Goal: Task Accomplishment & Management: Complete application form

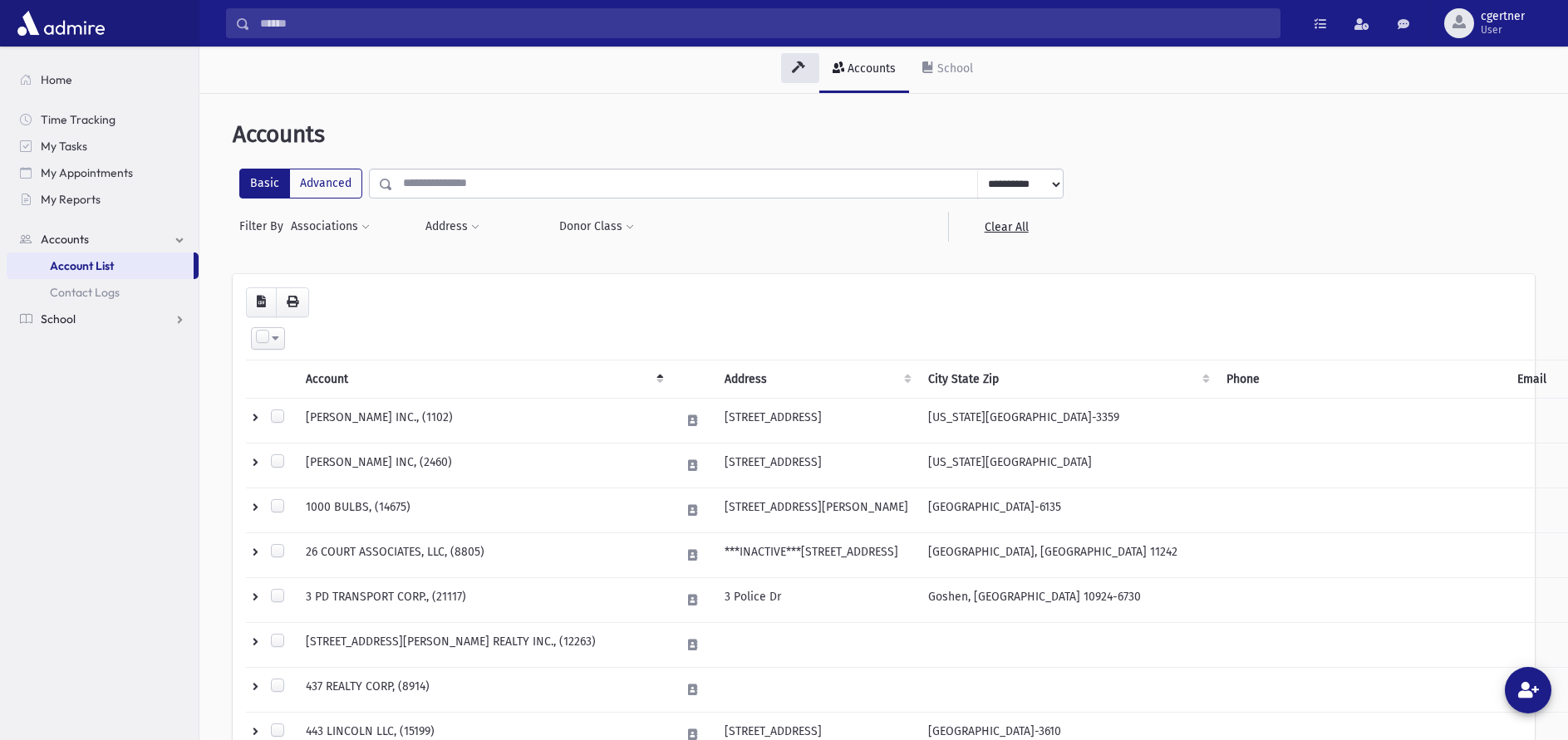
click at [69, 321] on span "School" at bounding box center [58, 319] width 35 height 15
click at [76, 324] on span "Attendance" at bounding box center [80, 319] width 61 height 15
click at [75, 342] on span "Entry" at bounding box center [77, 346] width 29 height 15
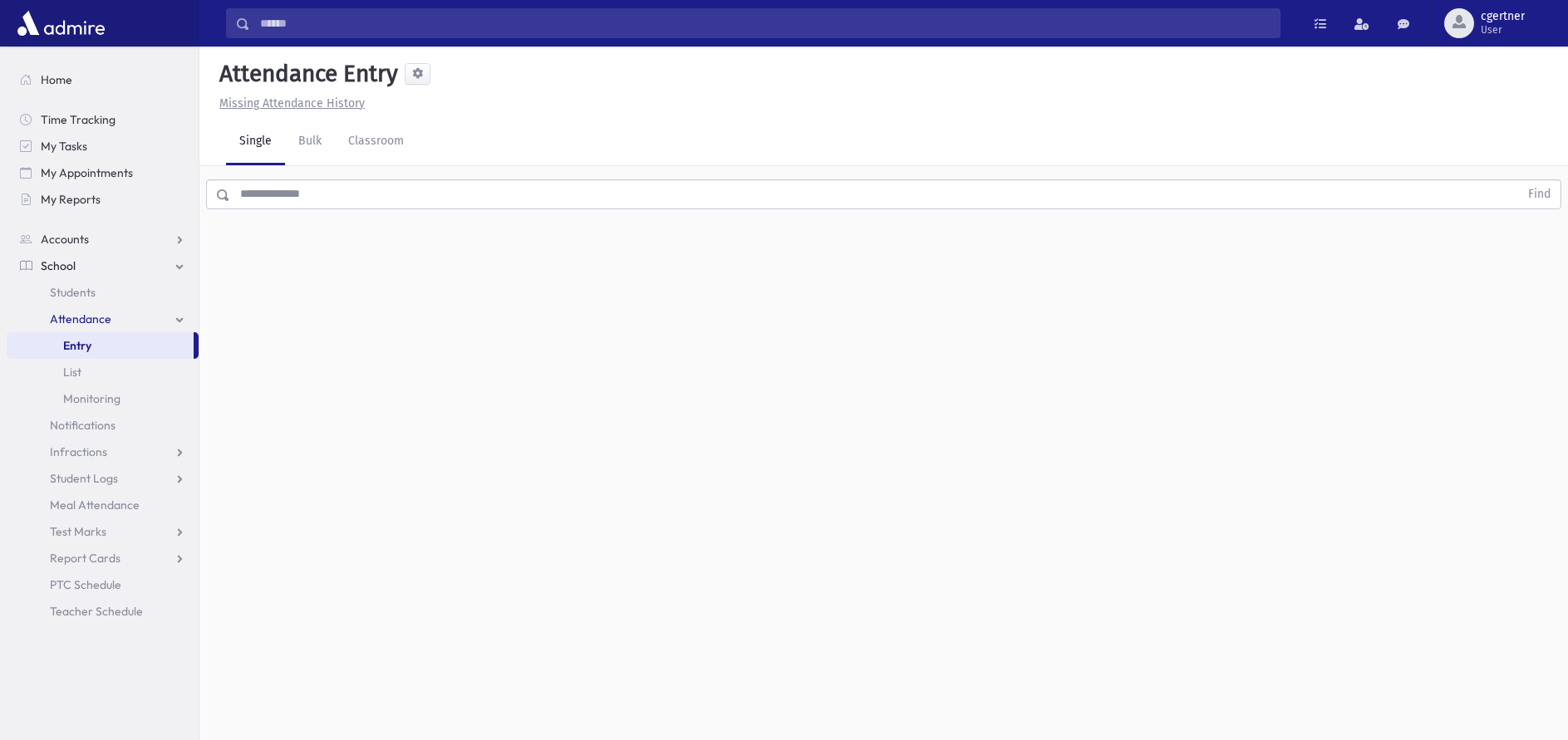
click at [366, 203] on input "text" at bounding box center [874, 194] width 1289 height 30
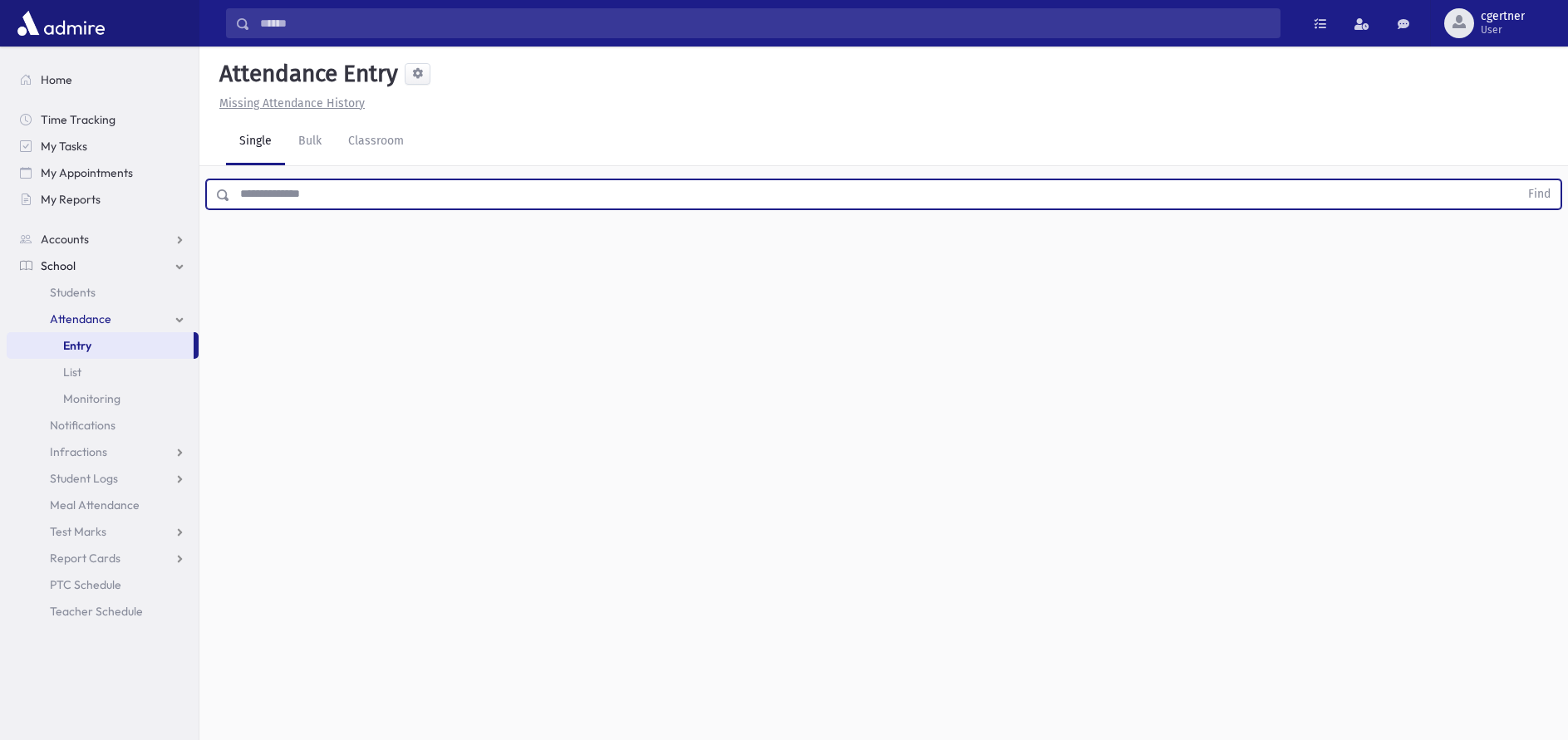
click at [1518, 180] on button "Find" at bounding box center [1539, 194] width 43 height 29
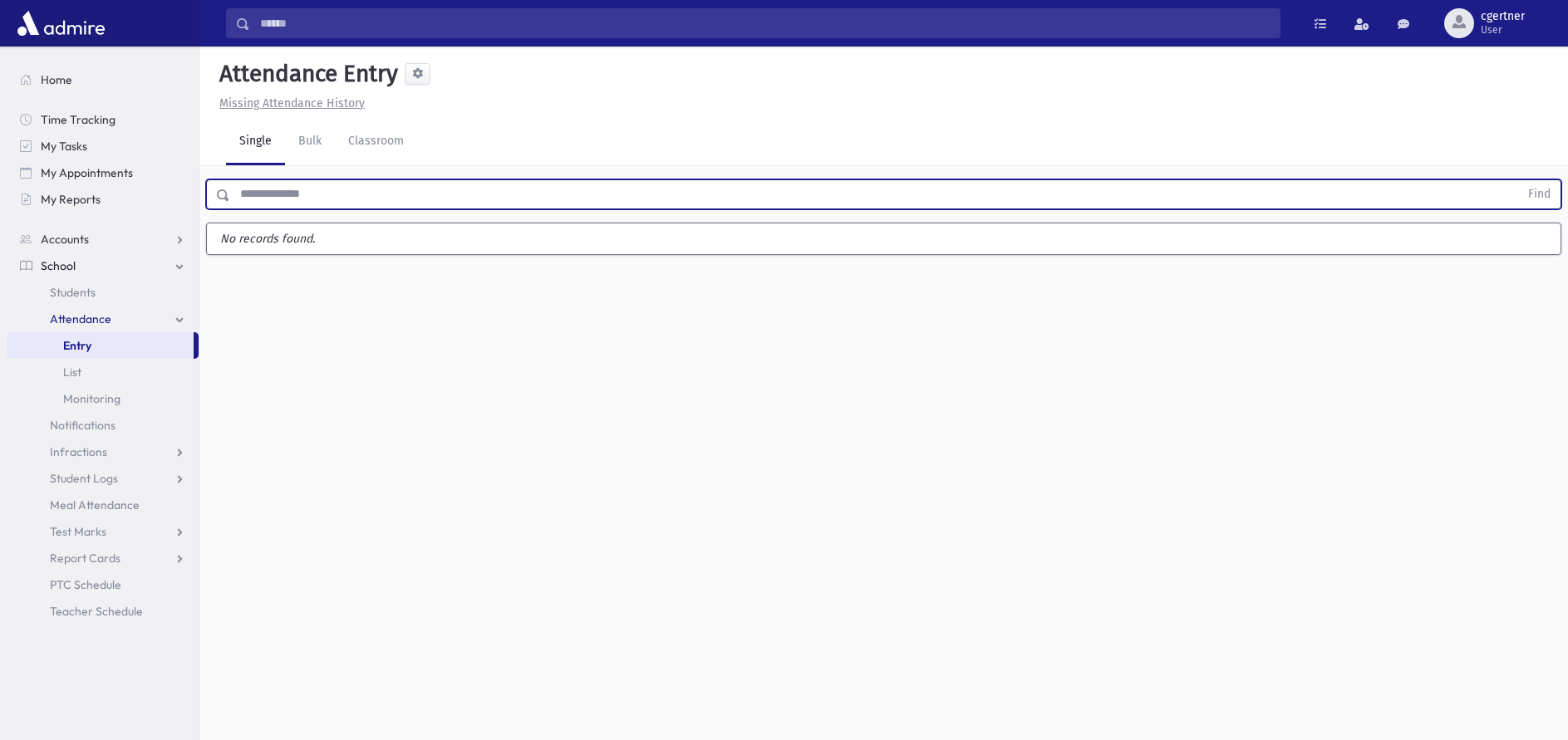
click at [1518, 180] on button "Find" at bounding box center [1539, 194] width 43 height 29
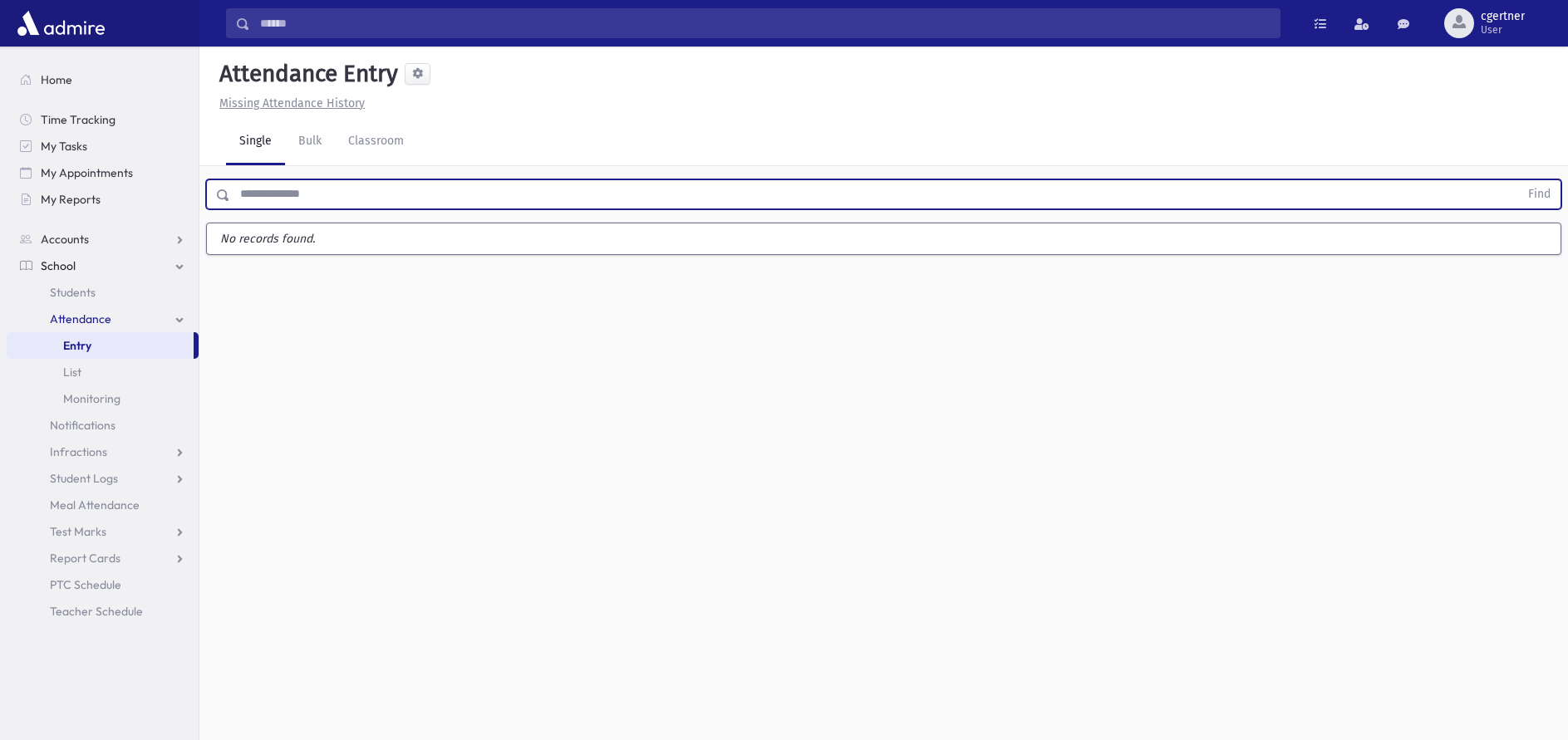
click at [1518, 180] on button "Find" at bounding box center [1539, 194] width 43 height 29
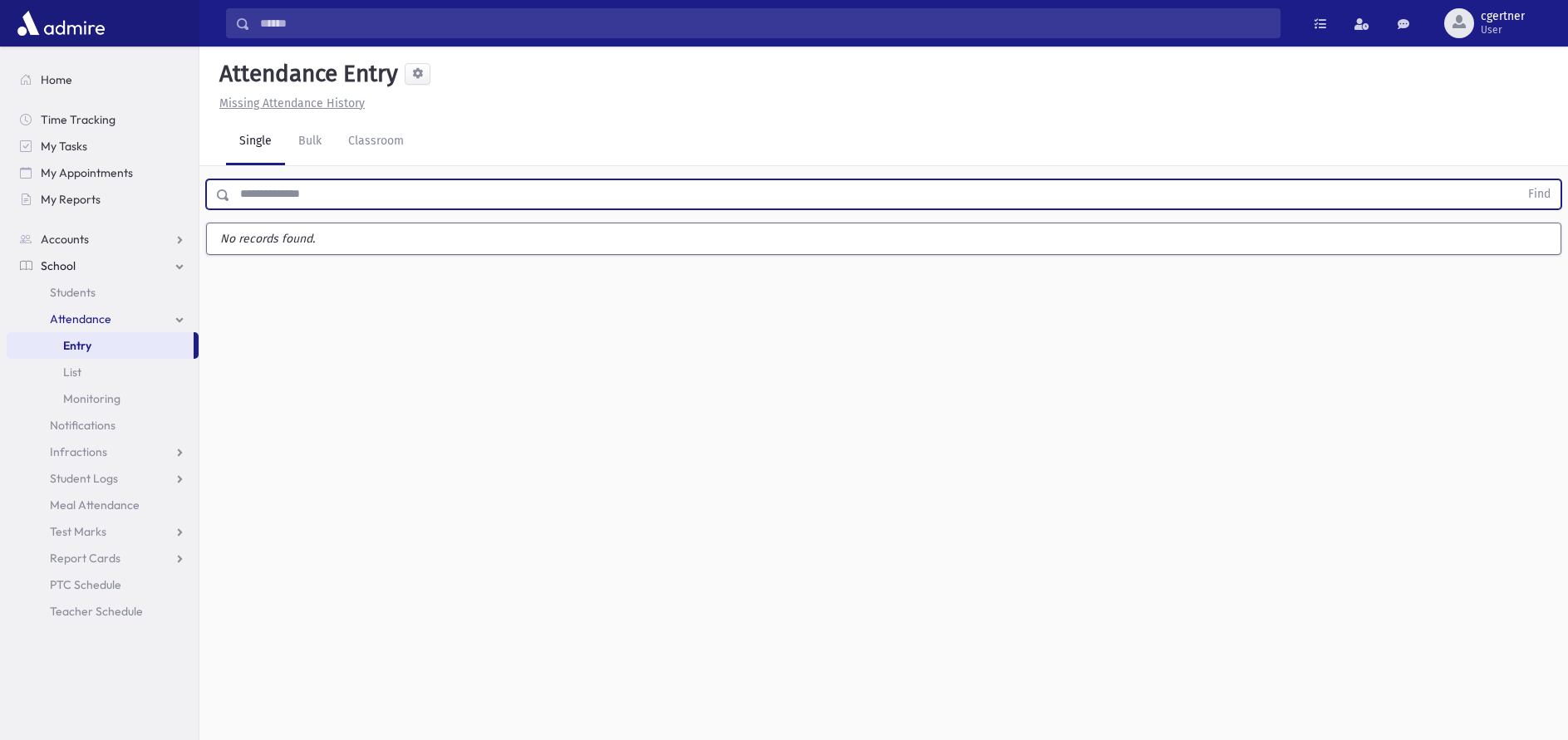
click at [1518, 180] on button "Find" at bounding box center [1539, 194] width 43 height 29
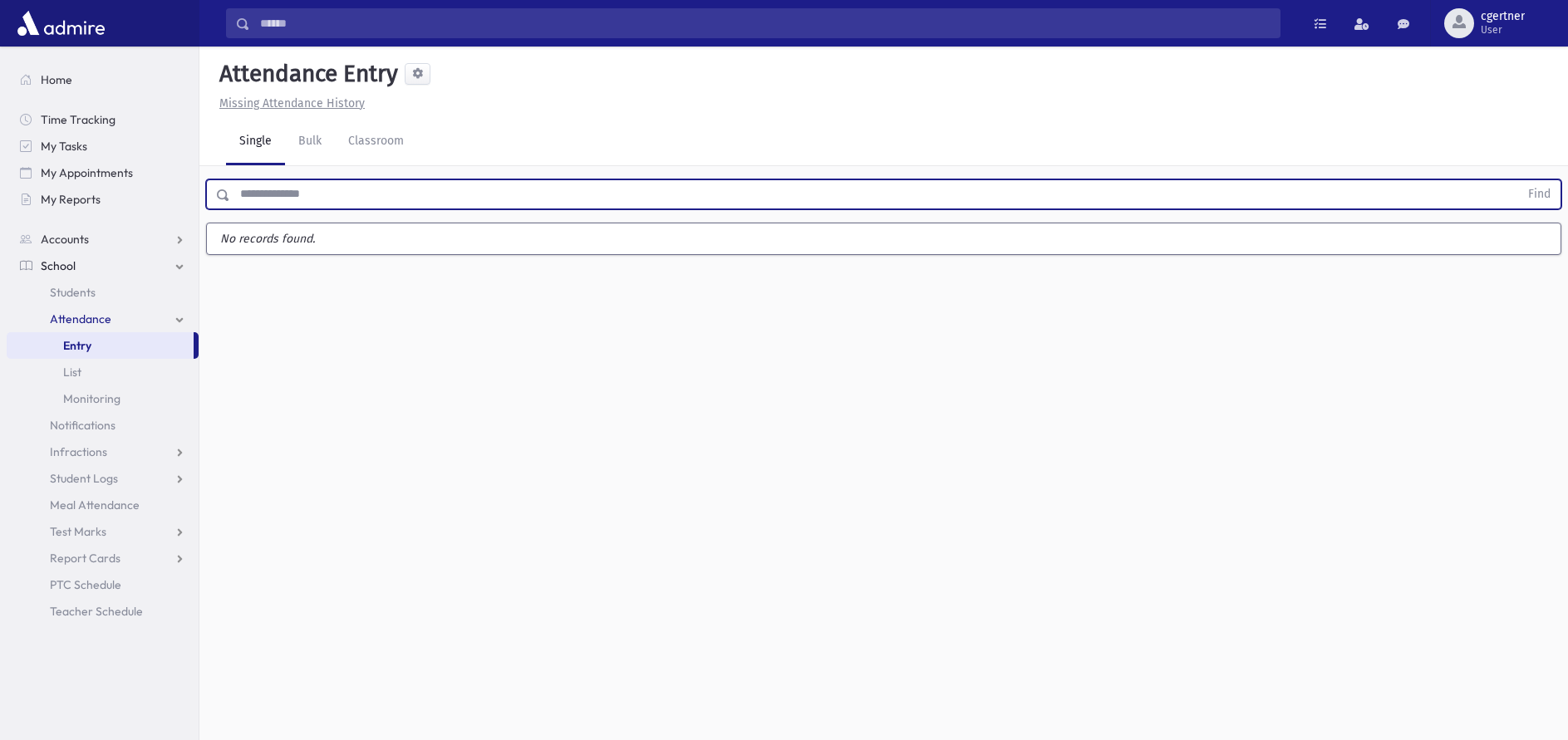
click at [1518, 180] on button "Find" at bounding box center [1539, 194] width 43 height 29
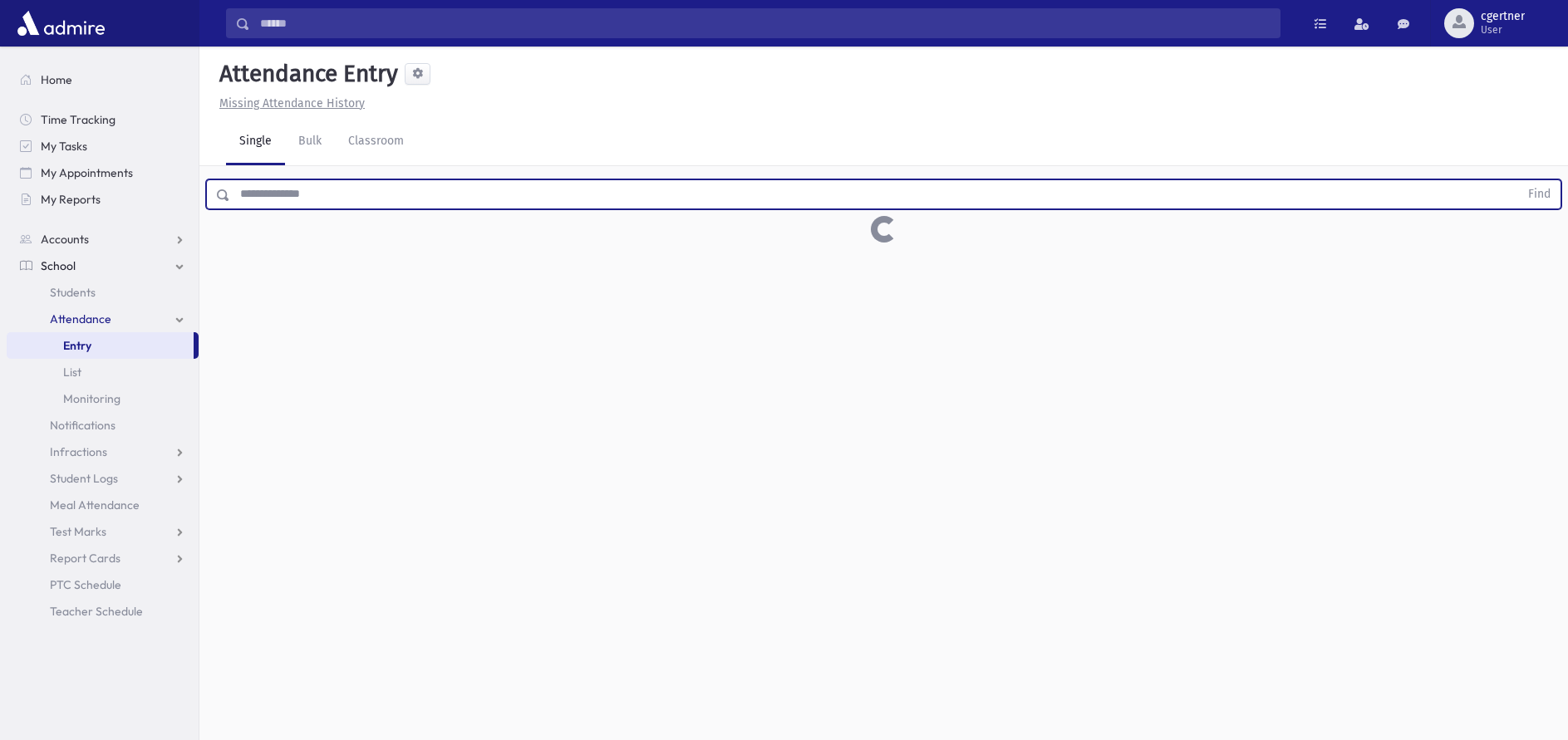
click at [1518, 180] on button "Find" at bounding box center [1539, 194] width 43 height 29
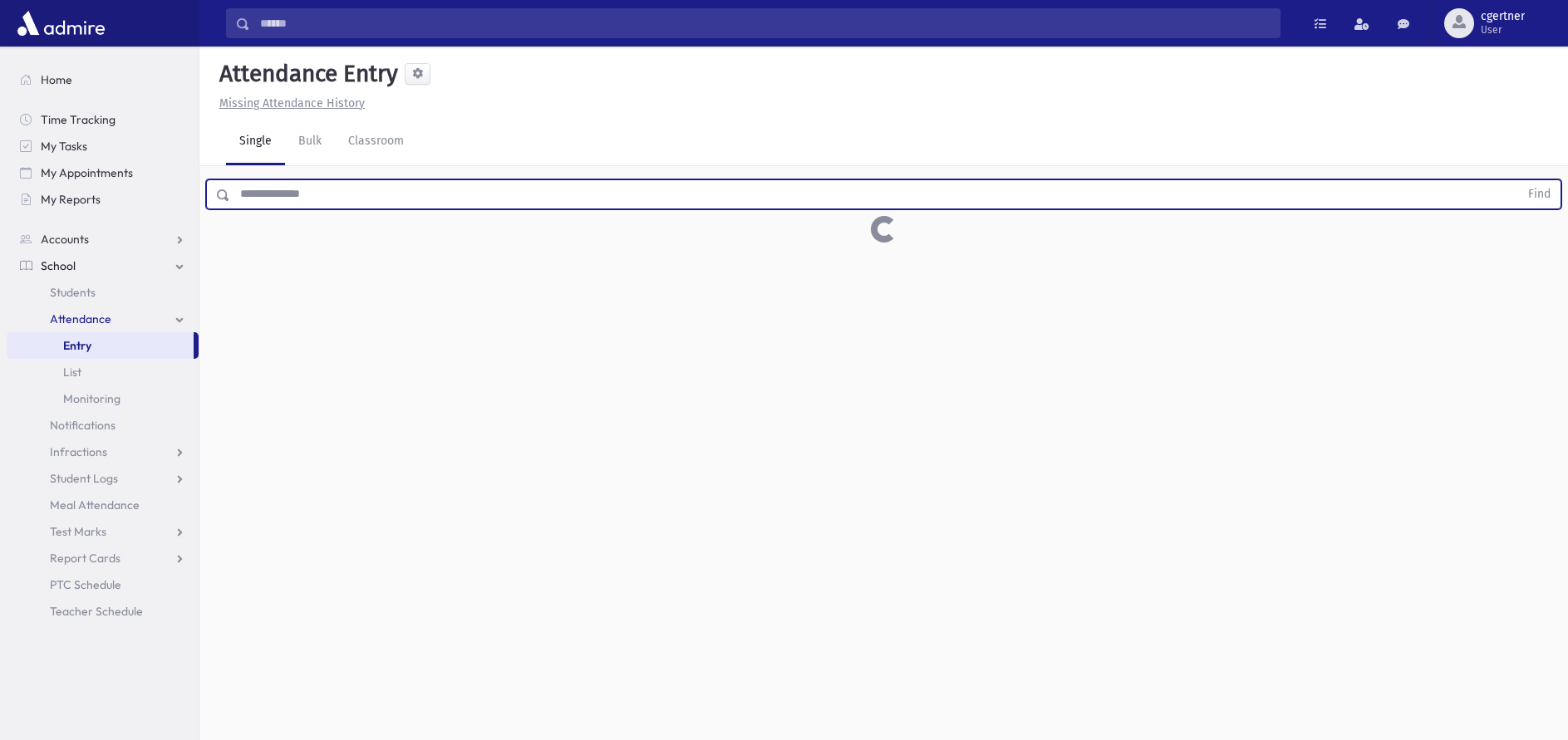
click at [1518, 180] on button "Find" at bounding box center [1539, 194] width 43 height 29
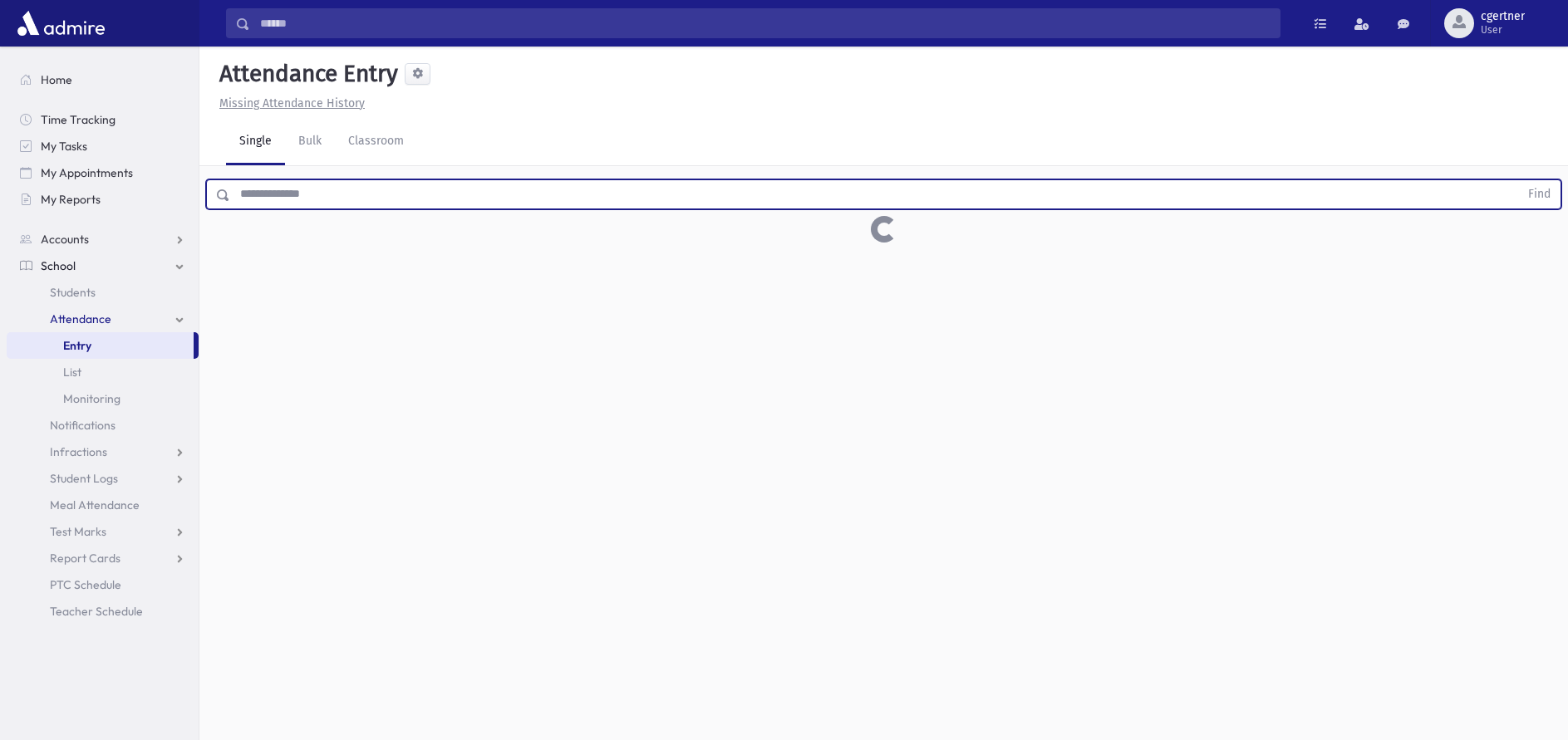
click at [1518, 180] on button "Find" at bounding box center [1539, 194] width 43 height 29
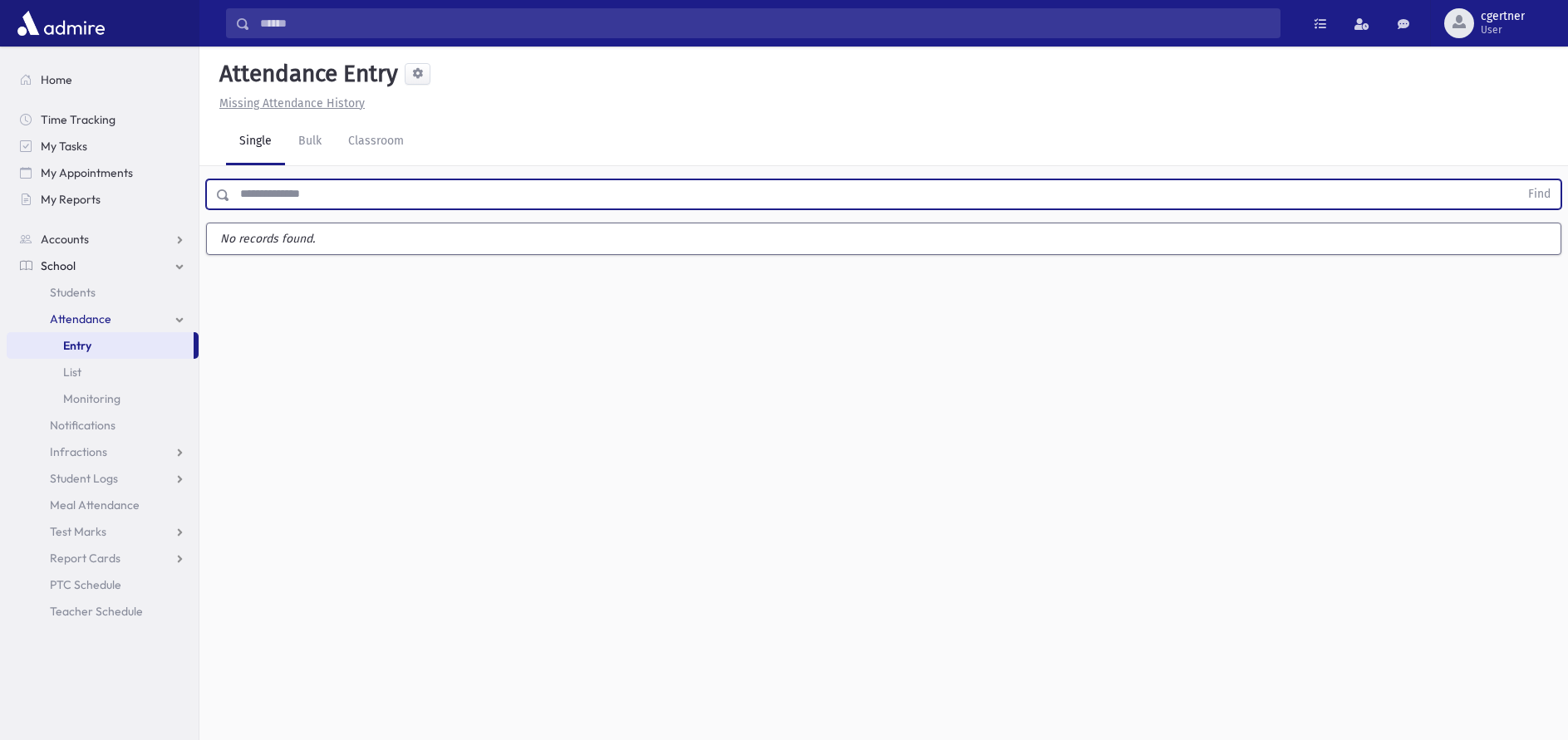
click at [1518, 180] on button "Find" at bounding box center [1539, 194] width 43 height 29
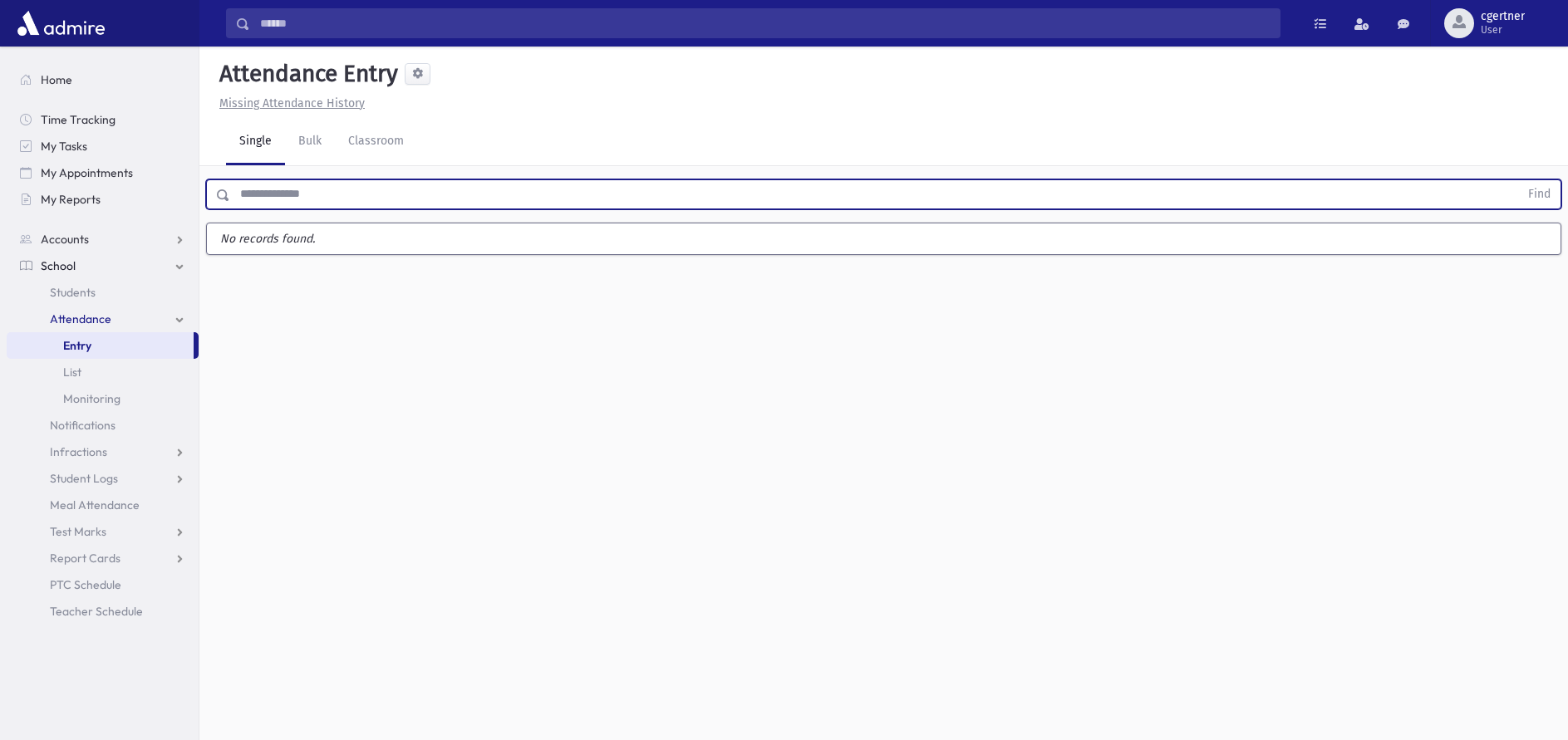
click at [1518, 180] on button "Find" at bounding box center [1539, 194] width 43 height 29
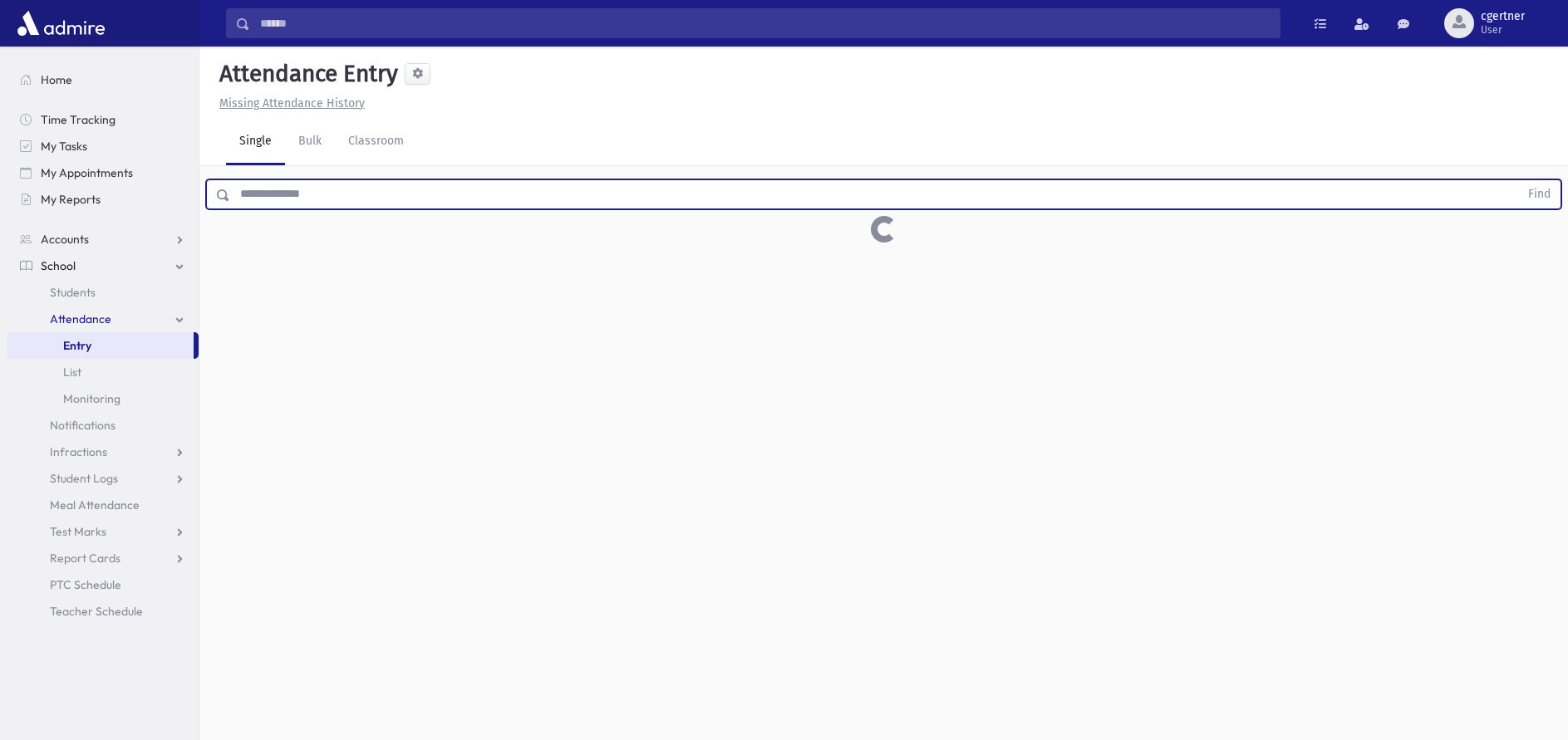
click at [1518, 180] on button "Find" at bounding box center [1539, 194] width 43 height 29
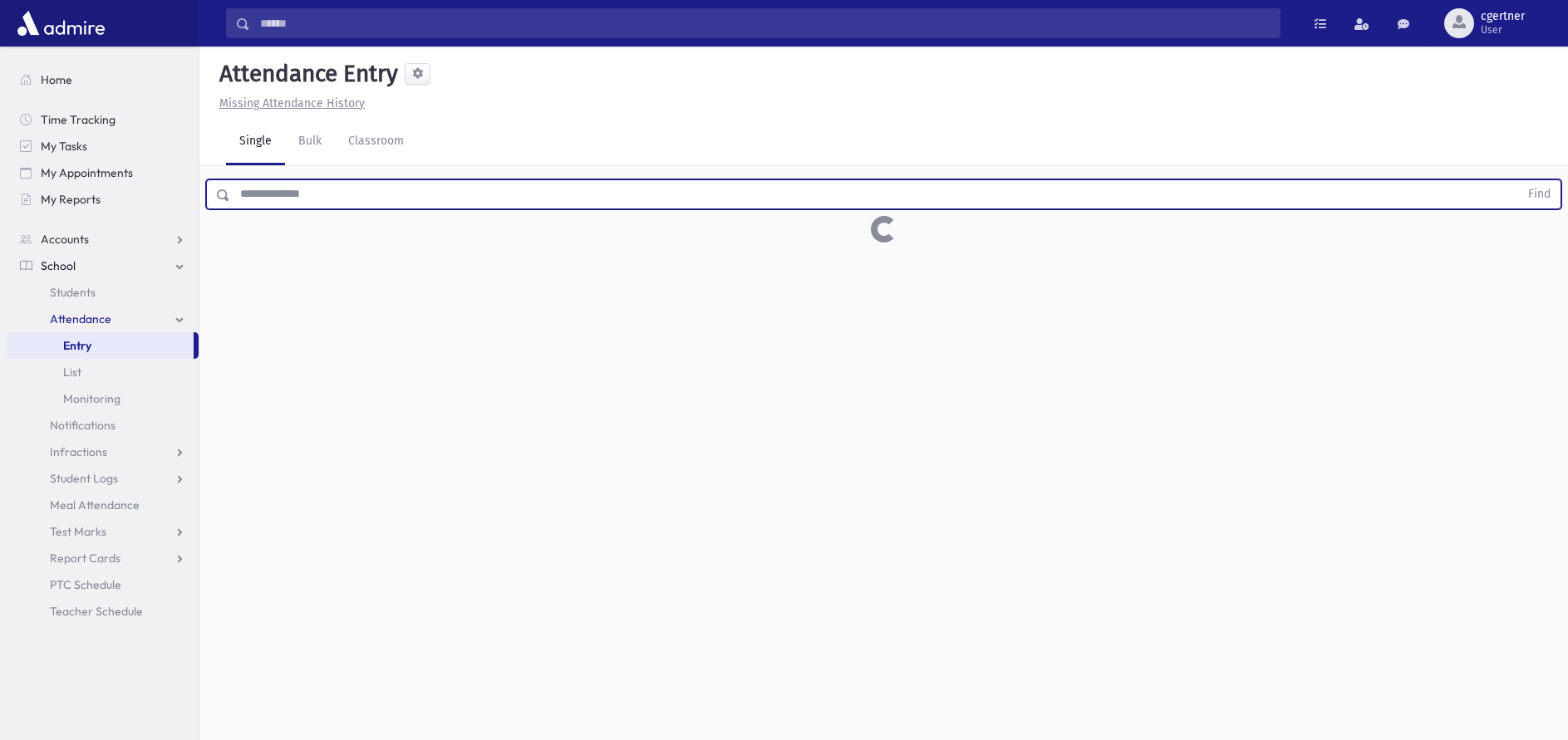
click at [1518, 180] on button "Find" at bounding box center [1539, 194] width 43 height 29
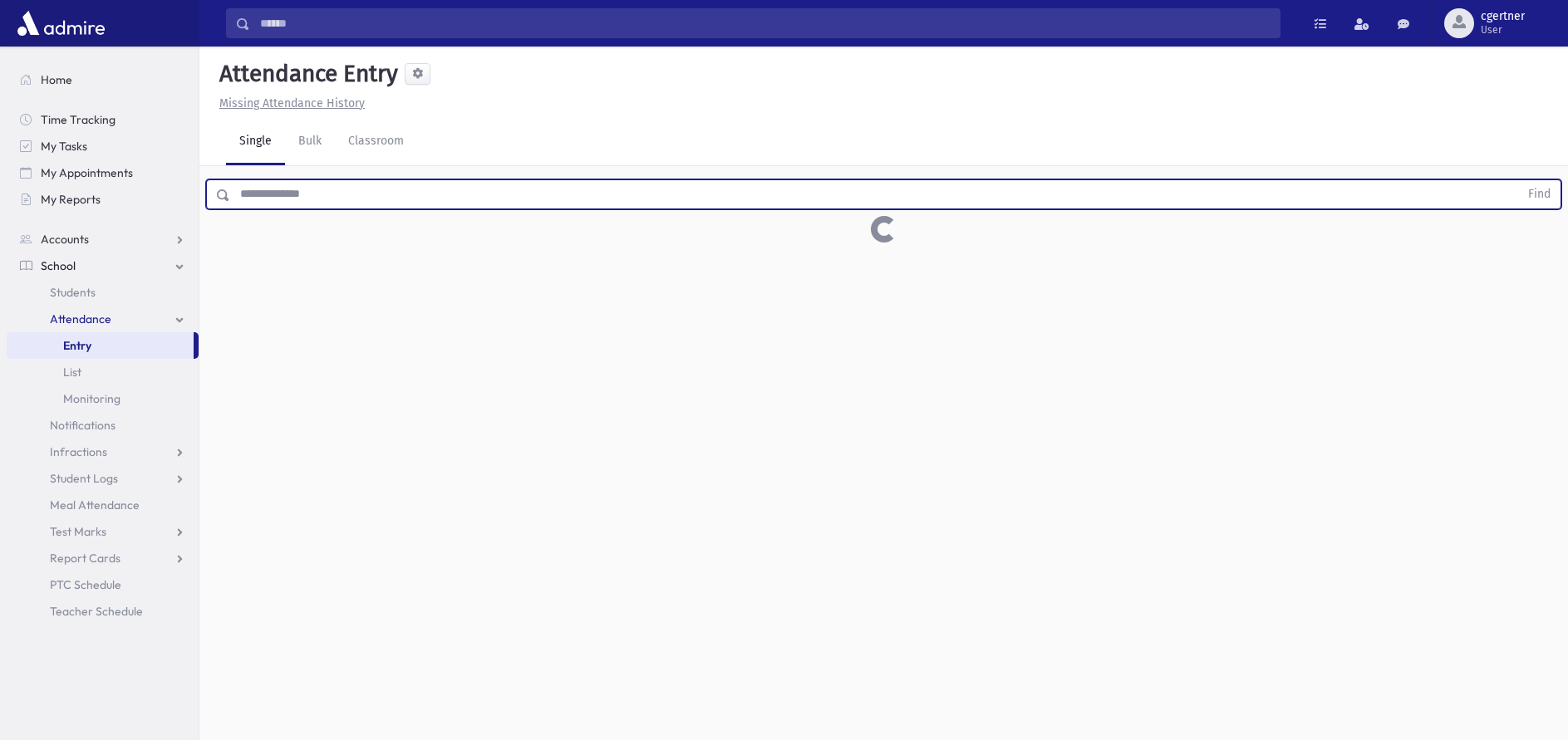
click at [1518, 180] on button "Find" at bounding box center [1539, 194] width 43 height 29
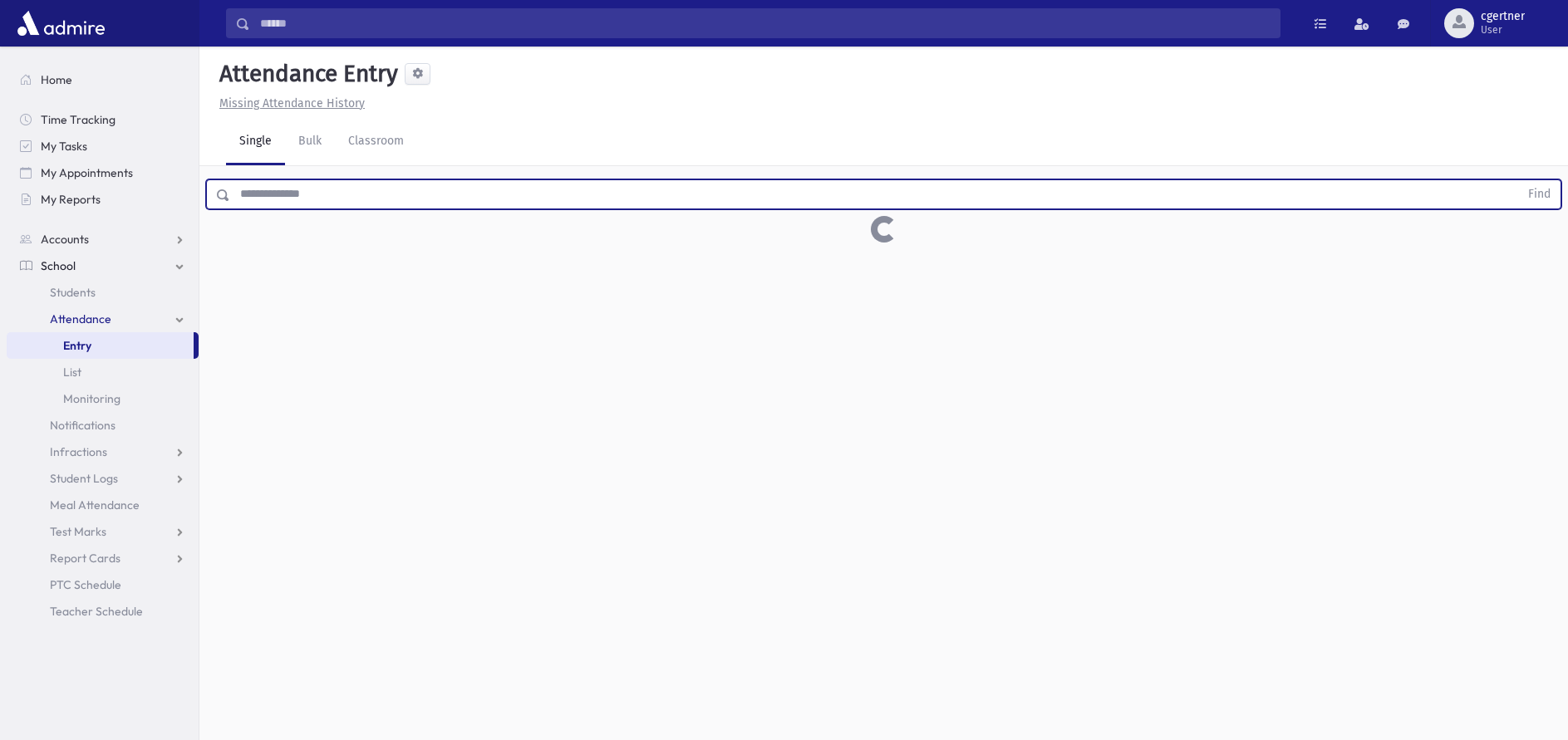
click at [1518, 180] on button "Find" at bounding box center [1539, 194] width 43 height 29
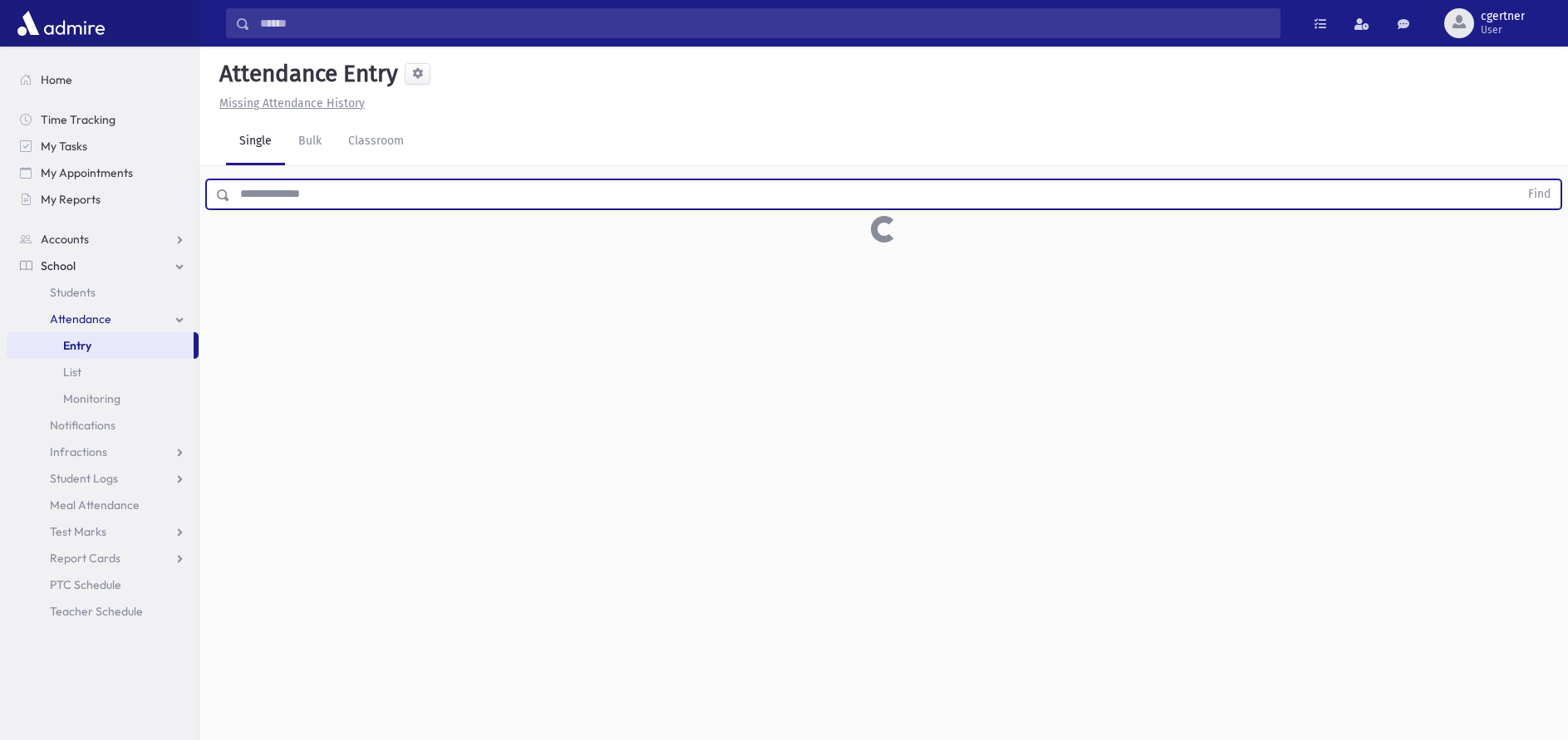
click at [1518, 180] on button "Find" at bounding box center [1539, 194] width 43 height 29
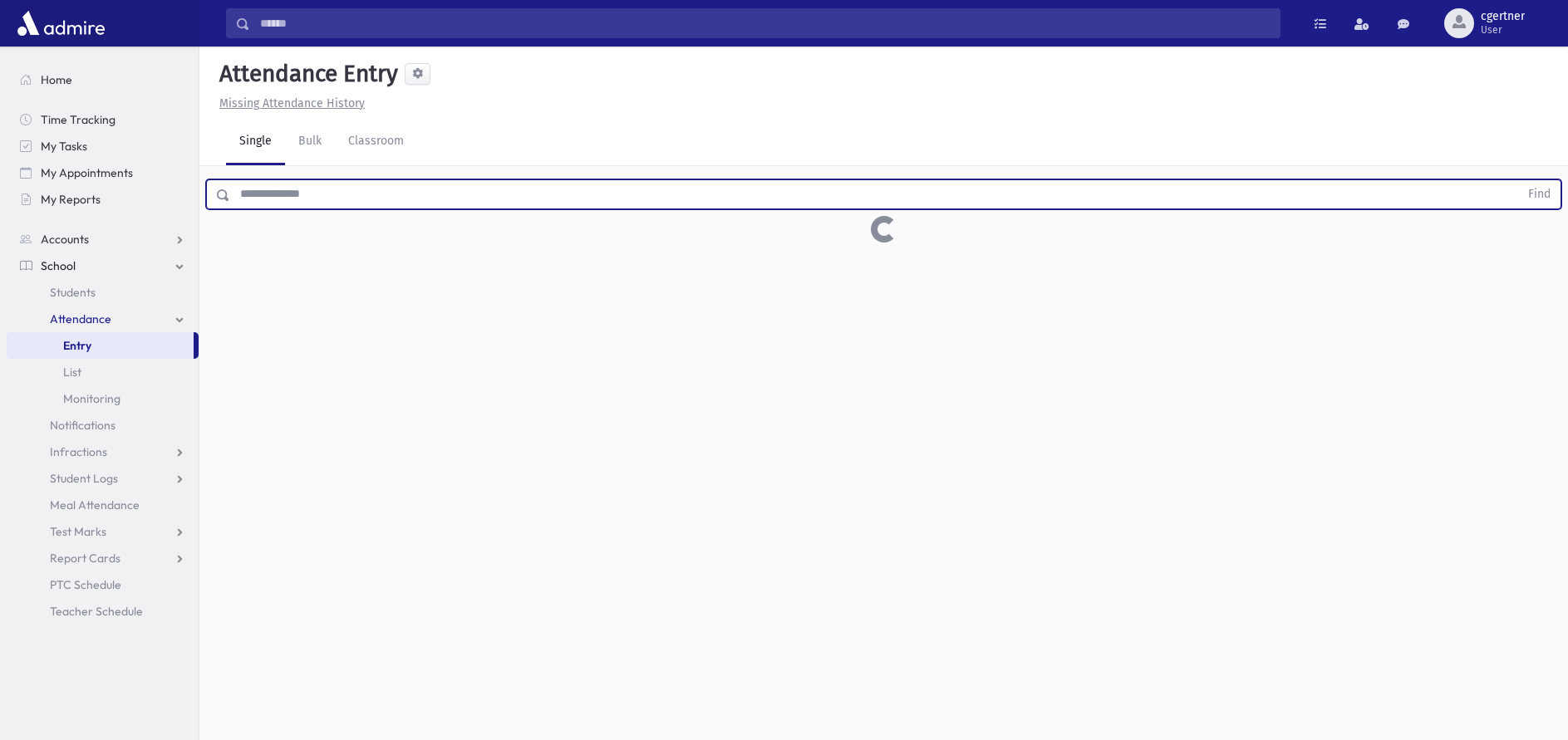
click at [1518, 180] on button "Find" at bounding box center [1539, 194] width 43 height 29
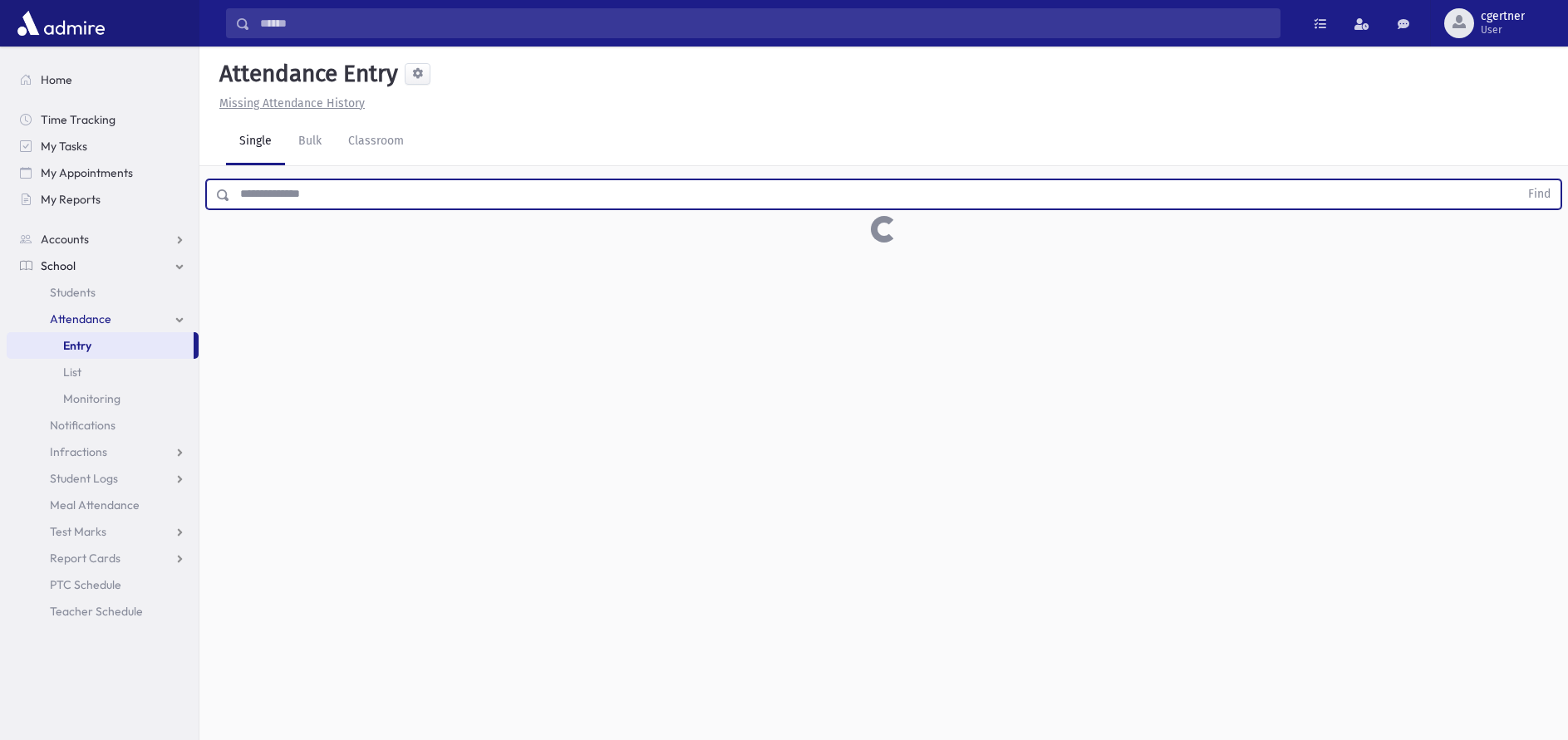
click at [1518, 180] on button "Find" at bounding box center [1539, 194] width 43 height 29
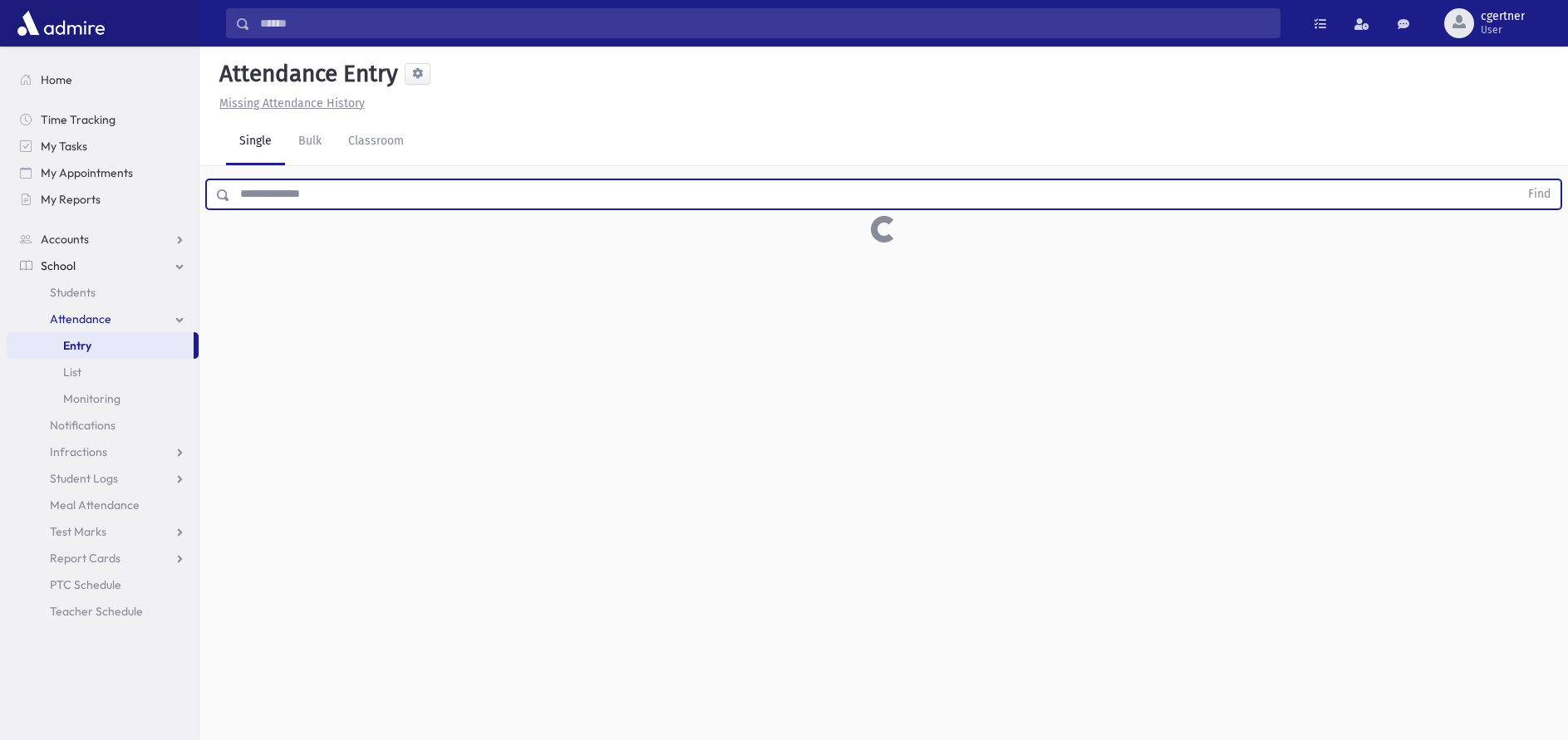
click at [1518, 180] on button "Find" at bounding box center [1539, 194] width 43 height 29
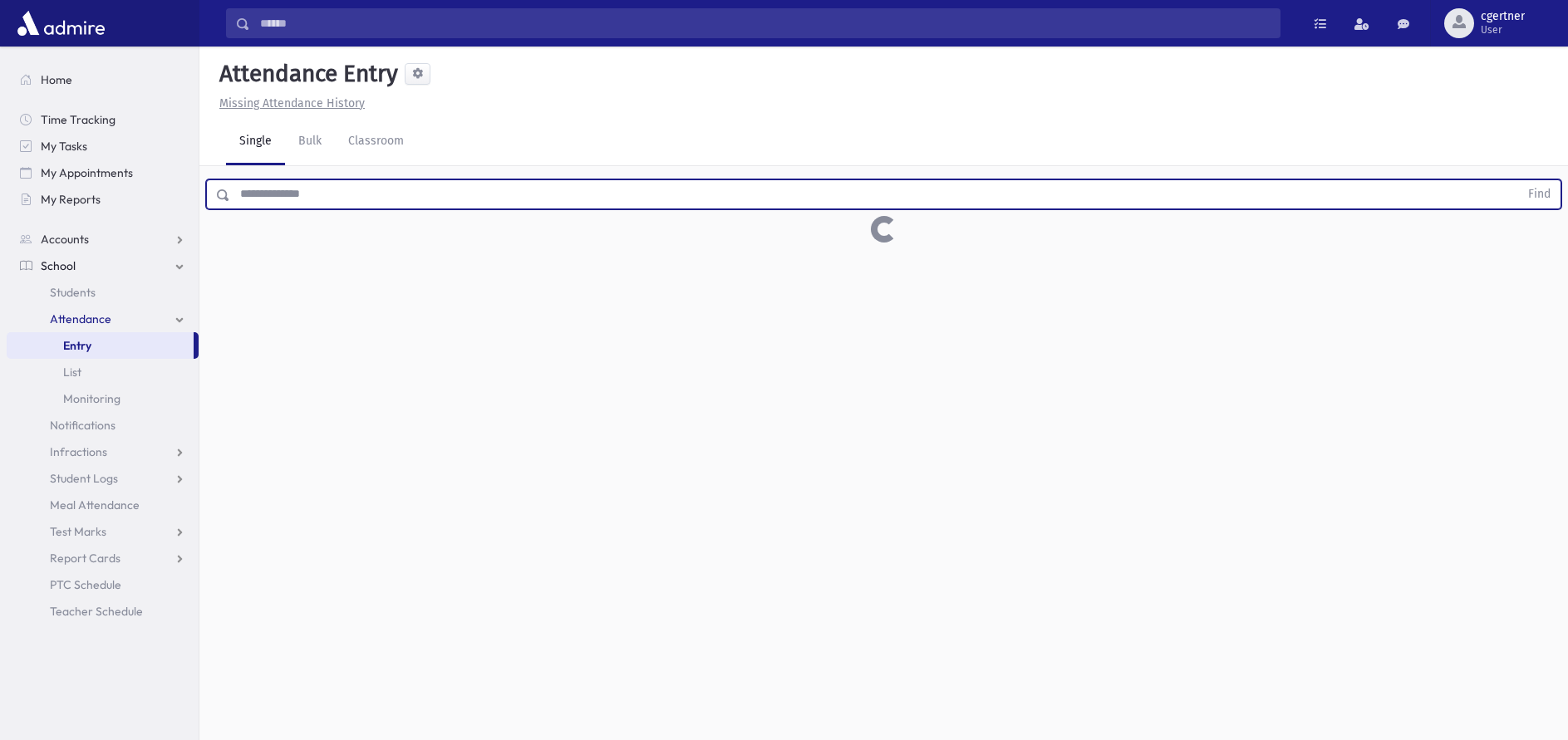
click at [1518, 180] on button "Find" at bounding box center [1539, 194] width 43 height 29
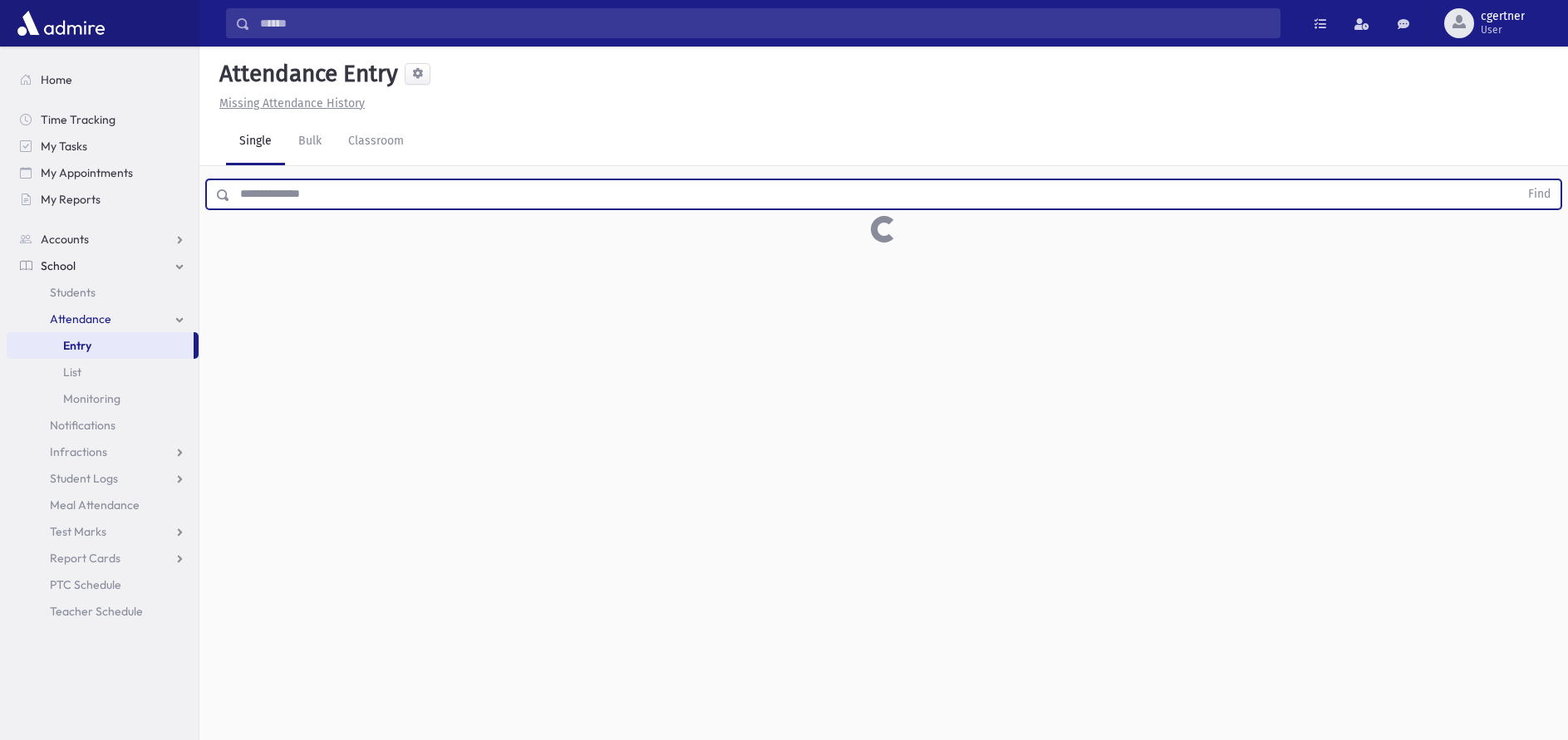
click at [1518, 180] on button "Find" at bounding box center [1539, 194] width 43 height 29
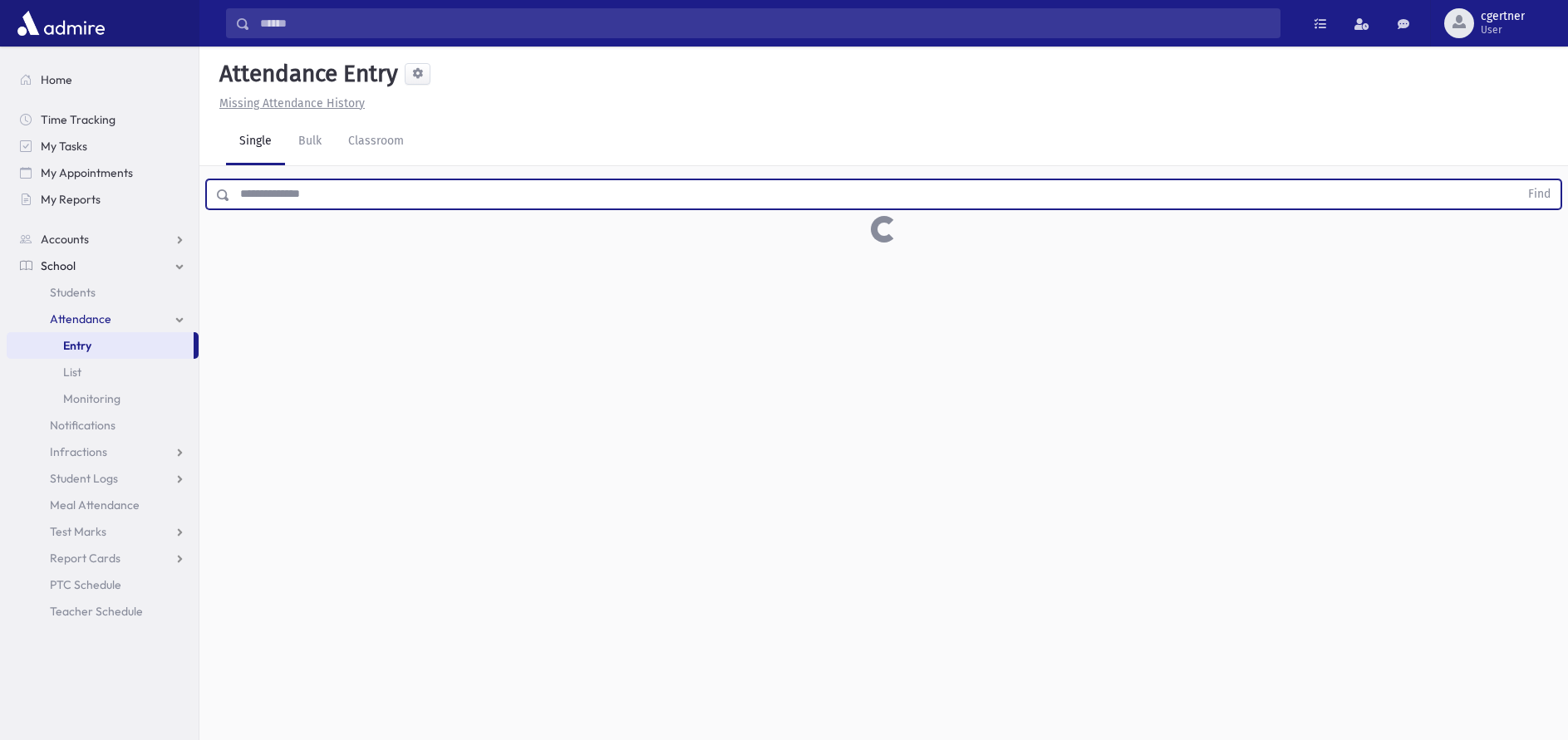
click at [1518, 180] on button "Find" at bounding box center [1539, 194] width 43 height 29
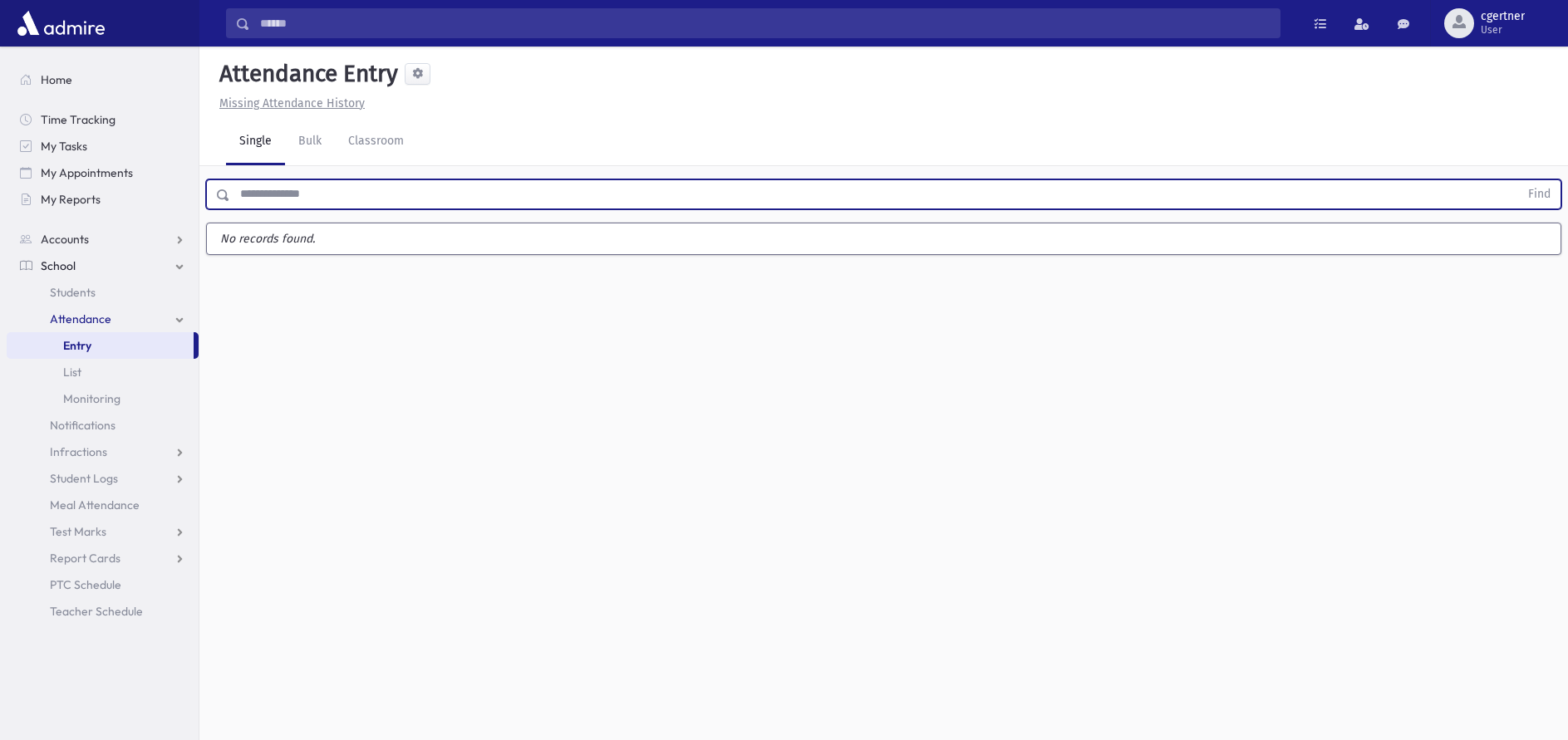
click at [1518, 180] on button "Find" at bounding box center [1539, 194] width 43 height 29
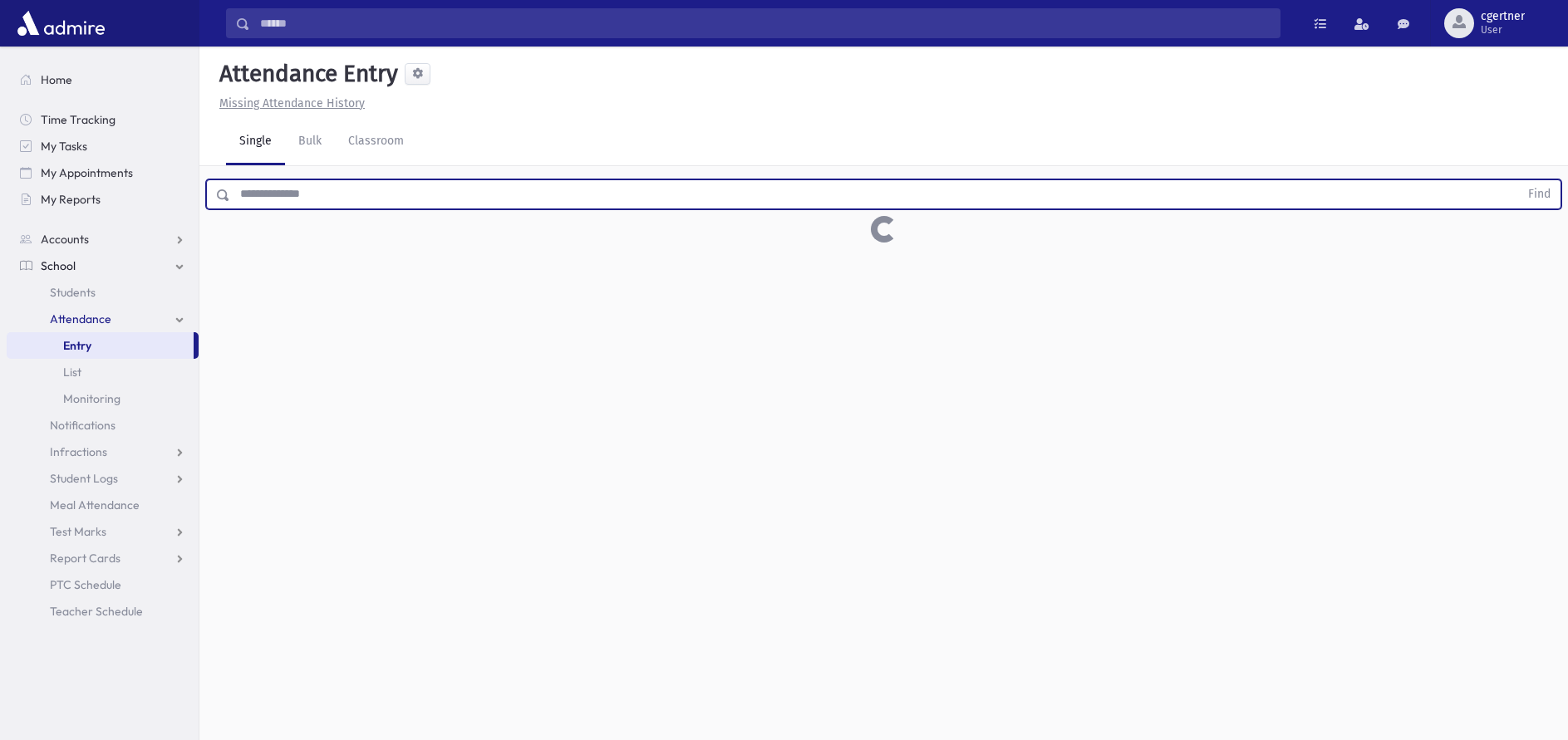
click at [1518, 180] on button "Find" at bounding box center [1539, 194] width 43 height 29
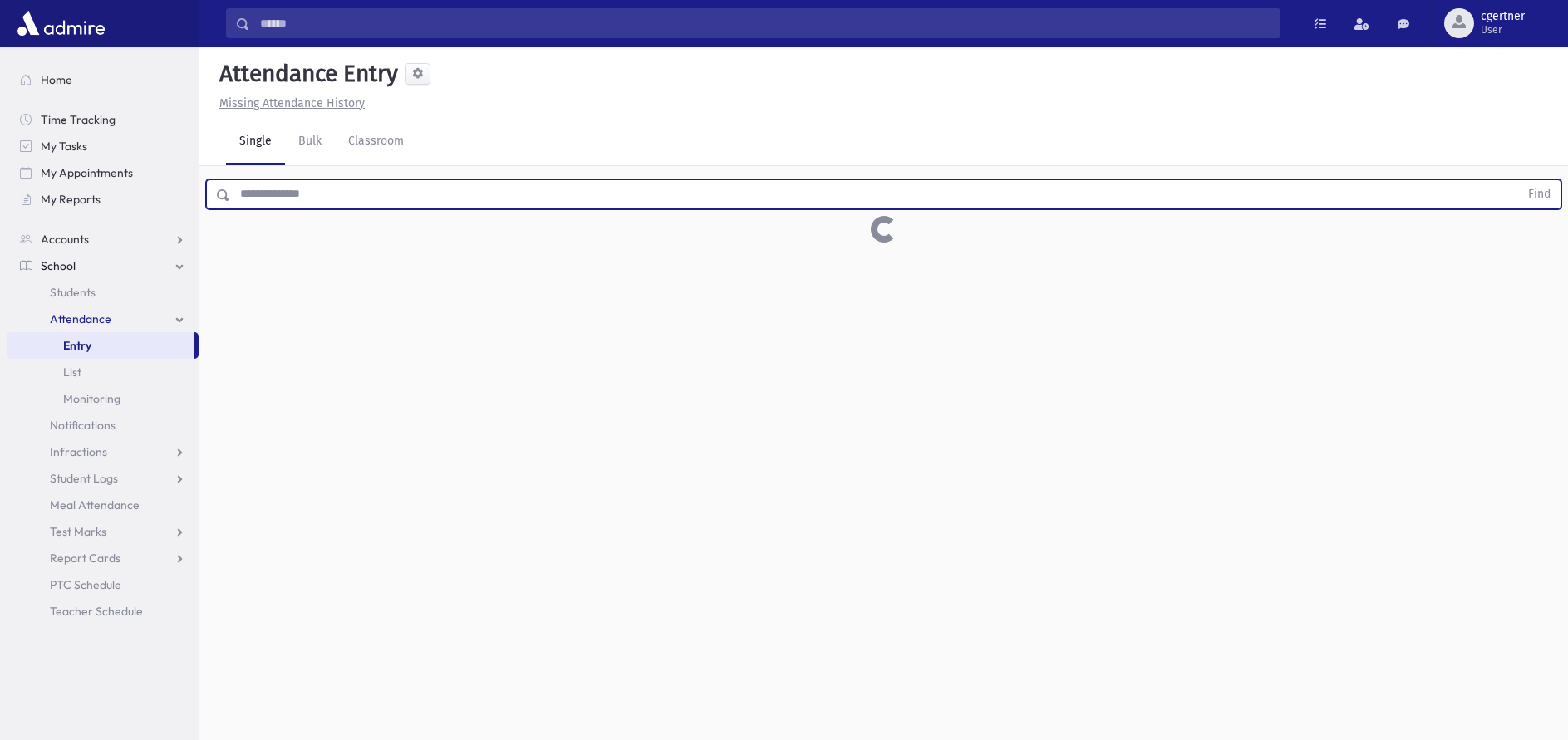
click at [1518, 180] on button "Find" at bounding box center [1539, 194] width 43 height 29
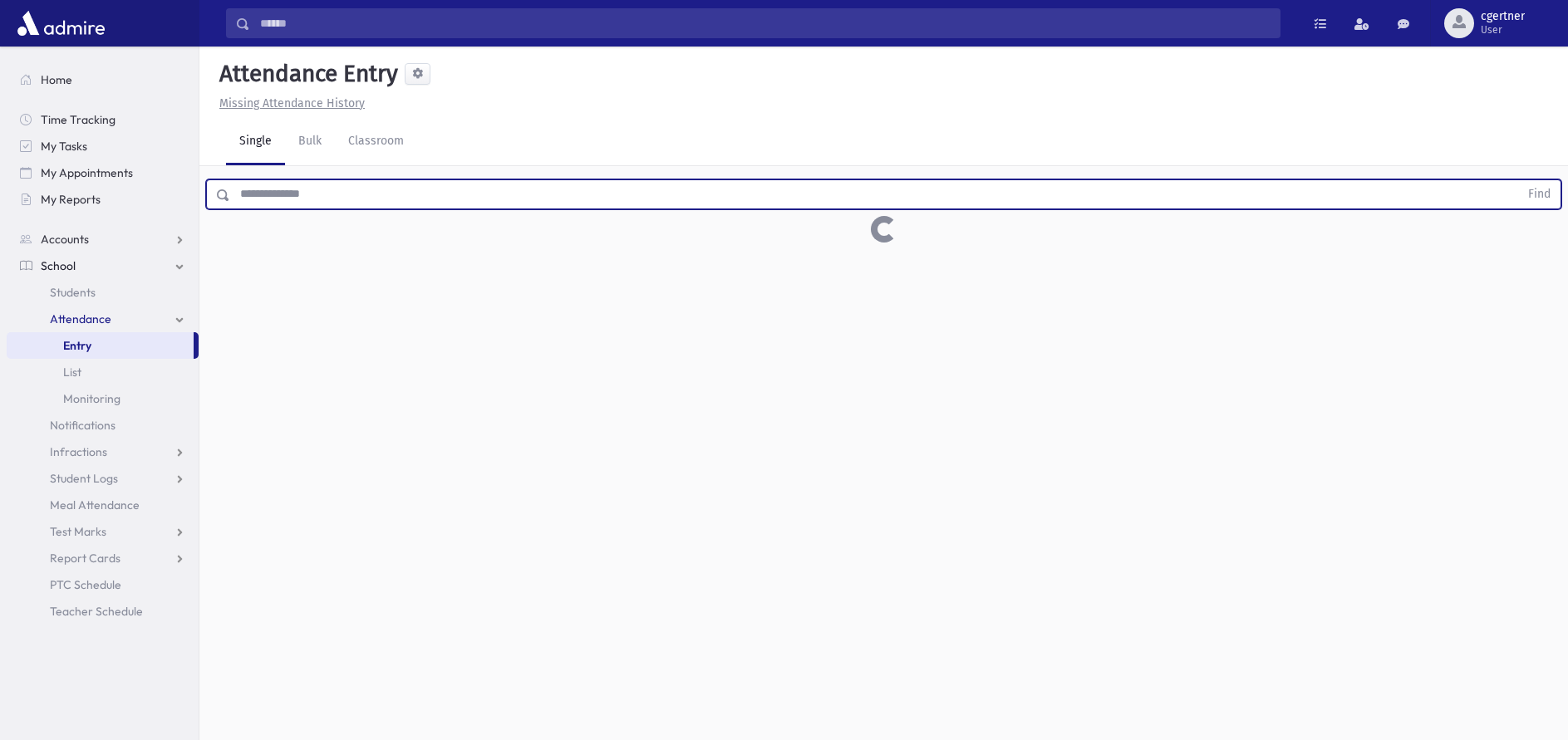
click at [1518, 180] on button "Find" at bounding box center [1539, 194] width 43 height 29
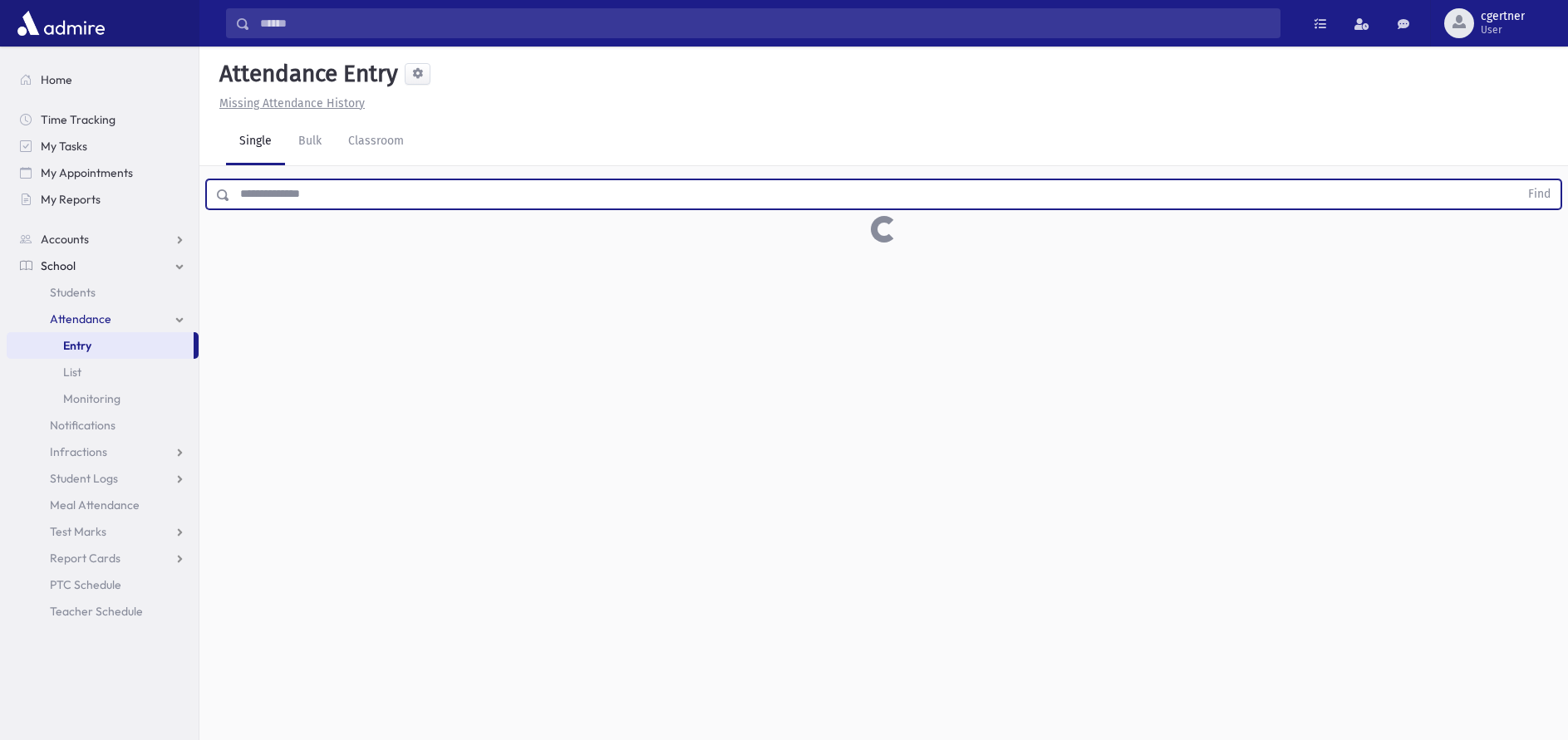
click at [1518, 180] on button "Find" at bounding box center [1539, 194] width 43 height 29
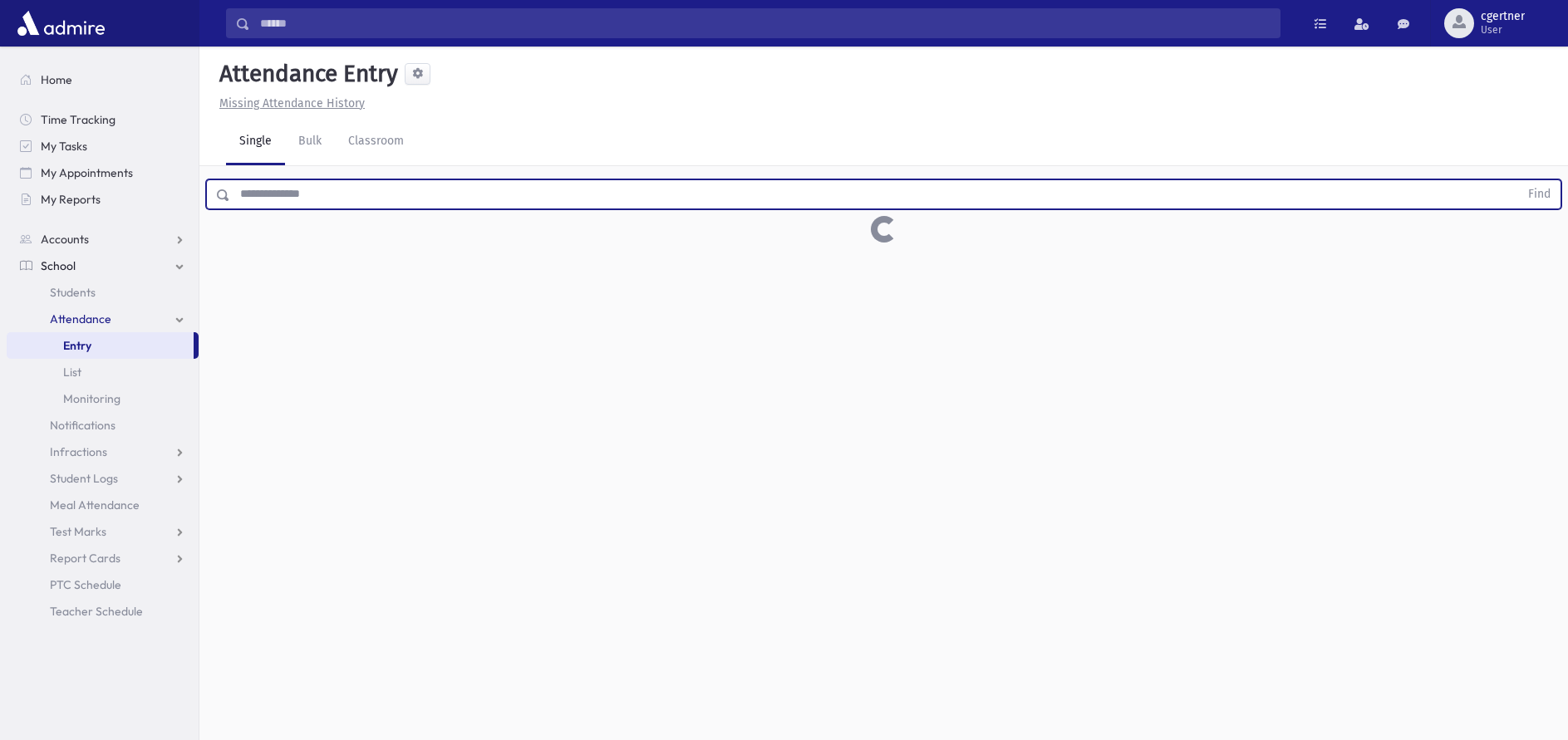
click at [1518, 180] on button "Find" at bounding box center [1539, 194] width 43 height 29
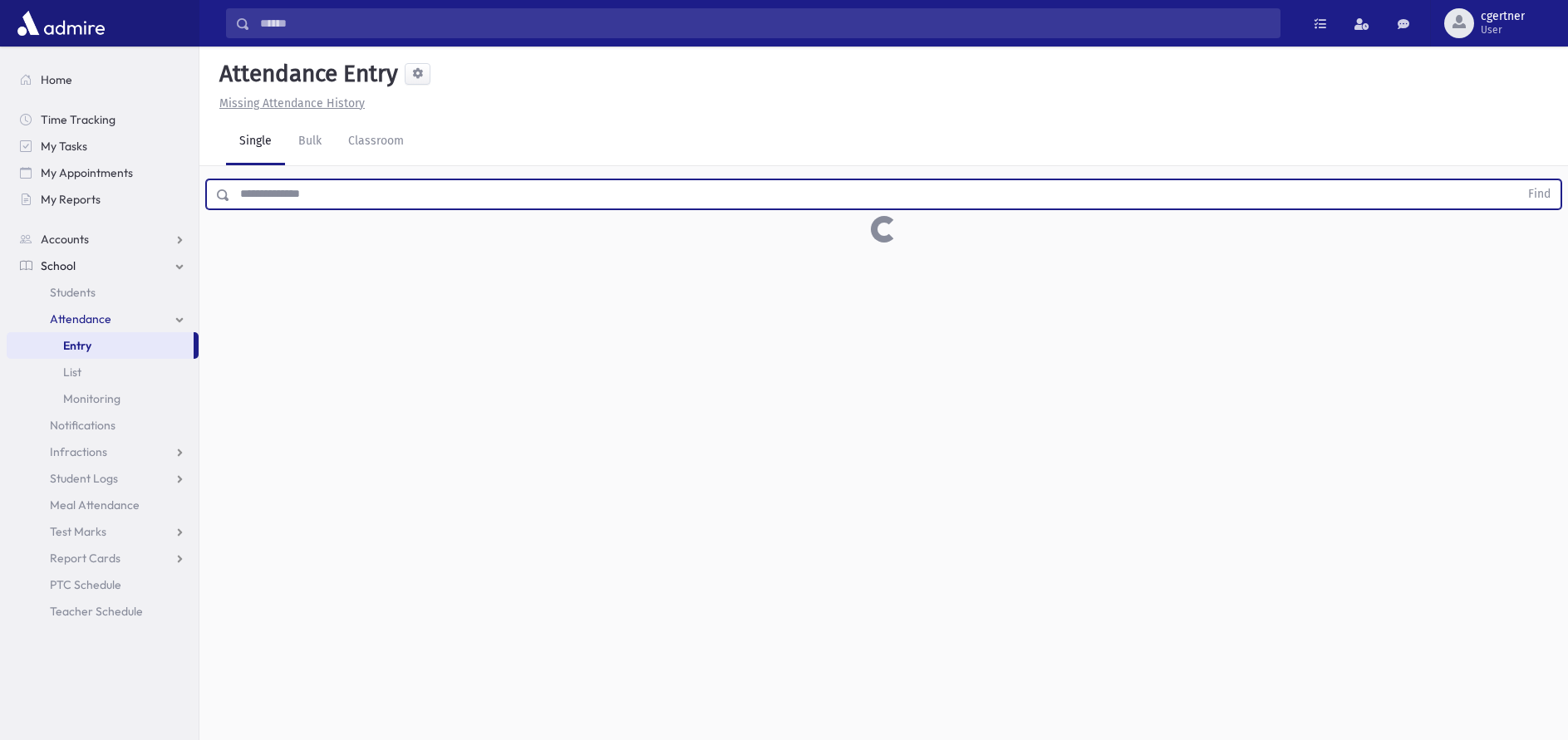
click at [1518, 180] on button "Find" at bounding box center [1539, 194] width 43 height 29
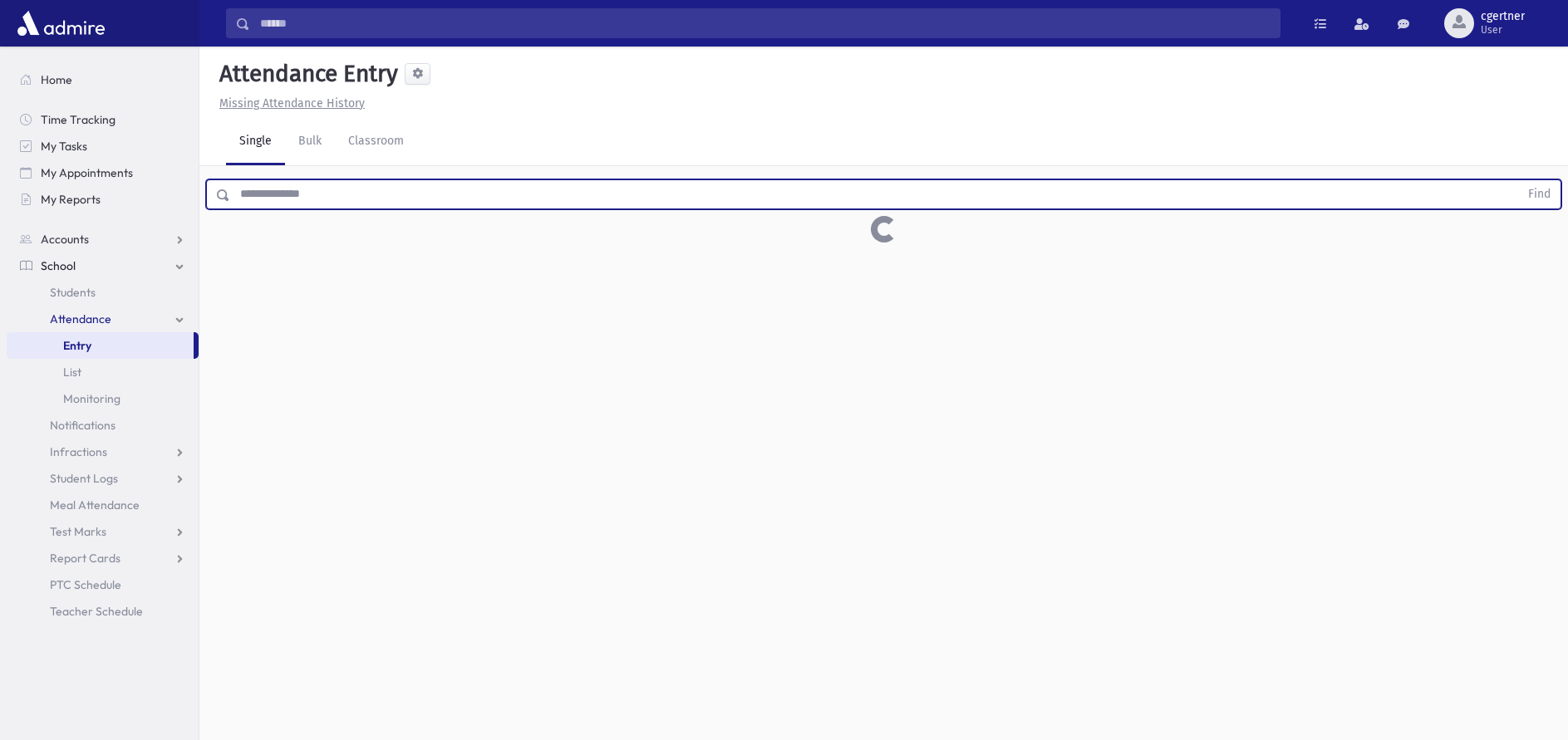
click at [1518, 180] on button "Find" at bounding box center [1539, 194] width 43 height 29
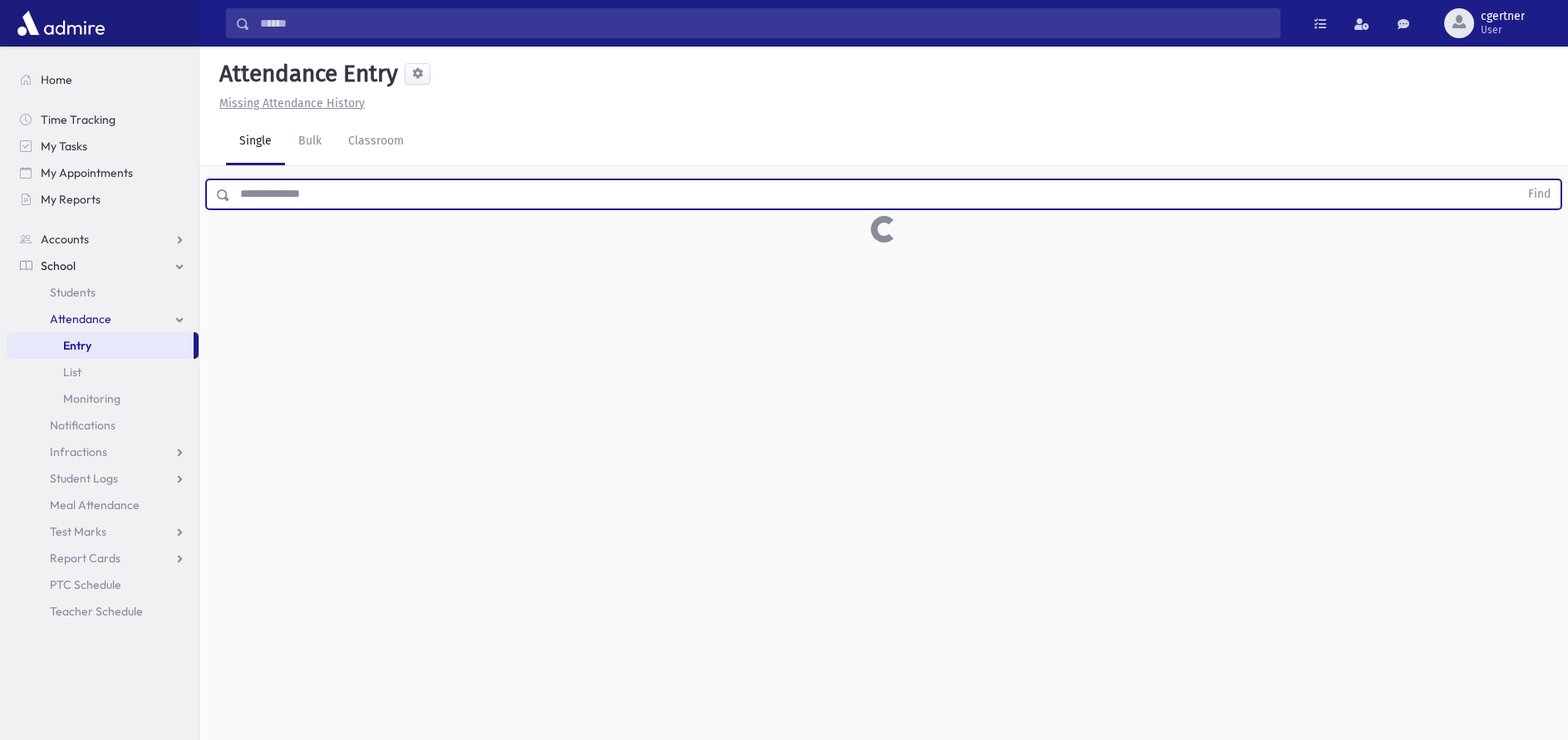
click at [1518, 180] on button "Find" at bounding box center [1539, 194] width 43 height 29
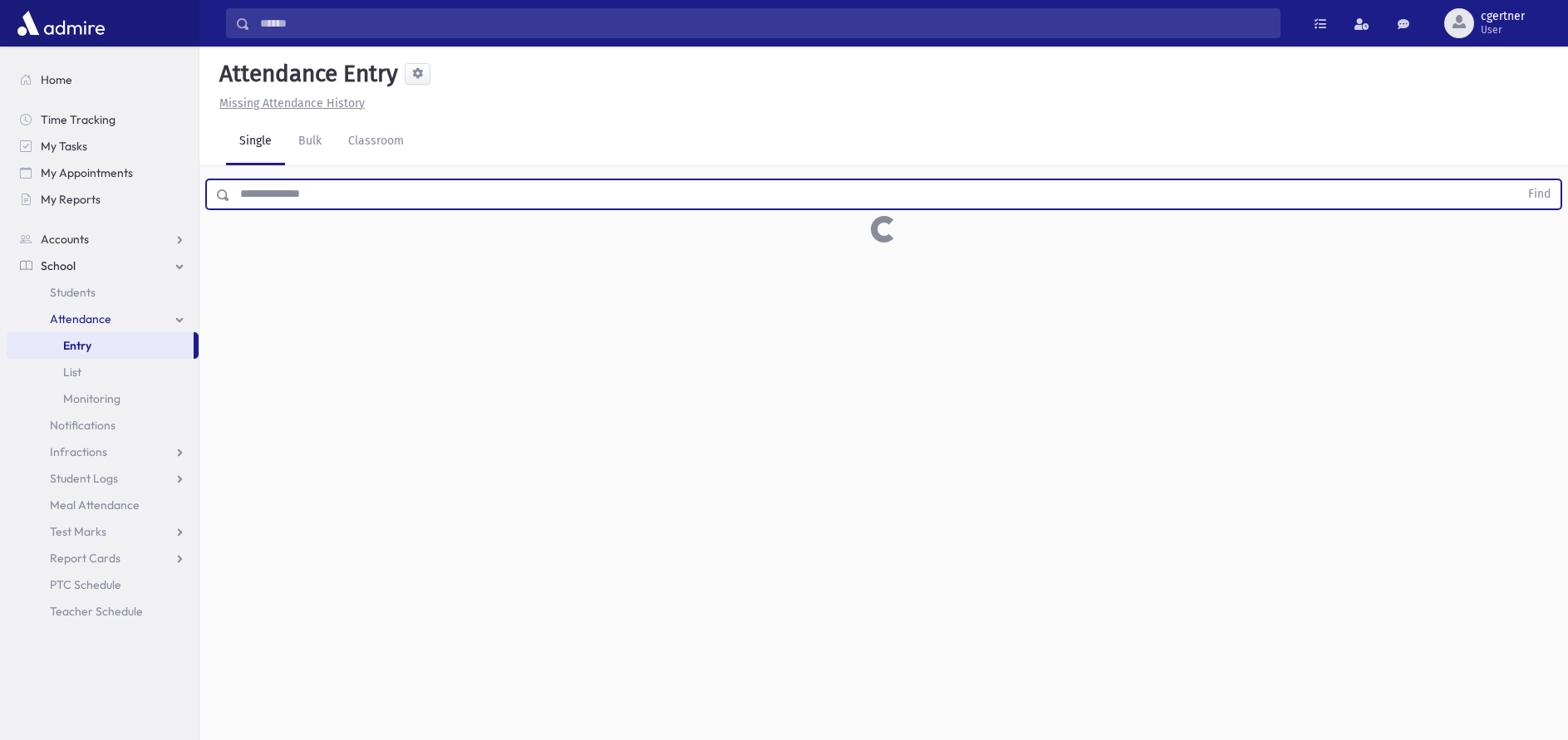
click at [1518, 180] on button "Find" at bounding box center [1539, 194] width 43 height 29
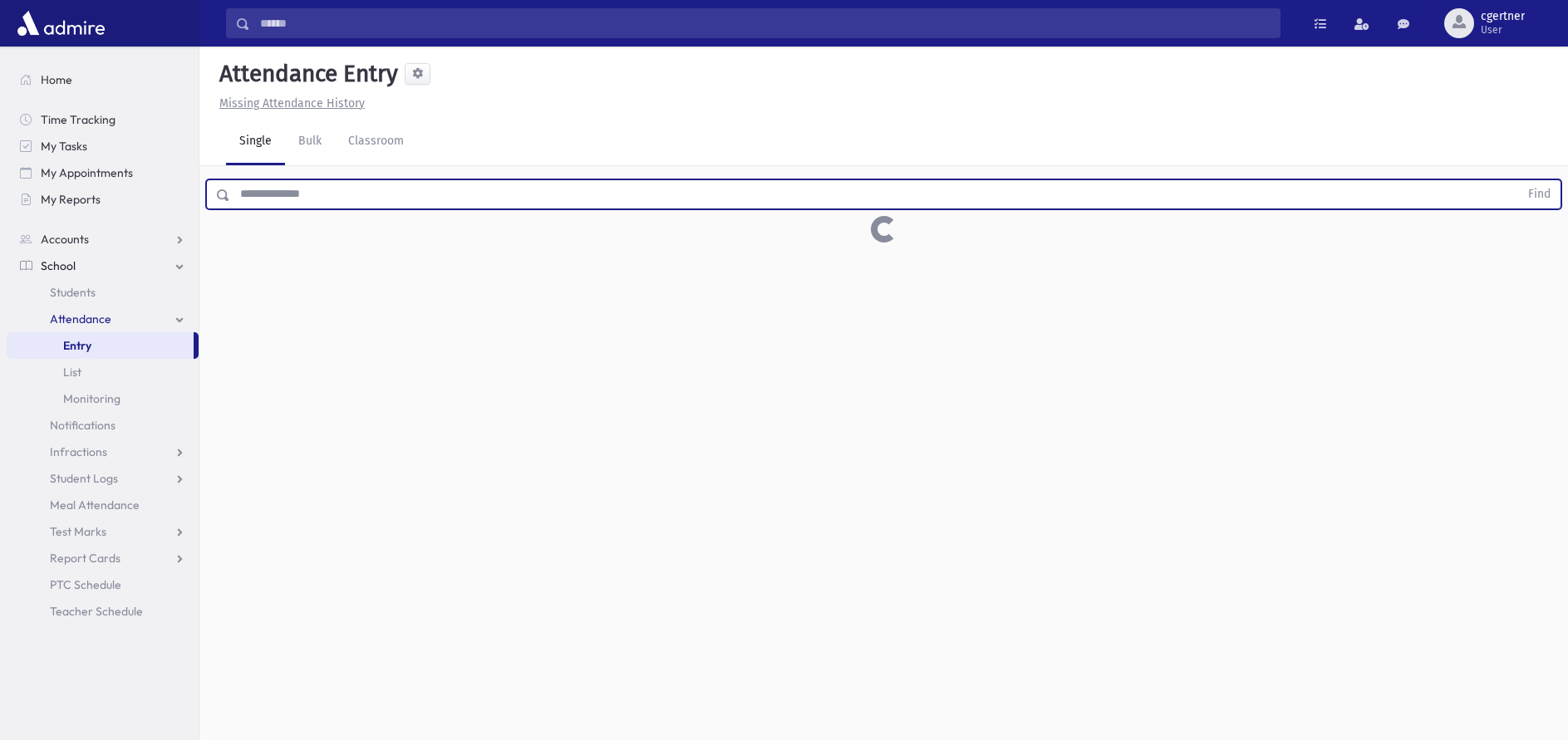
click at [1518, 180] on button "Find" at bounding box center [1539, 194] width 43 height 29
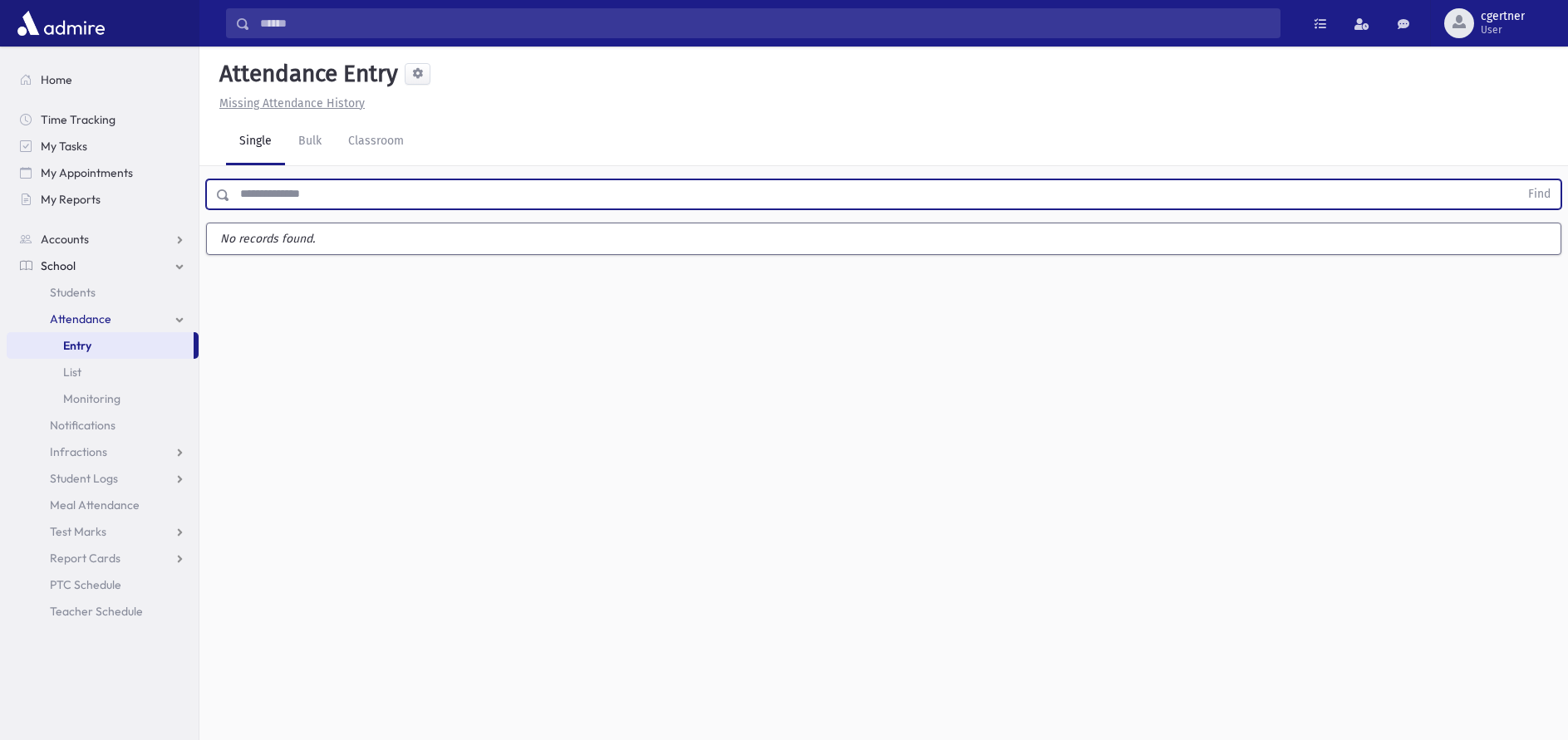
click at [1518, 180] on button "Find" at bounding box center [1539, 194] width 43 height 29
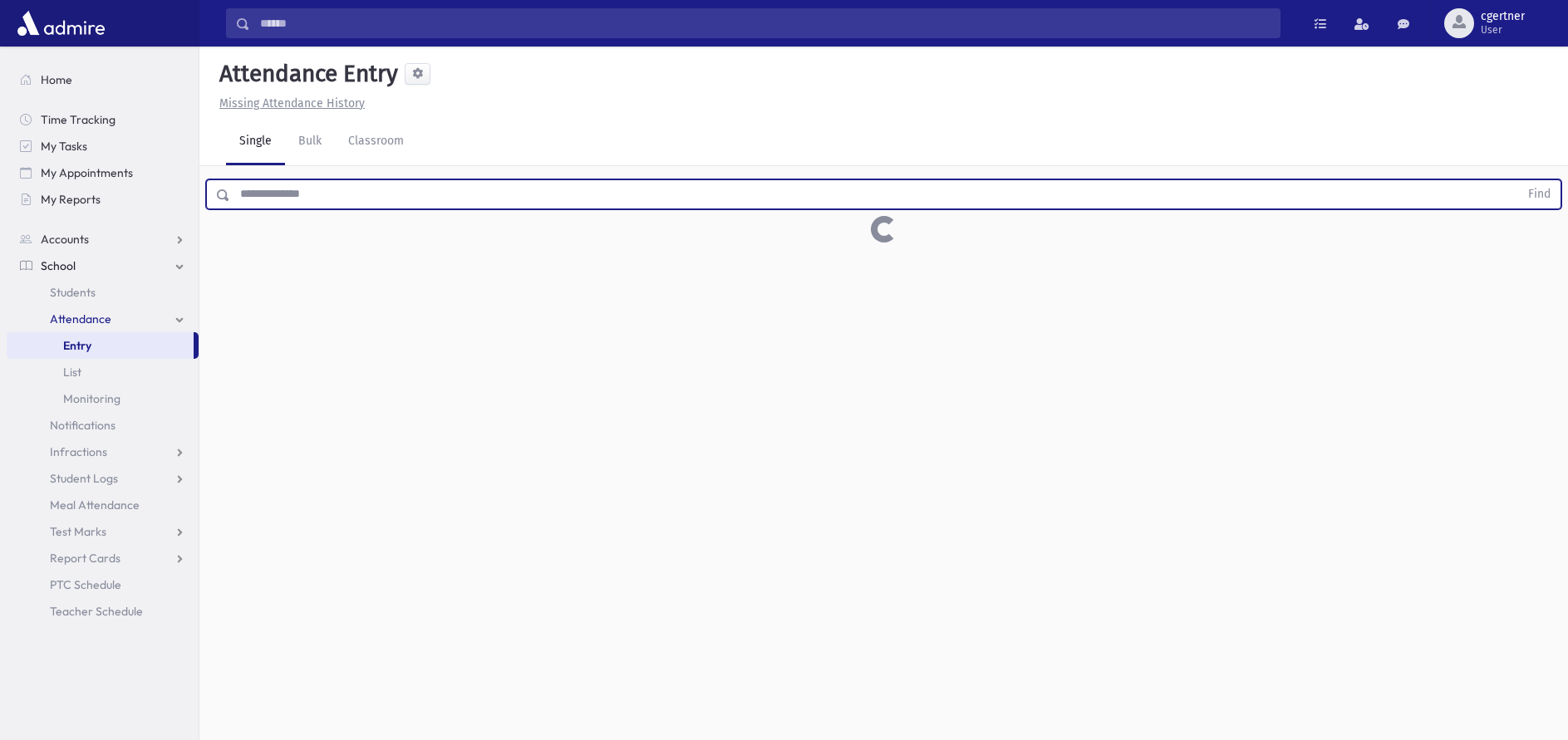
click at [1518, 180] on button "Find" at bounding box center [1539, 194] width 43 height 29
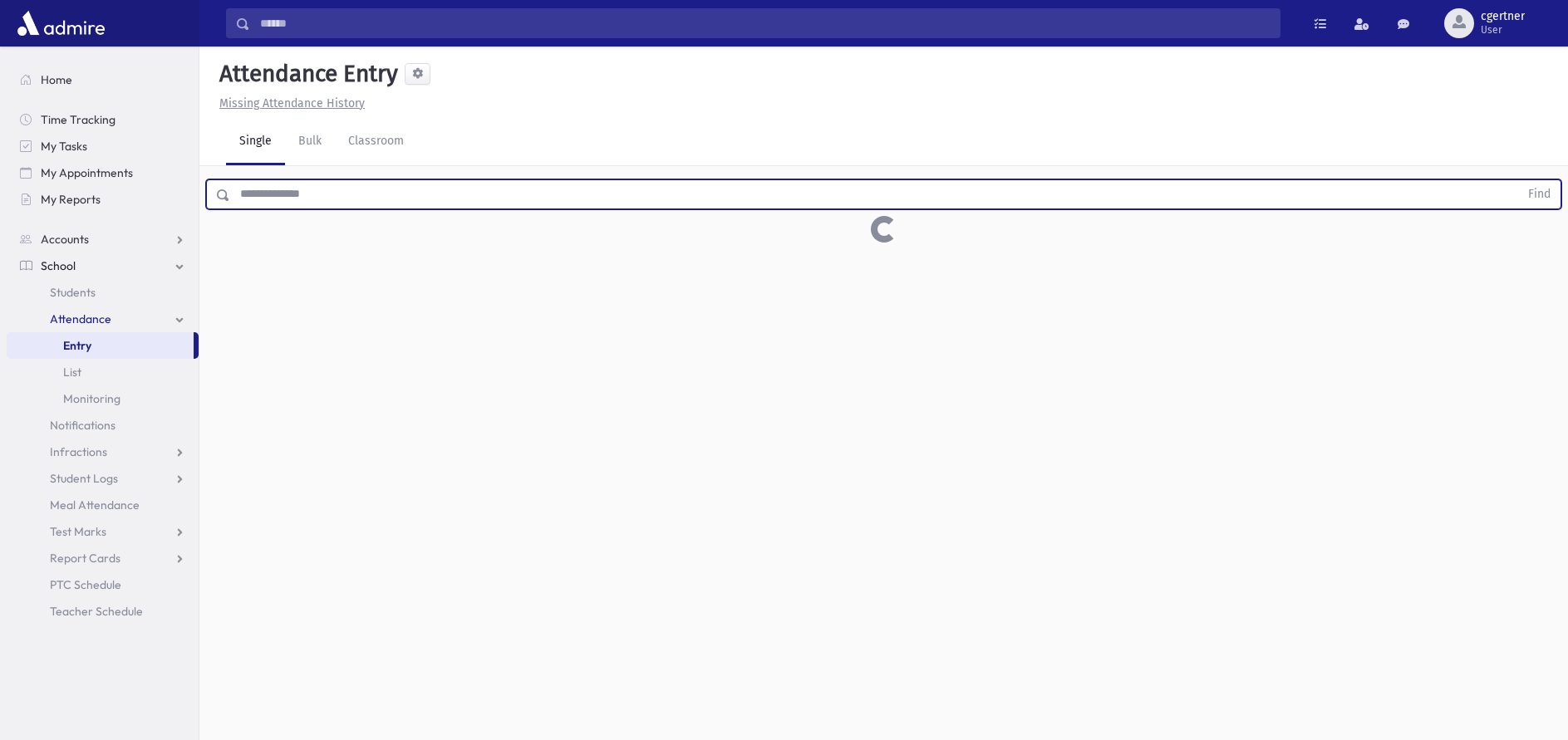
click at [1518, 180] on button "Find" at bounding box center [1539, 194] width 43 height 29
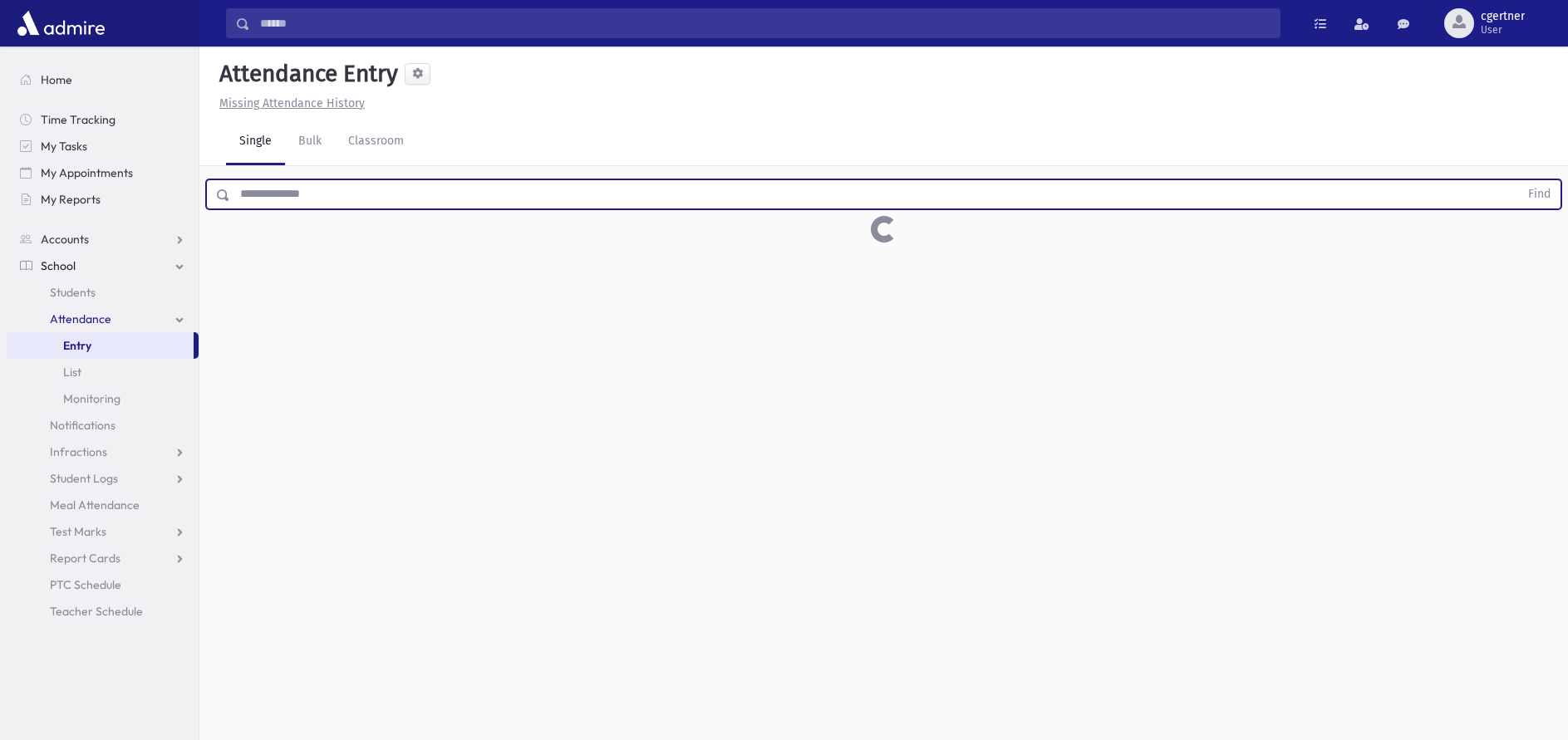
click at [1518, 180] on button "Find" at bounding box center [1539, 194] width 43 height 29
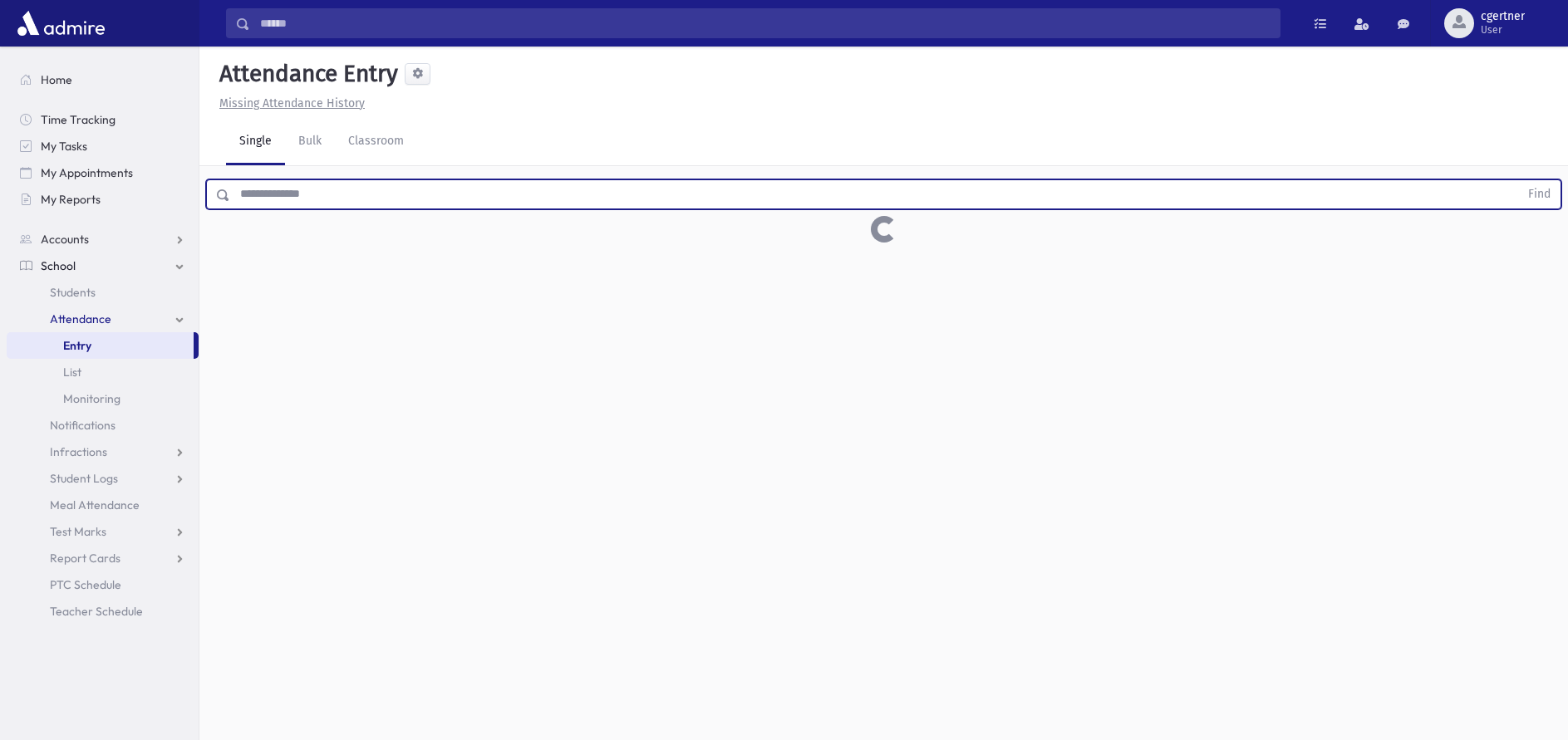
click at [1518, 180] on button "Find" at bounding box center [1539, 194] width 43 height 29
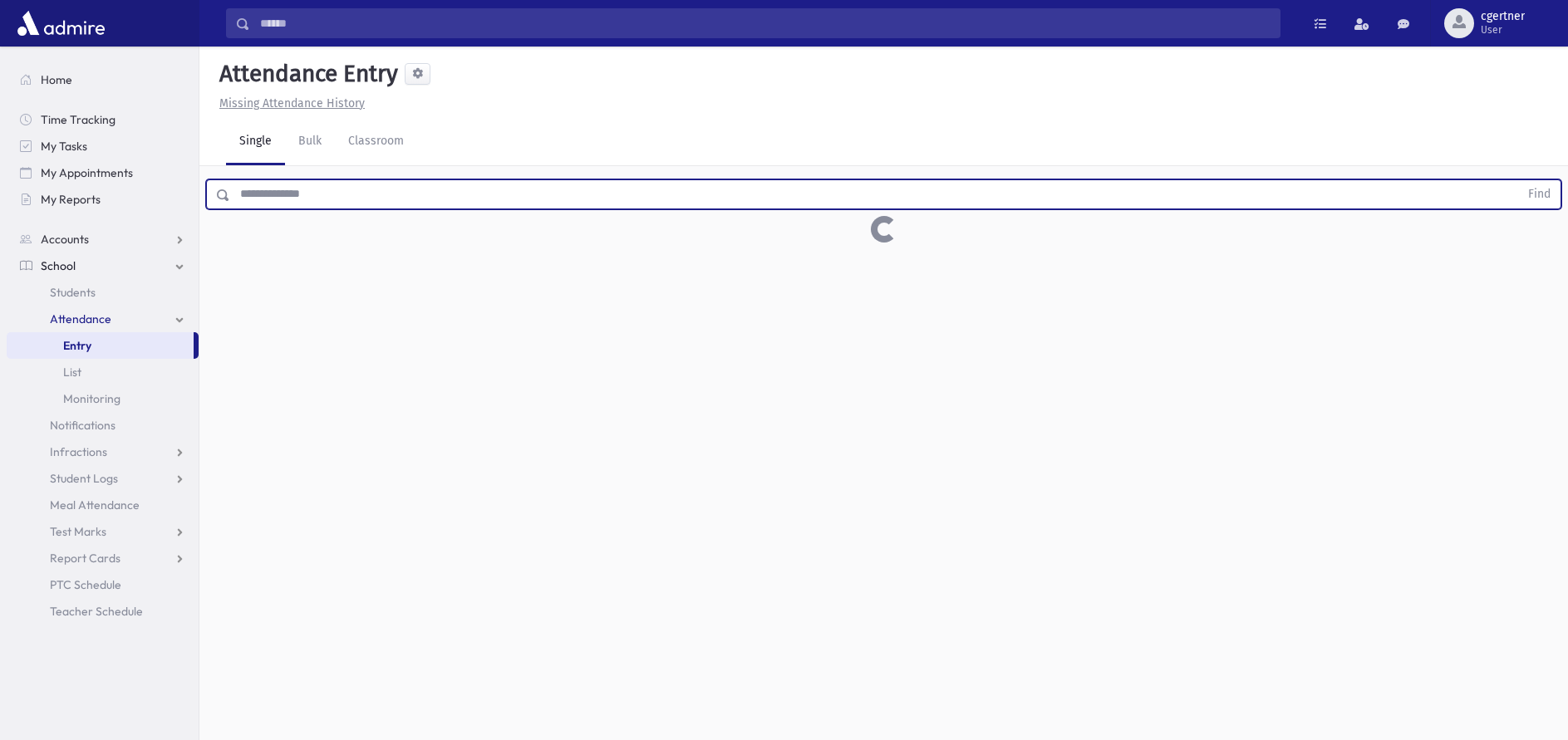
click at [1518, 180] on button "Find" at bounding box center [1539, 194] width 43 height 29
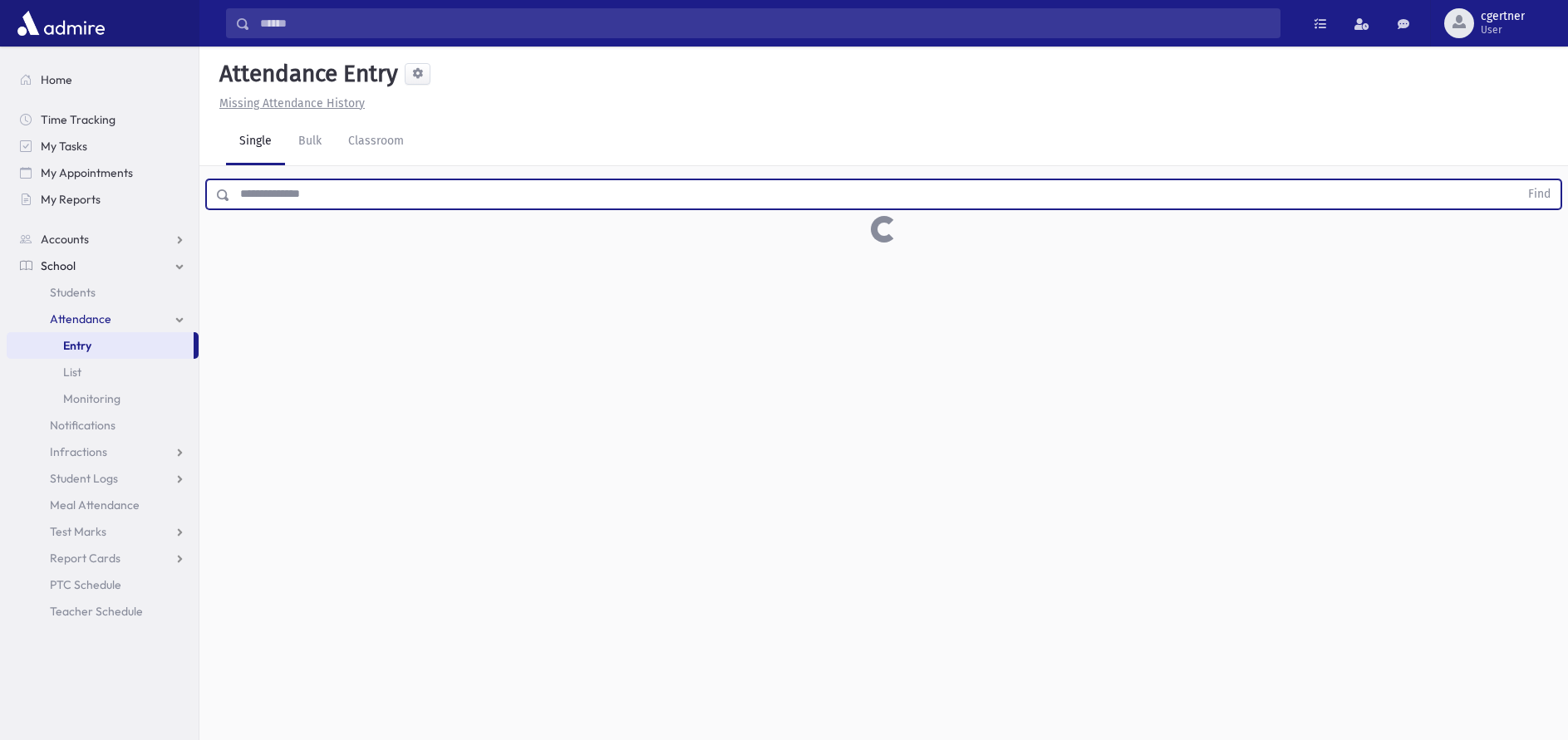
click at [1518, 180] on button "Find" at bounding box center [1539, 194] width 43 height 29
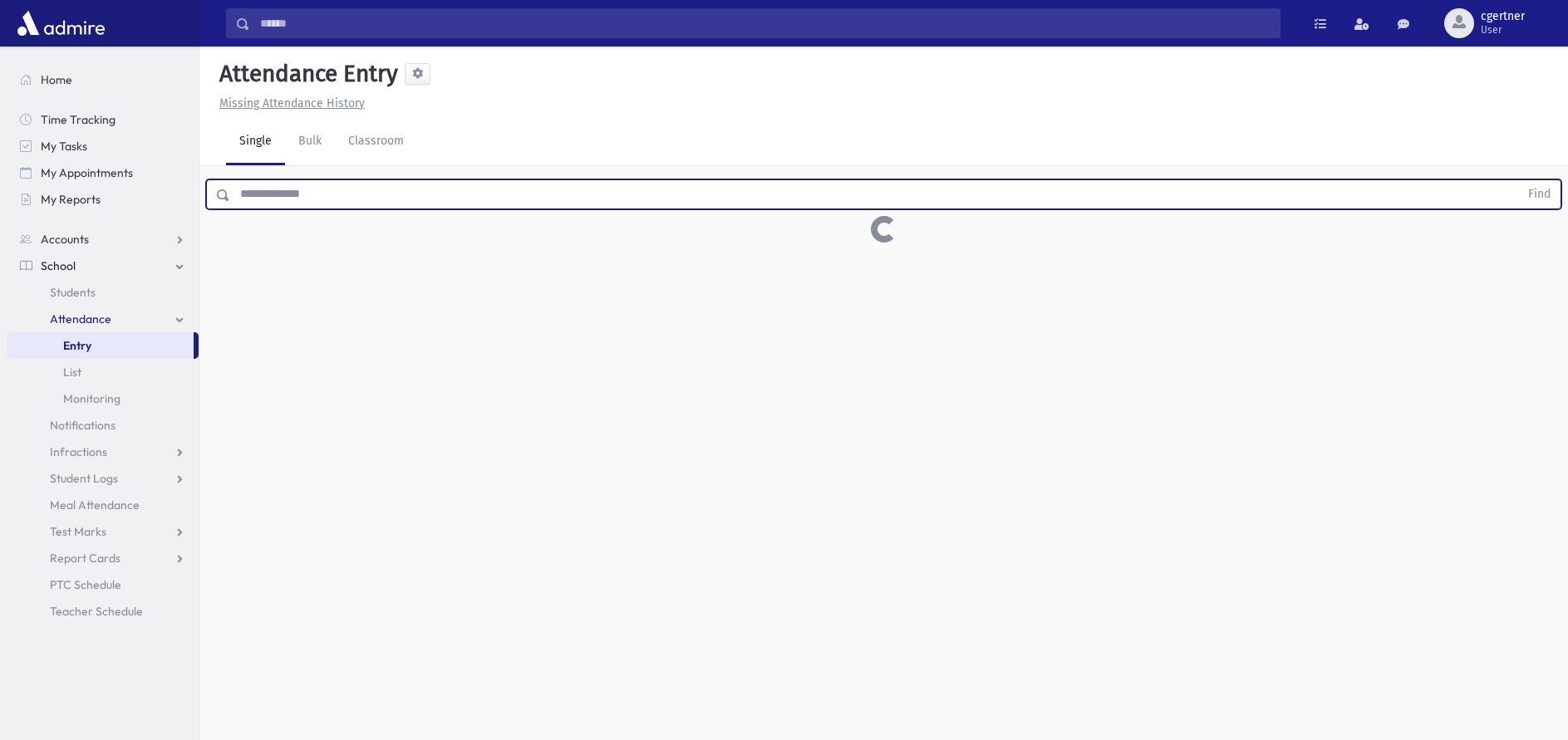
click at [1518, 180] on button "Find" at bounding box center [1539, 194] width 43 height 29
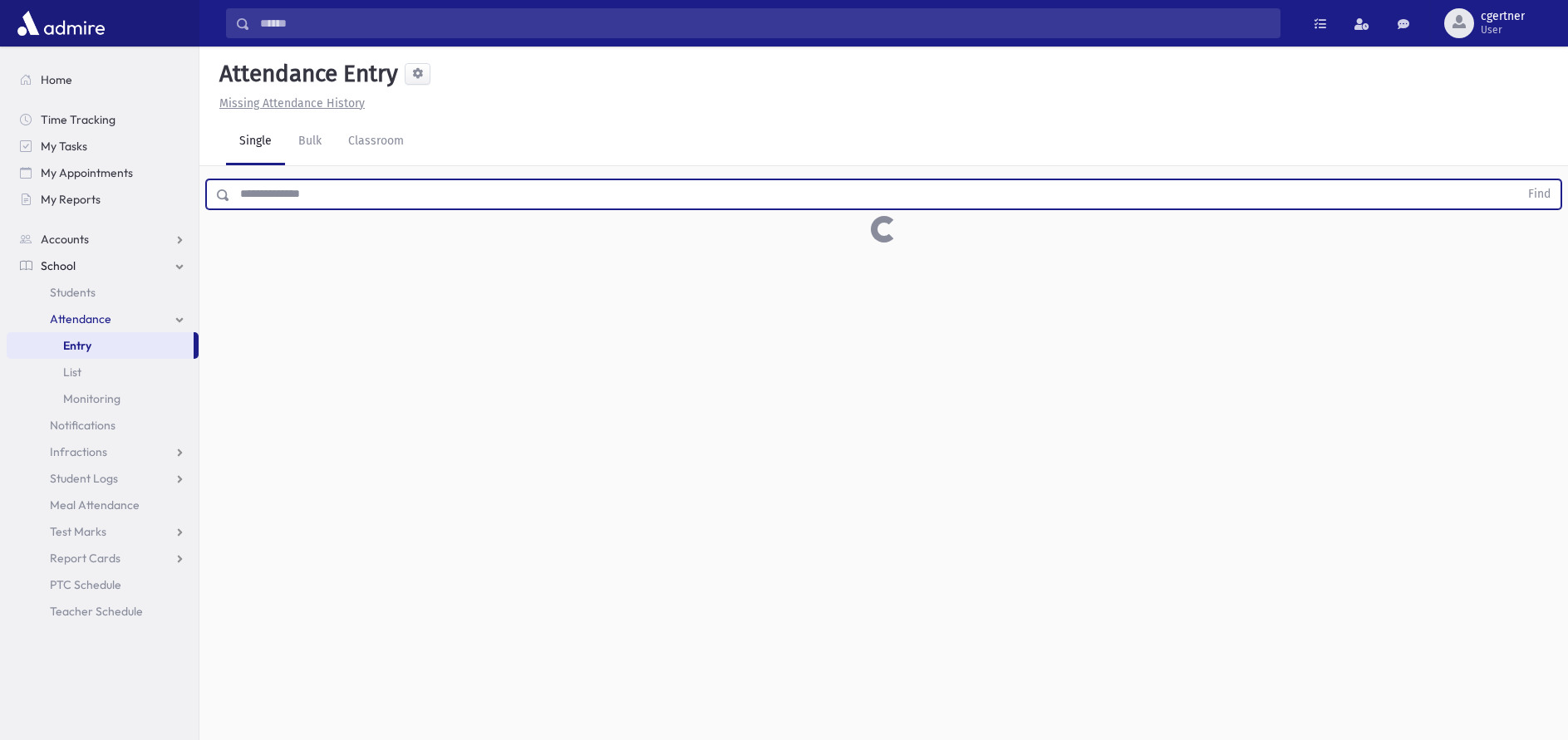
click at [1518, 180] on button "Find" at bounding box center [1539, 194] width 43 height 29
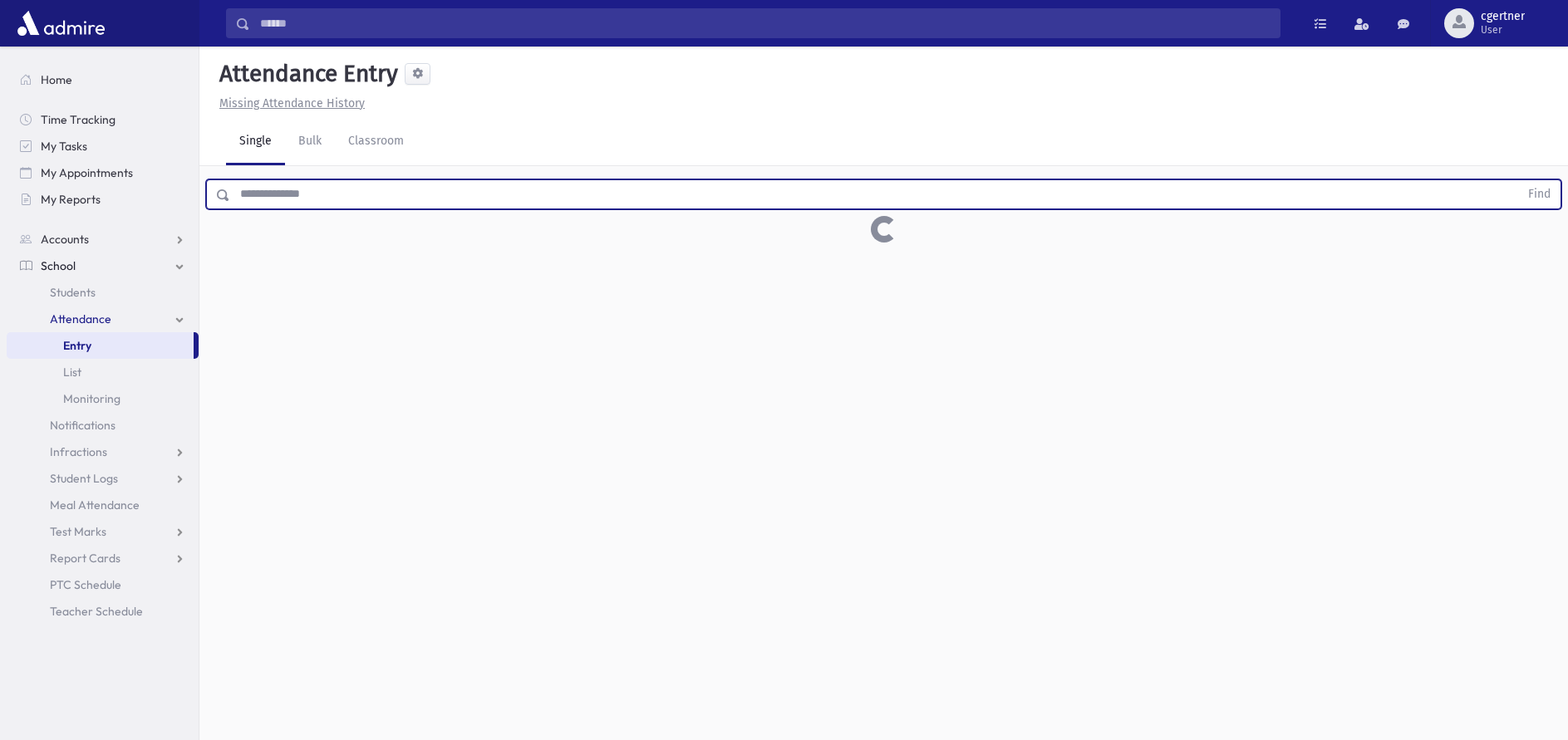
click at [1518, 180] on button "Find" at bounding box center [1539, 194] width 43 height 29
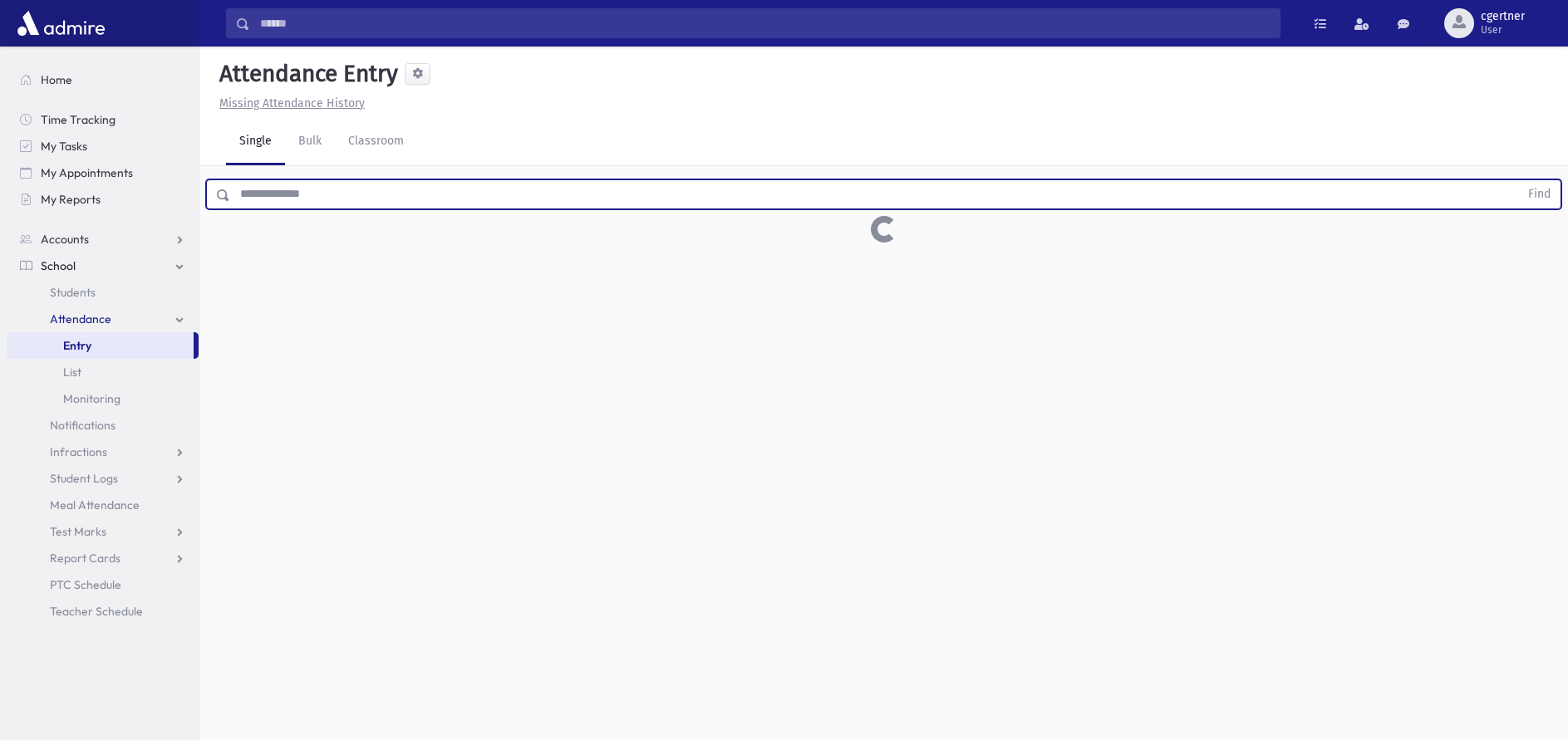
click at [1518, 180] on button "Find" at bounding box center [1539, 194] width 43 height 29
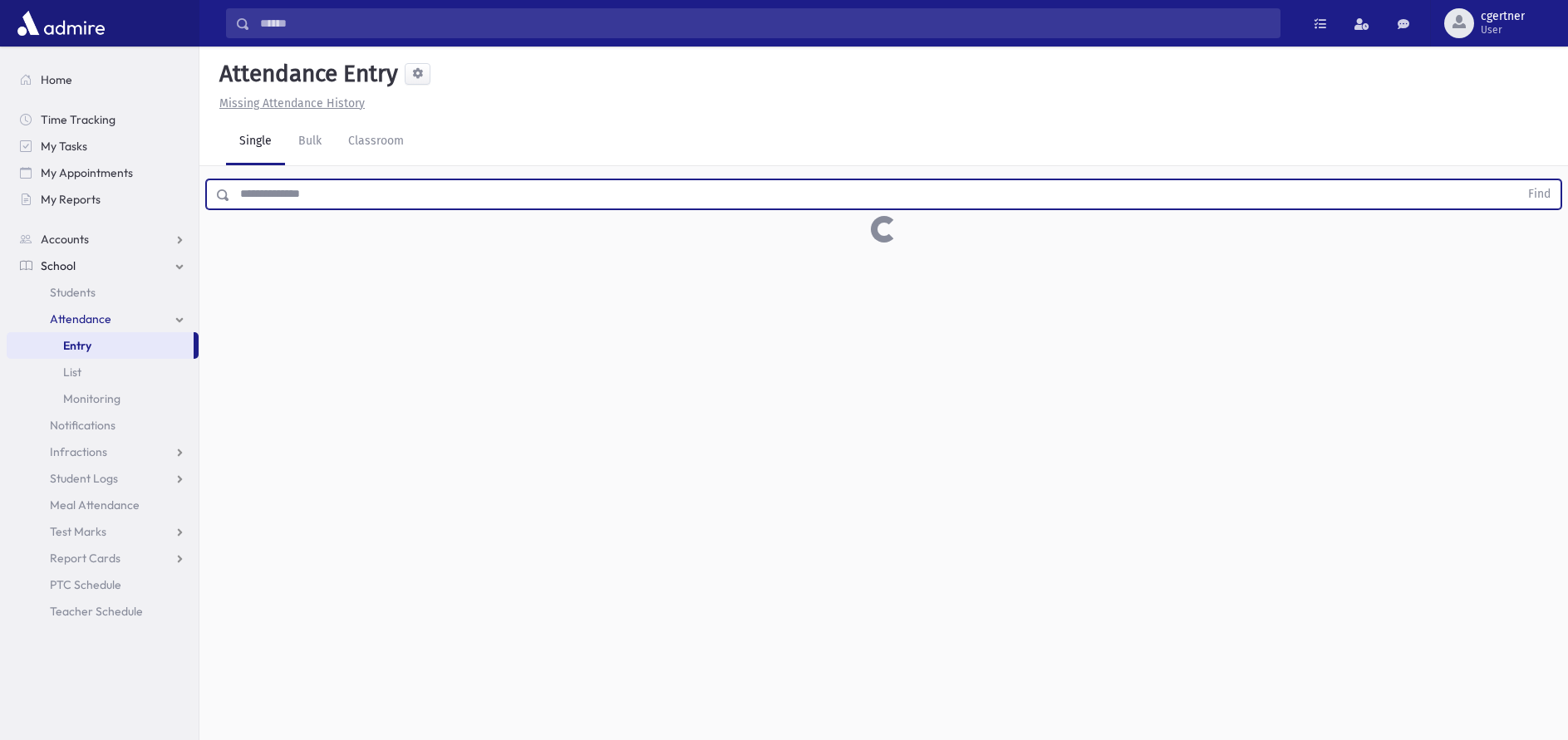
click at [1518, 180] on button "Find" at bounding box center [1539, 194] width 43 height 29
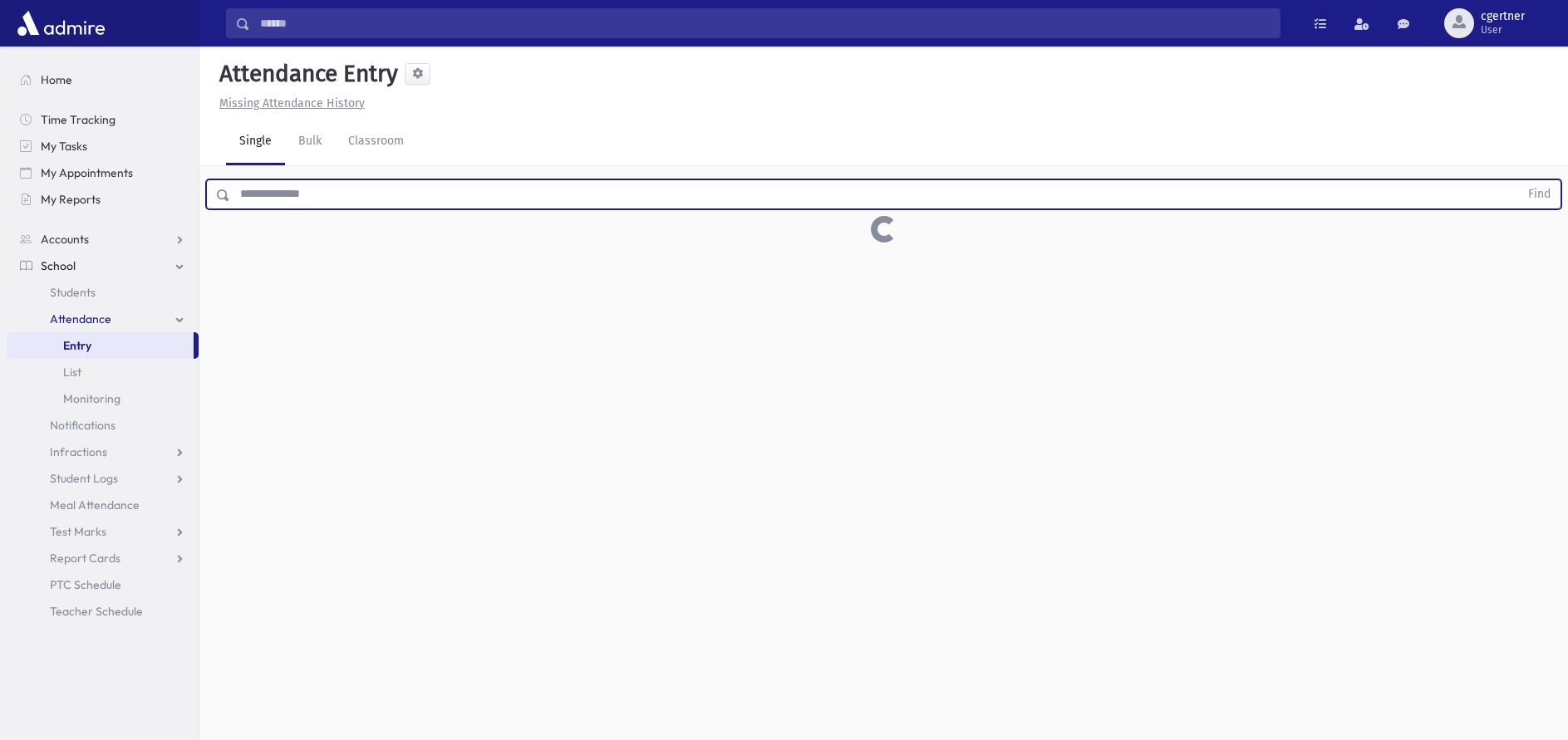
click at [1518, 180] on button "Find" at bounding box center [1539, 194] width 43 height 29
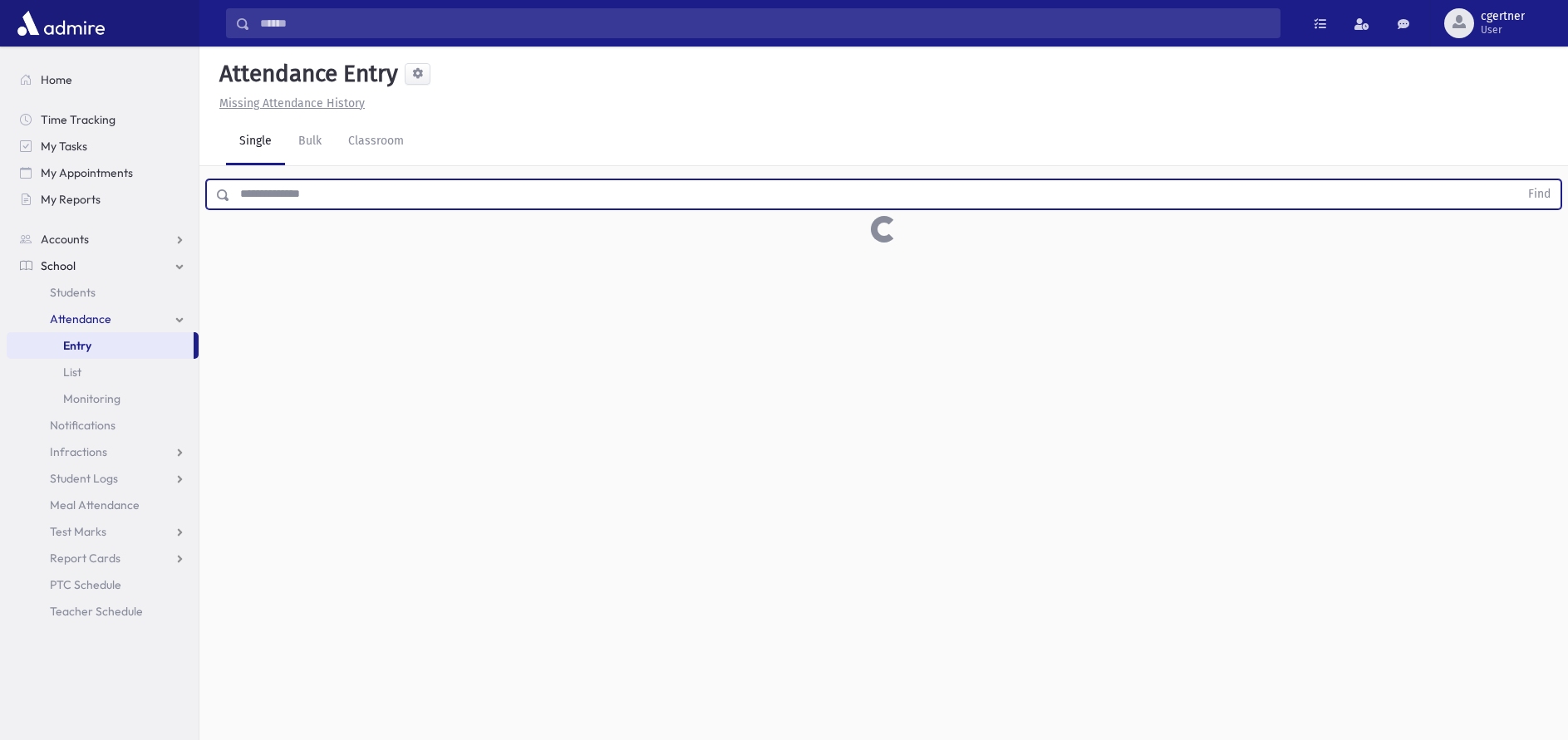
click at [1518, 180] on button "Find" at bounding box center [1539, 194] width 43 height 29
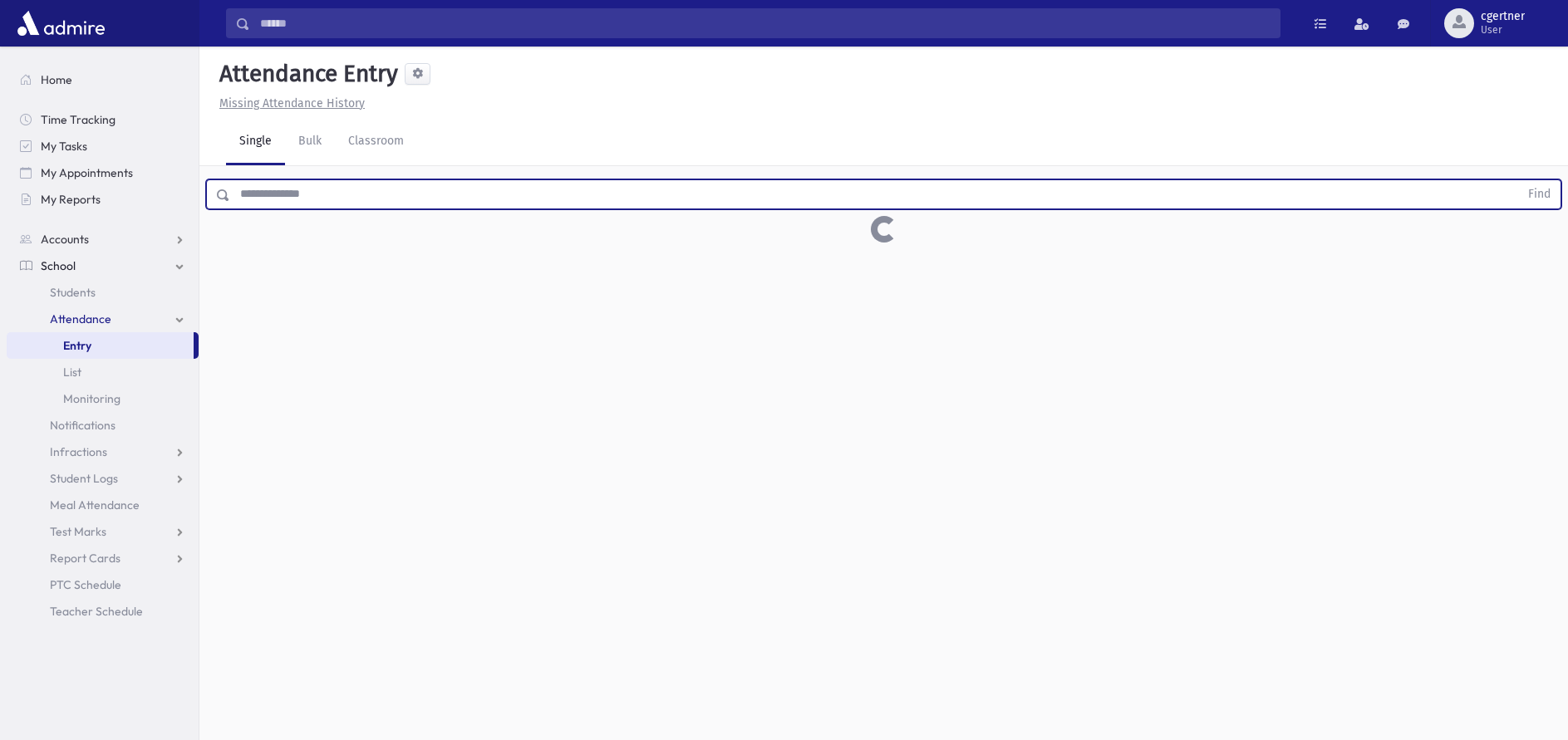
click at [1518, 180] on button "Find" at bounding box center [1539, 194] width 43 height 29
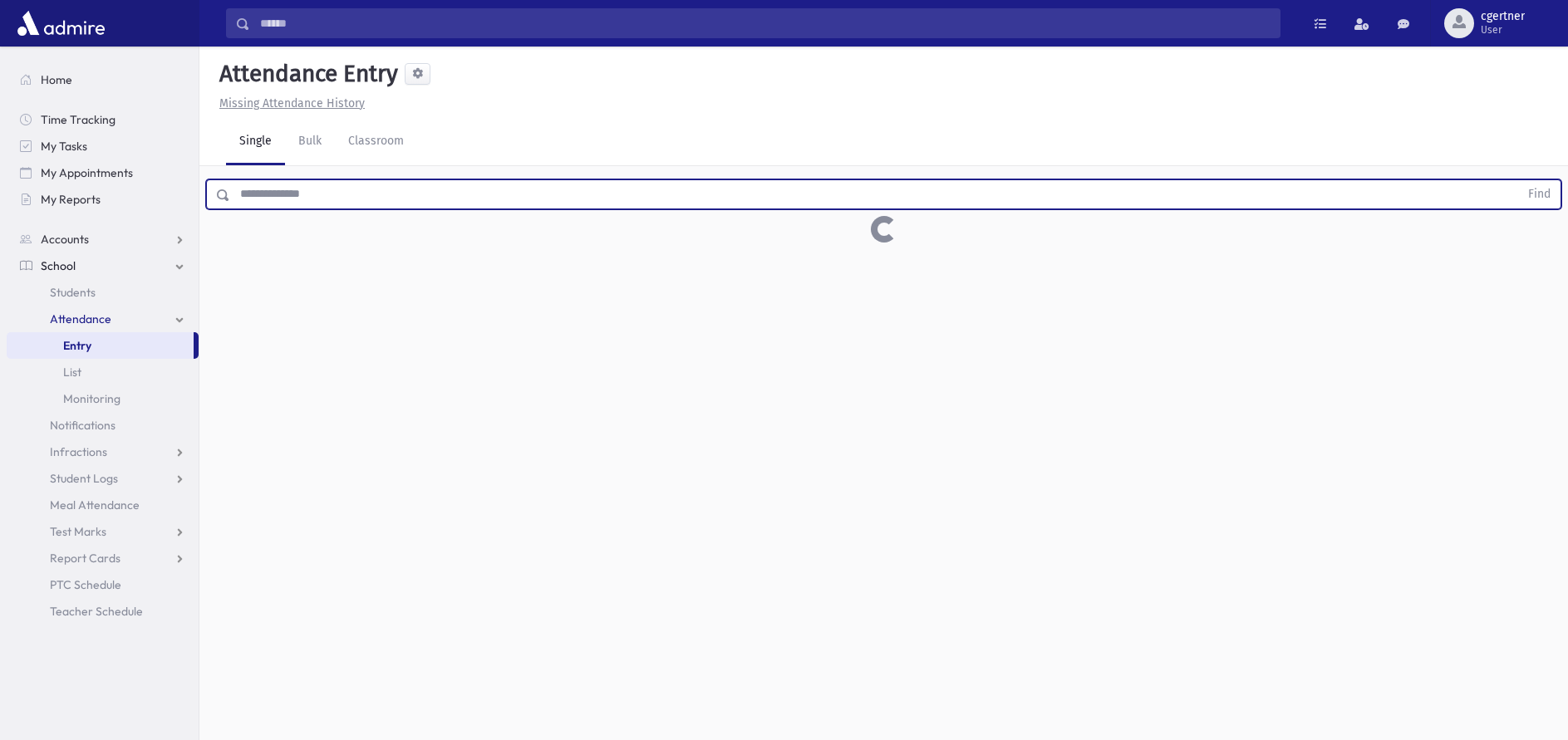
click at [1518, 180] on button "Find" at bounding box center [1539, 194] width 43 height 29
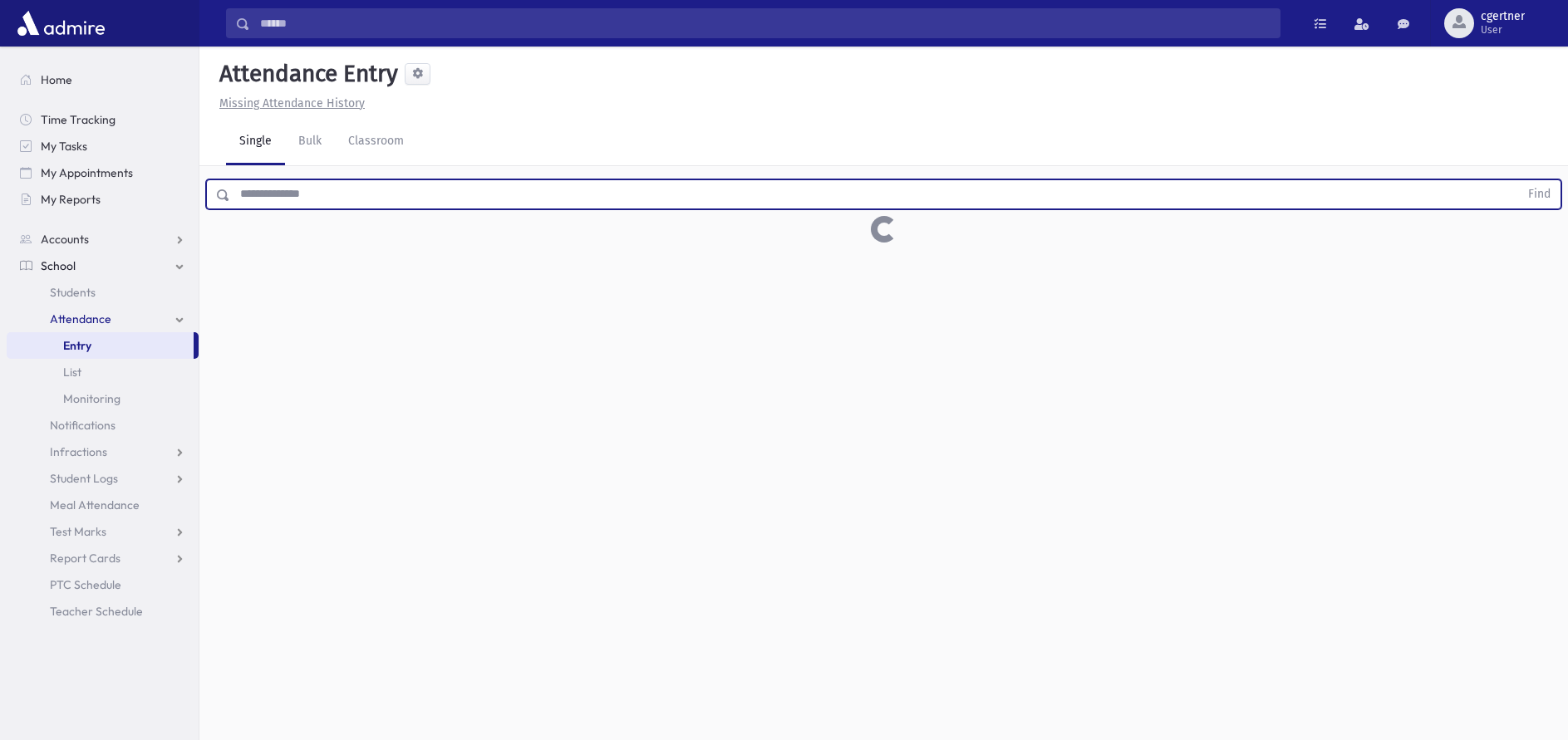
click at [1518, 180] on button "Find" at bounding box center [1539, 194] width 43 height 29
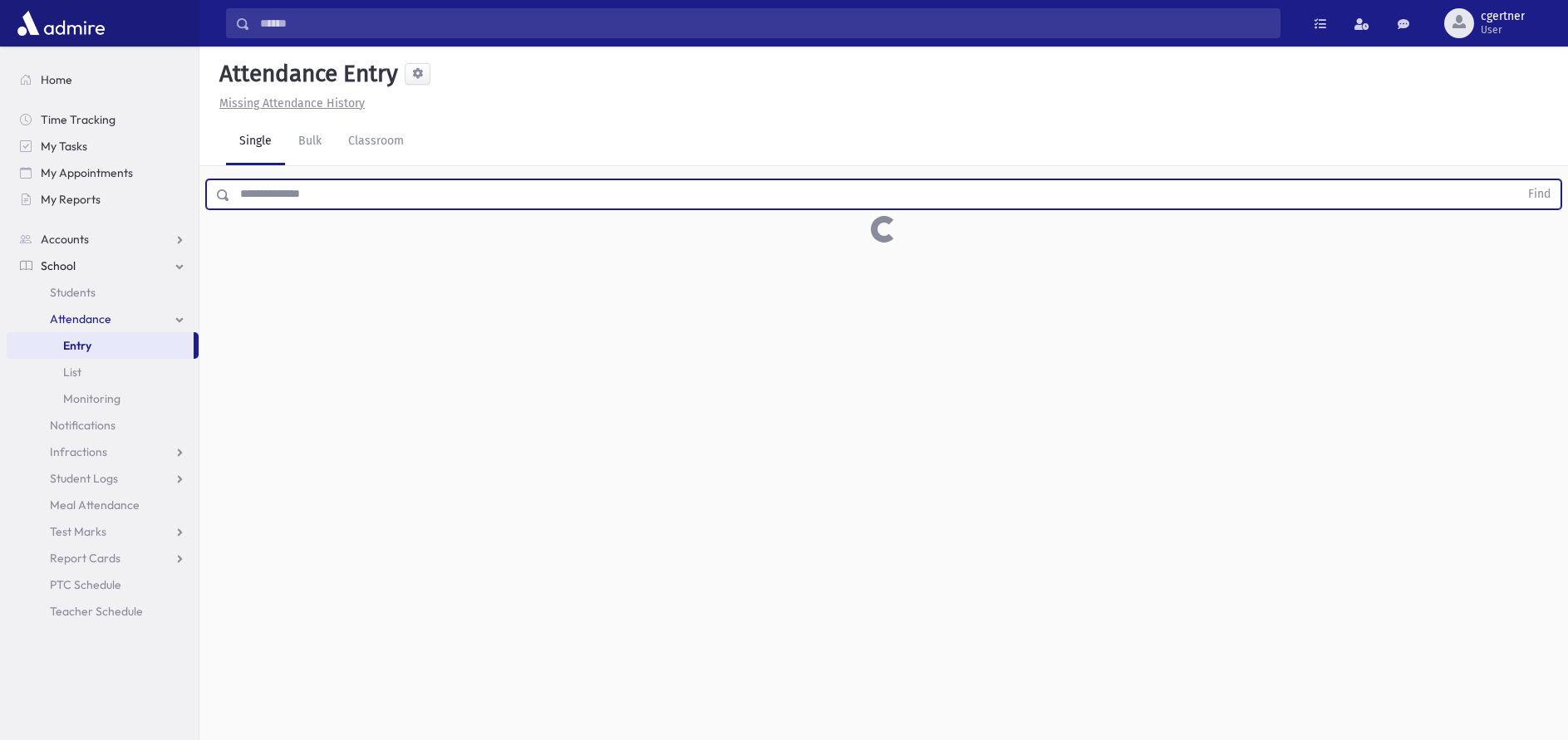
click at [1518, 180] on button "Find" at bounding box center [1539, 194] width 43 height 29
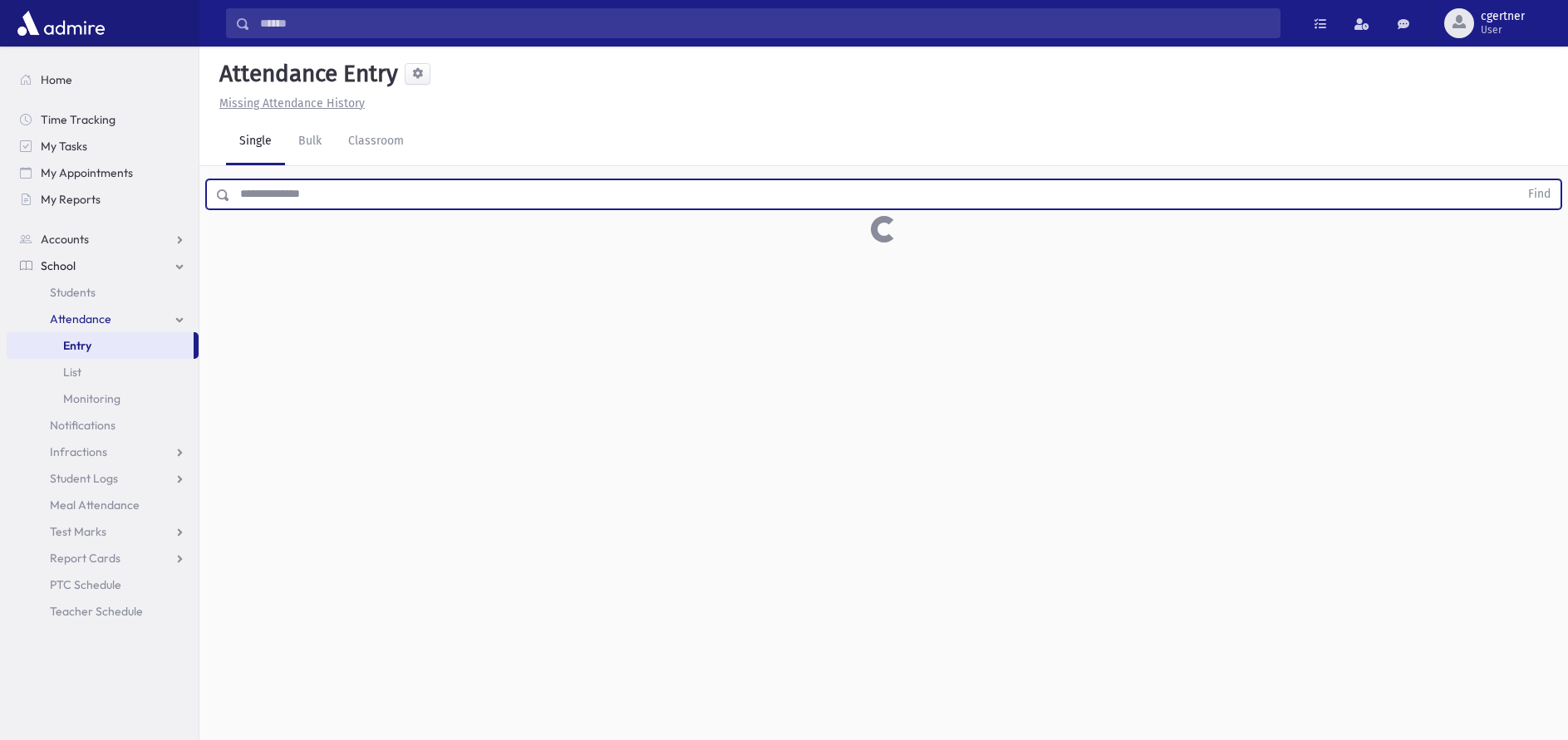
click at [1518, 180] on button "Find" at bounding box center [1539, 194] width 43 height 29
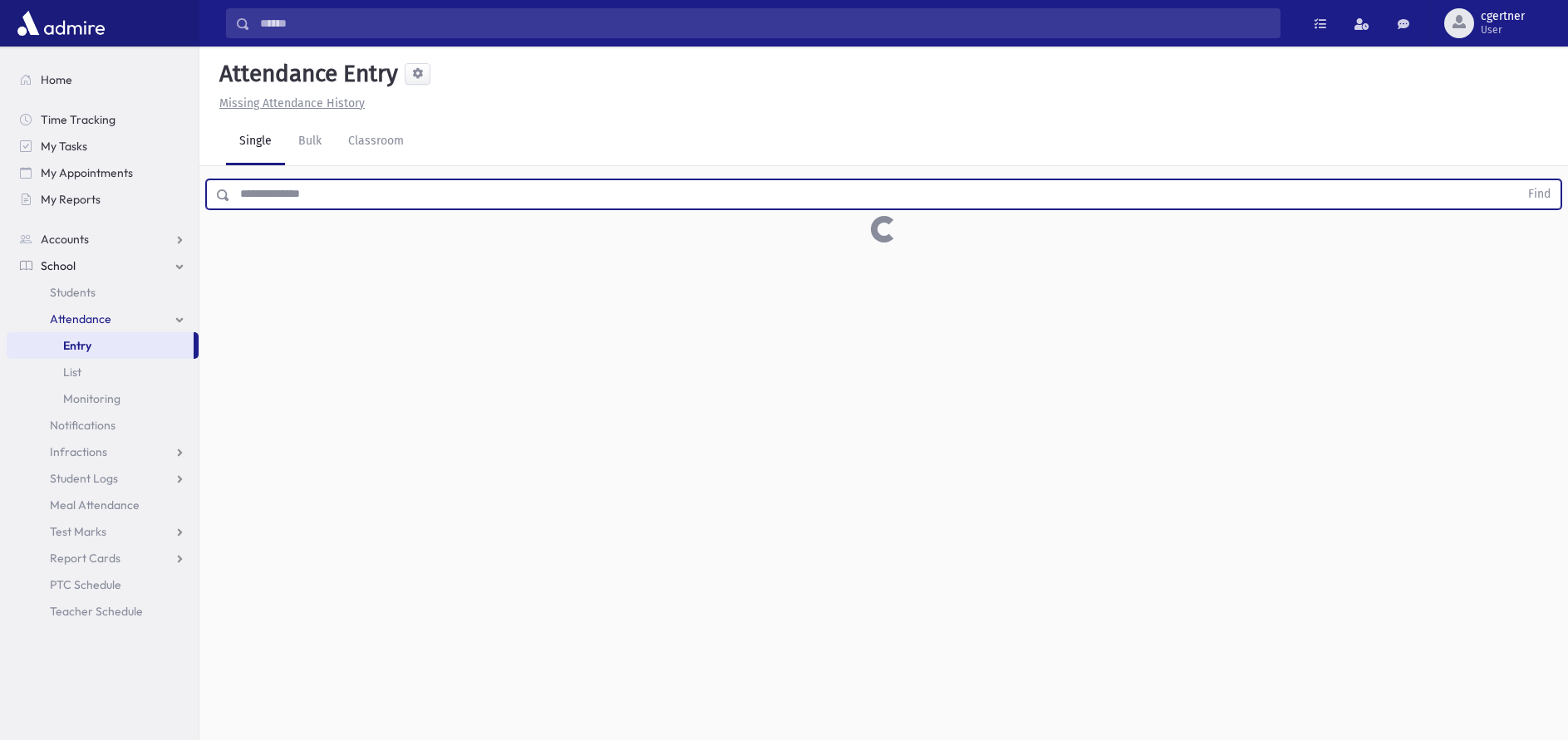
click at [1518, 180] on button "Find" at bounding box center [1539, 194] width 43 height 29
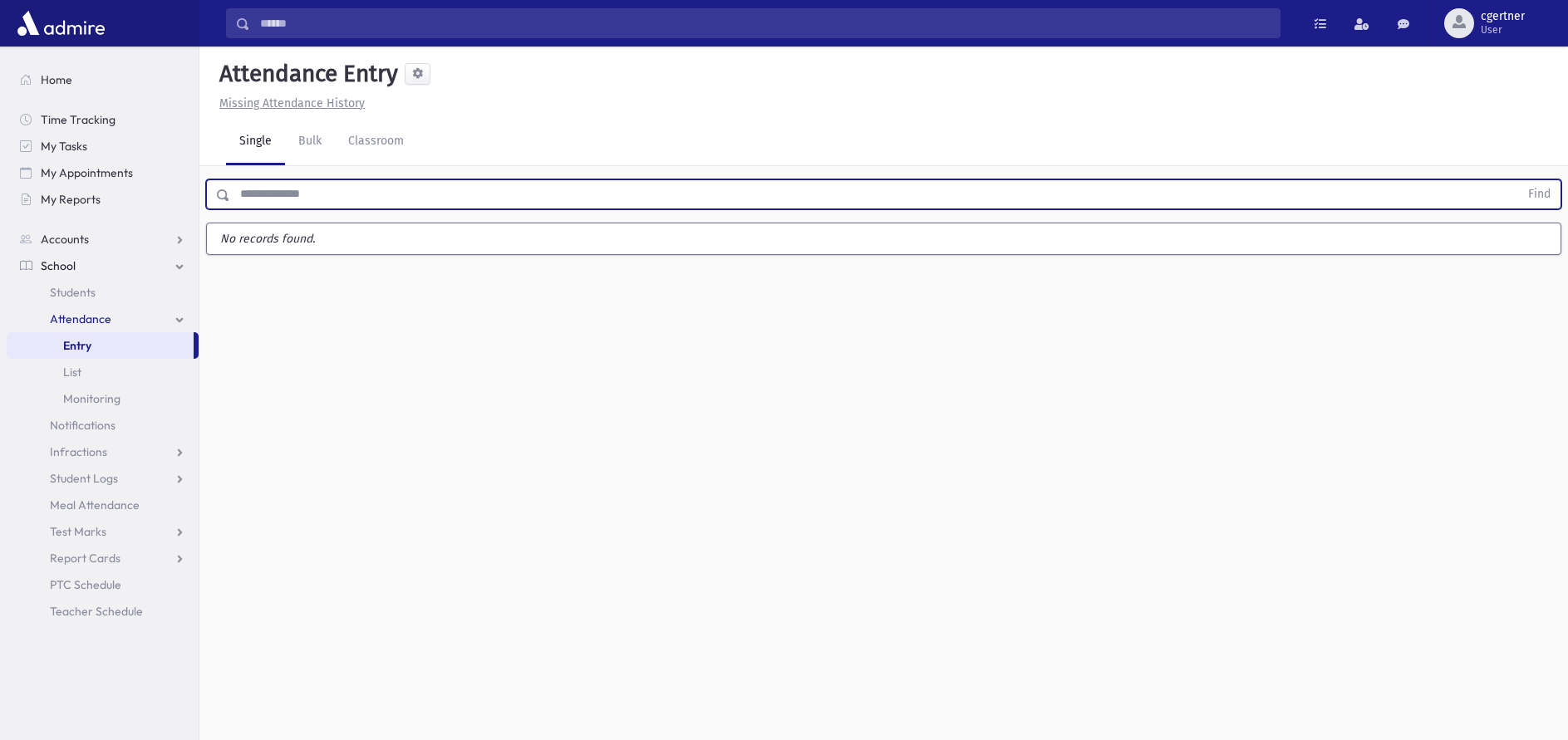
click at [1518, 180] on button "Find" at bounding box center [1539, 194] width 43 height 29
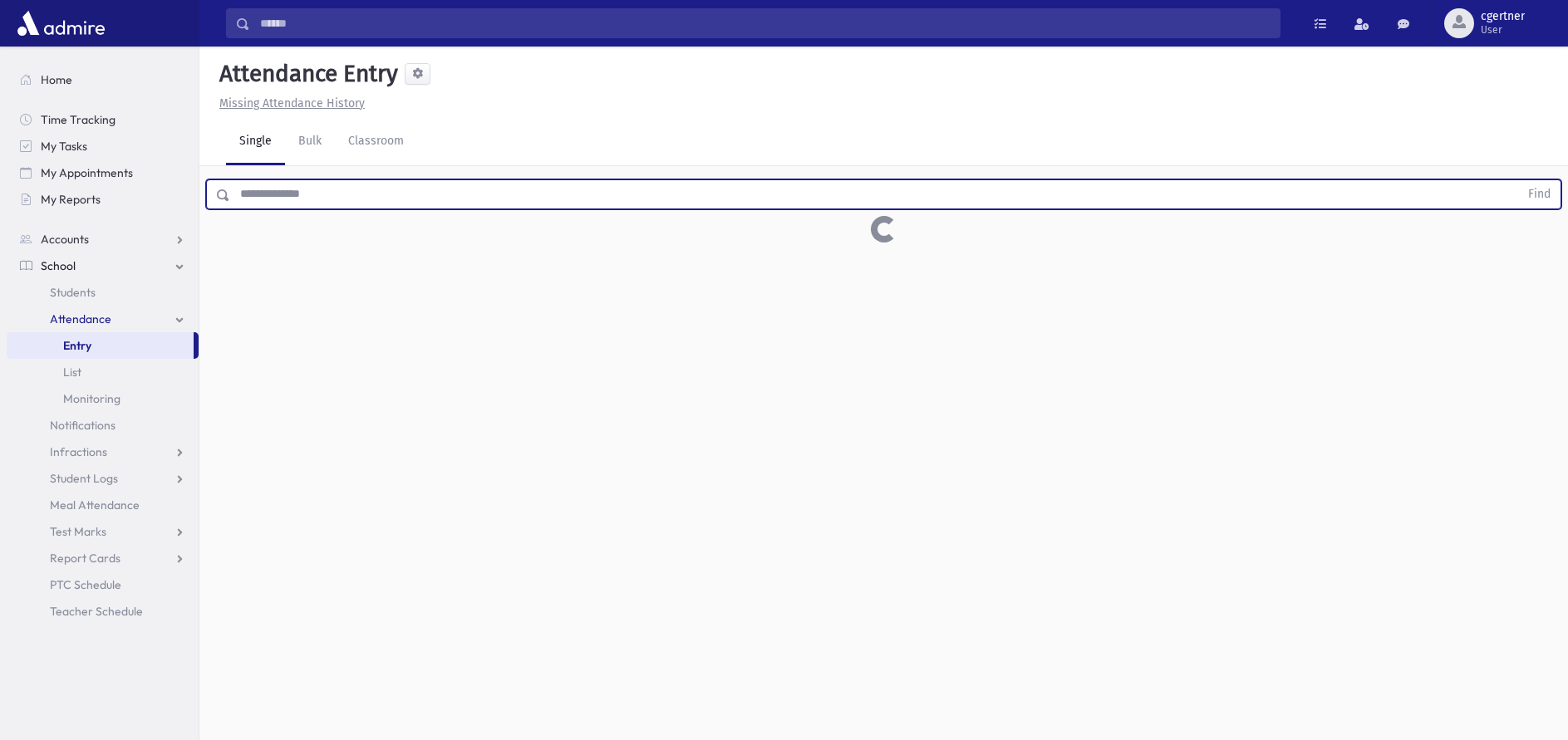
click at [1518, 180] on button "Find" at bounding box center [1539, 194] width 43 height 29
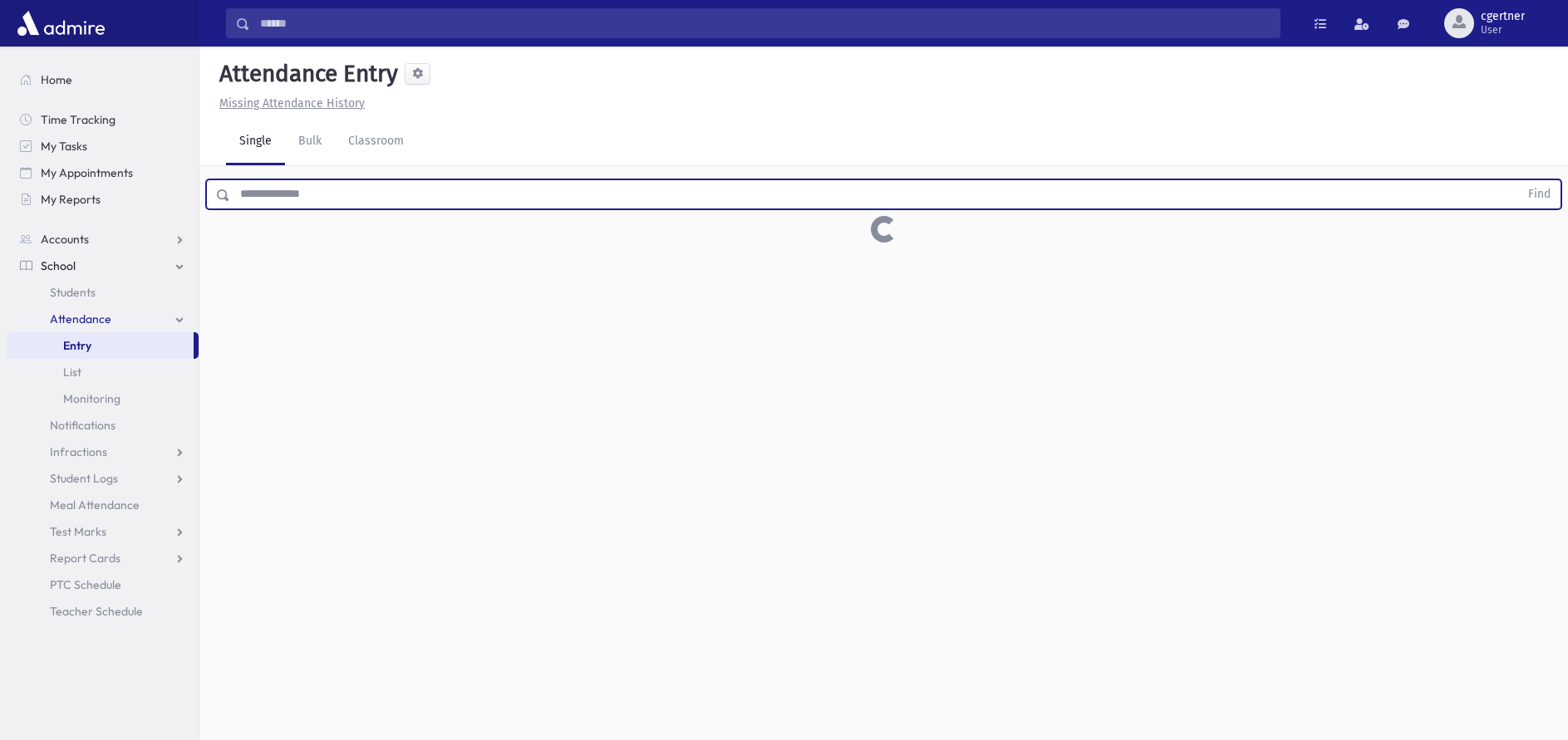
click at [1518, 180] on button "Find" at bounding box center [1539, 194] width 43 height 29
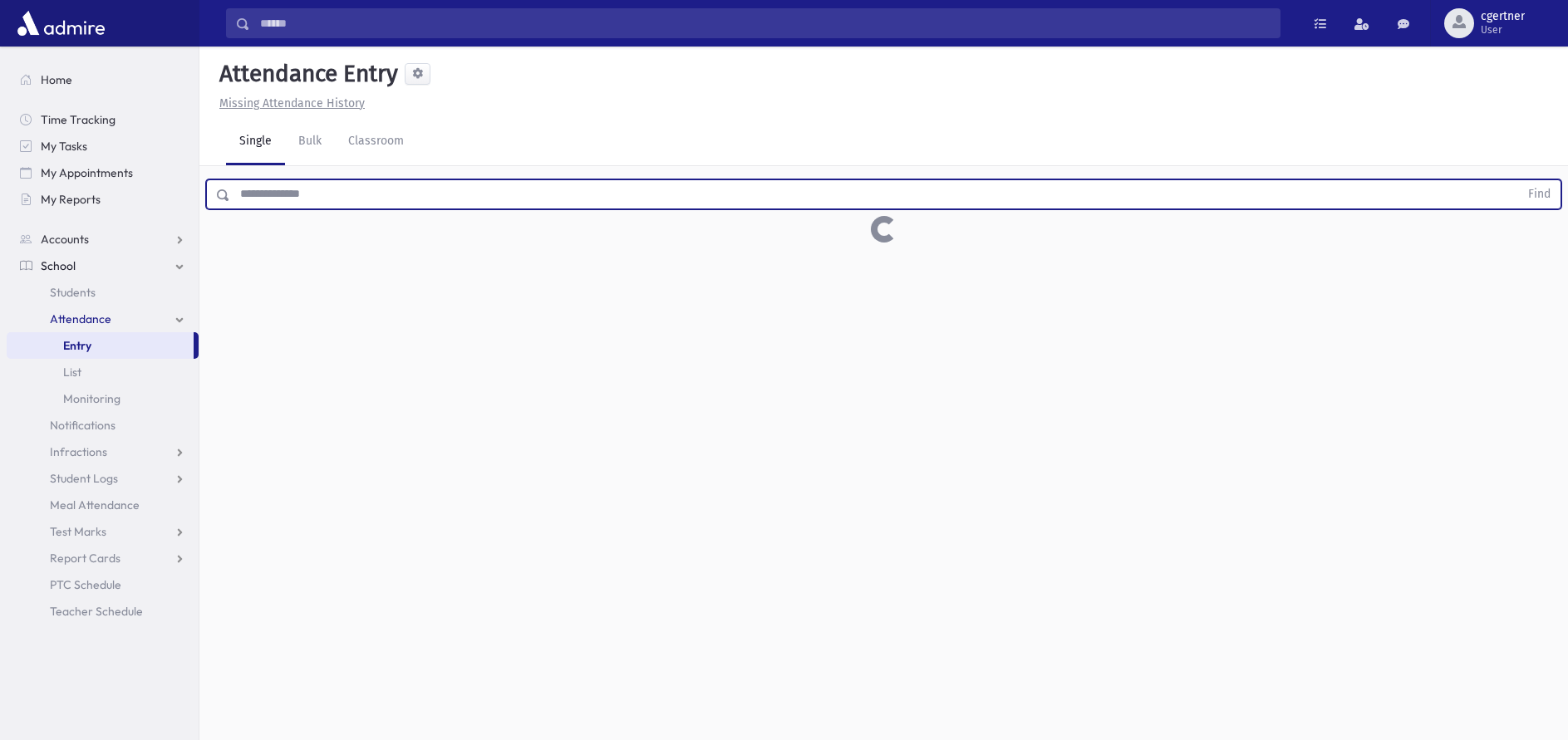
click at [1518, 180] on button "Find" at bounding box center [1539, 194] width 43 height 29
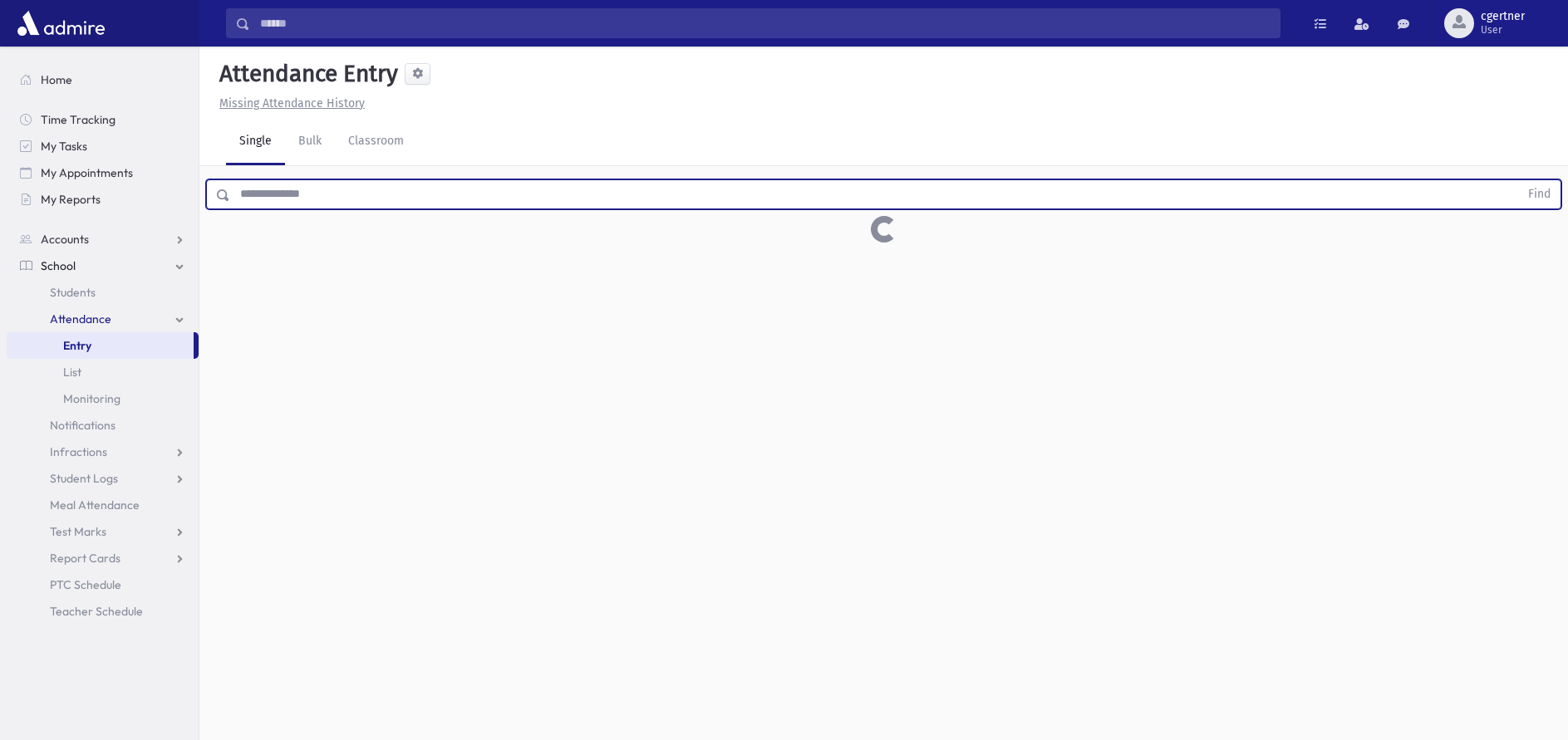
click at [1518, 180] on button "Find" at bounding box center [1539, 194] width 43 height 29
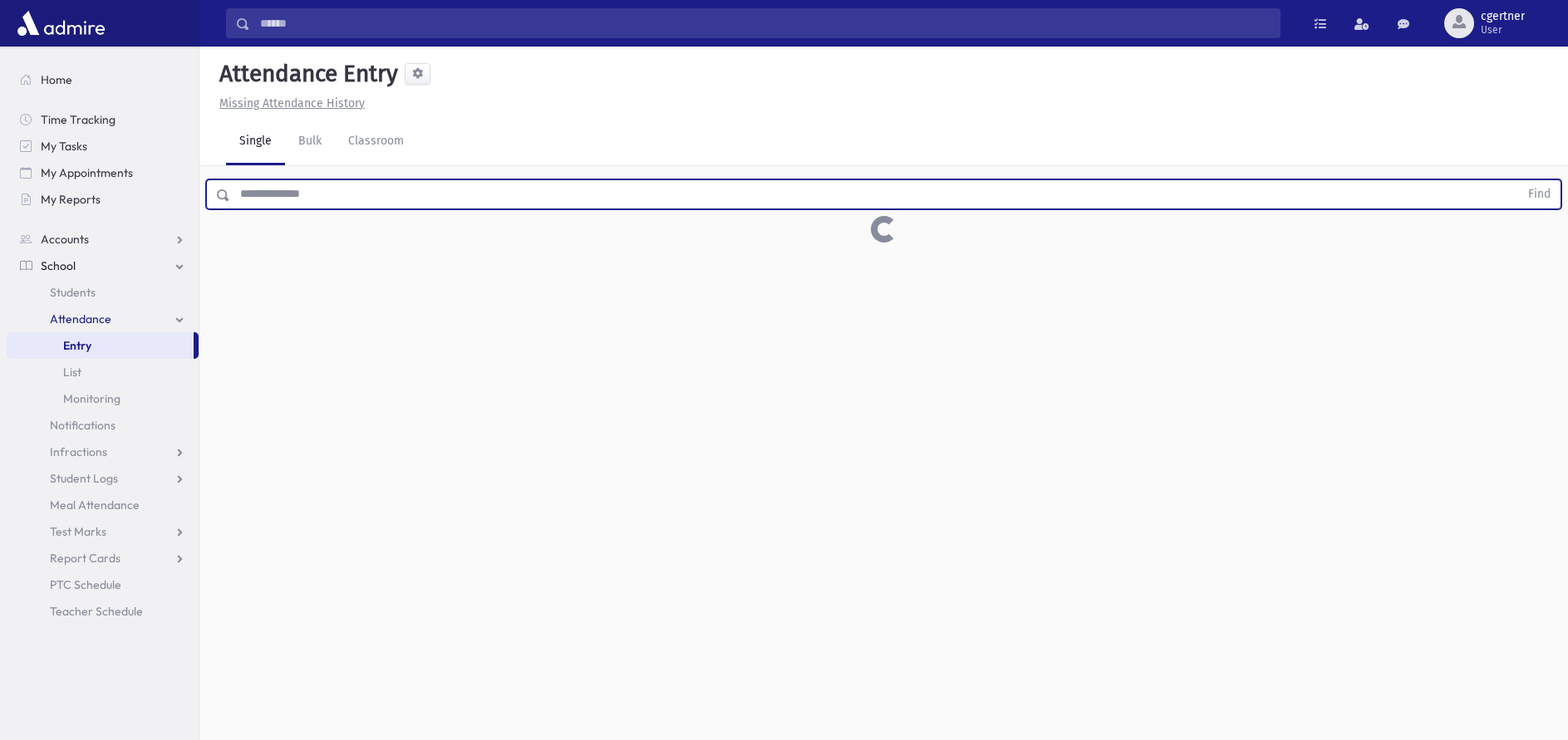
click at [1518, 180] on button "Find" at bounding box center [1539, 194] width 43 height 29
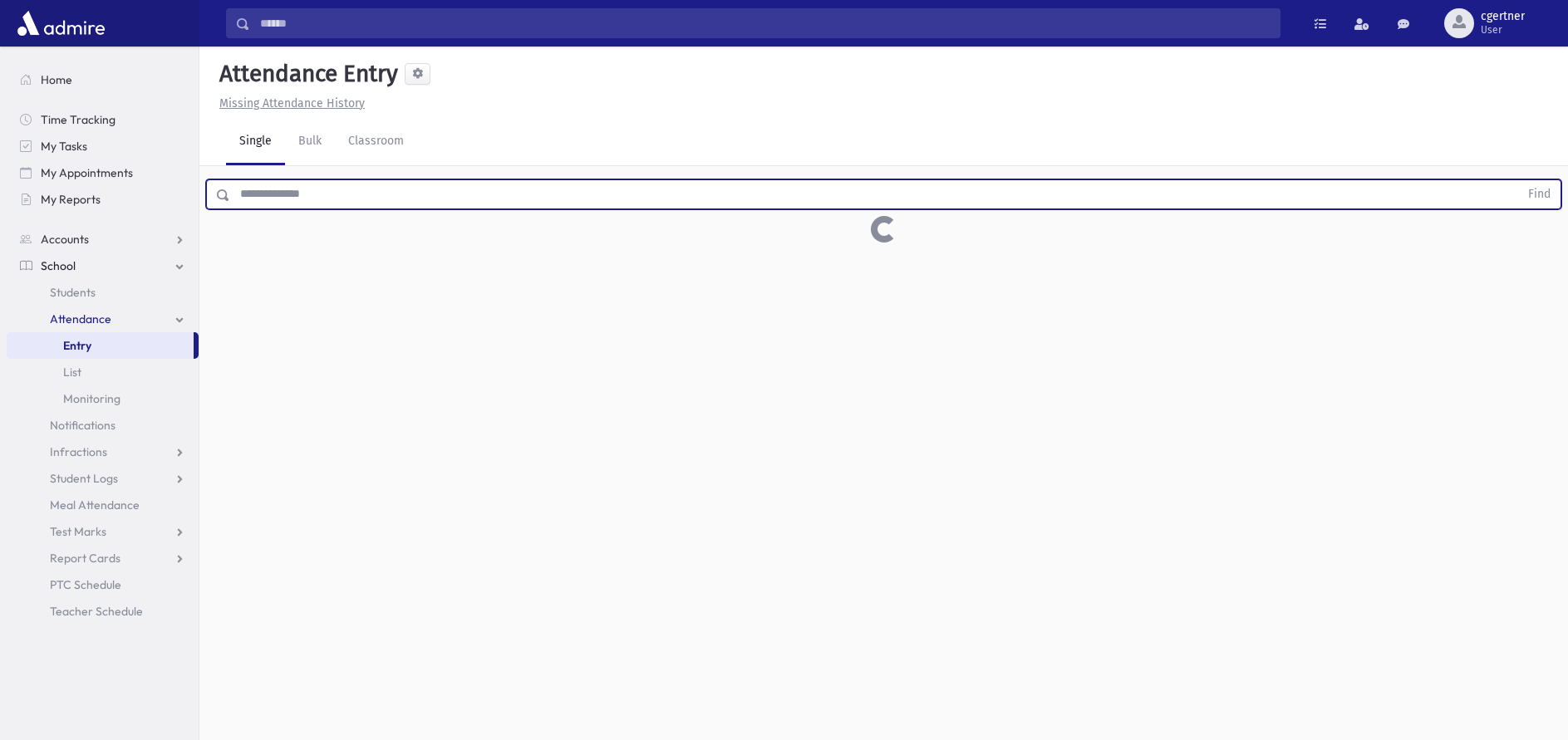
click at [1518, 180] on button "Find" at bounding box center [1539, 194] width 43 height 29
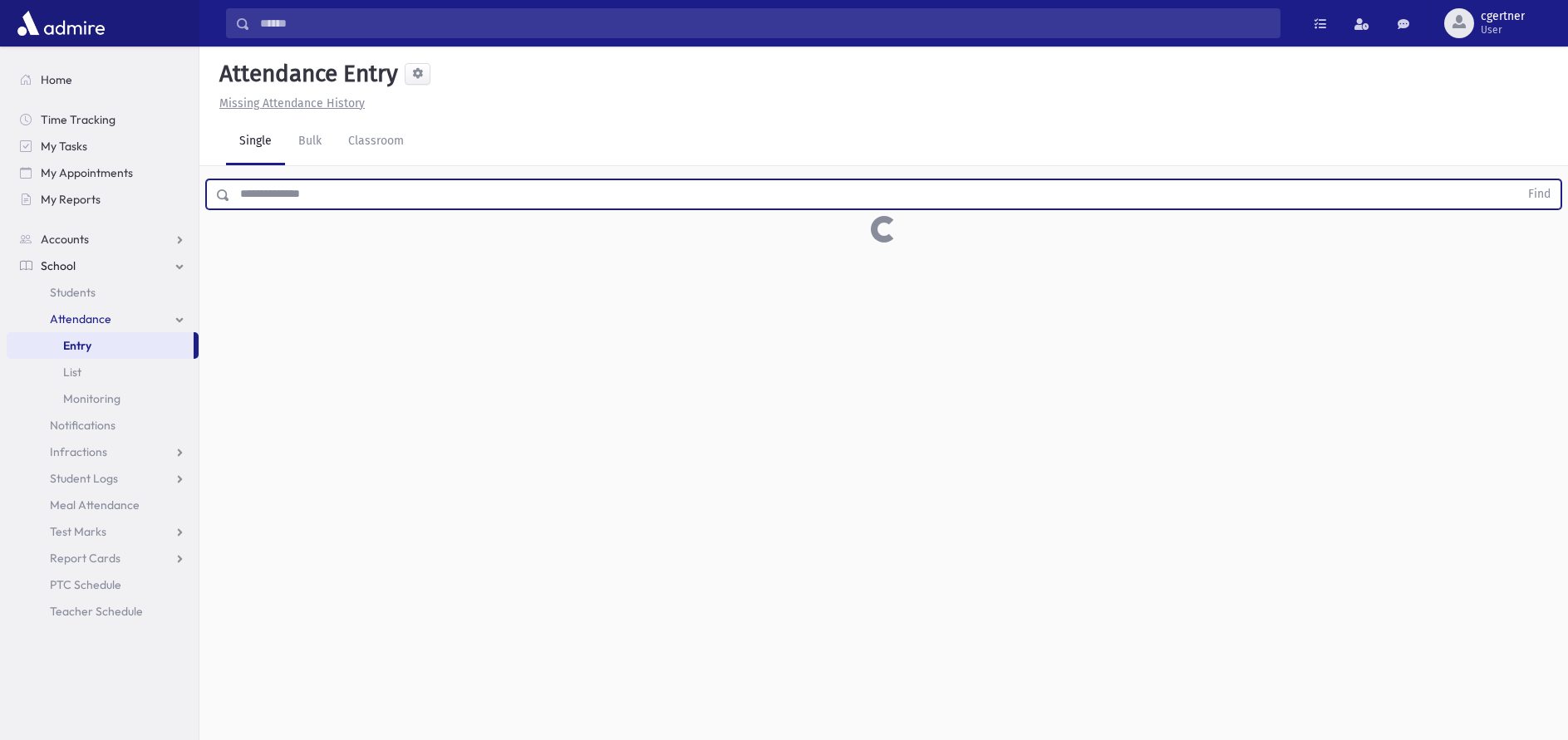
click at [1518, 180] on button "Find" at bounding box center [1539, 194] width 43 height 29
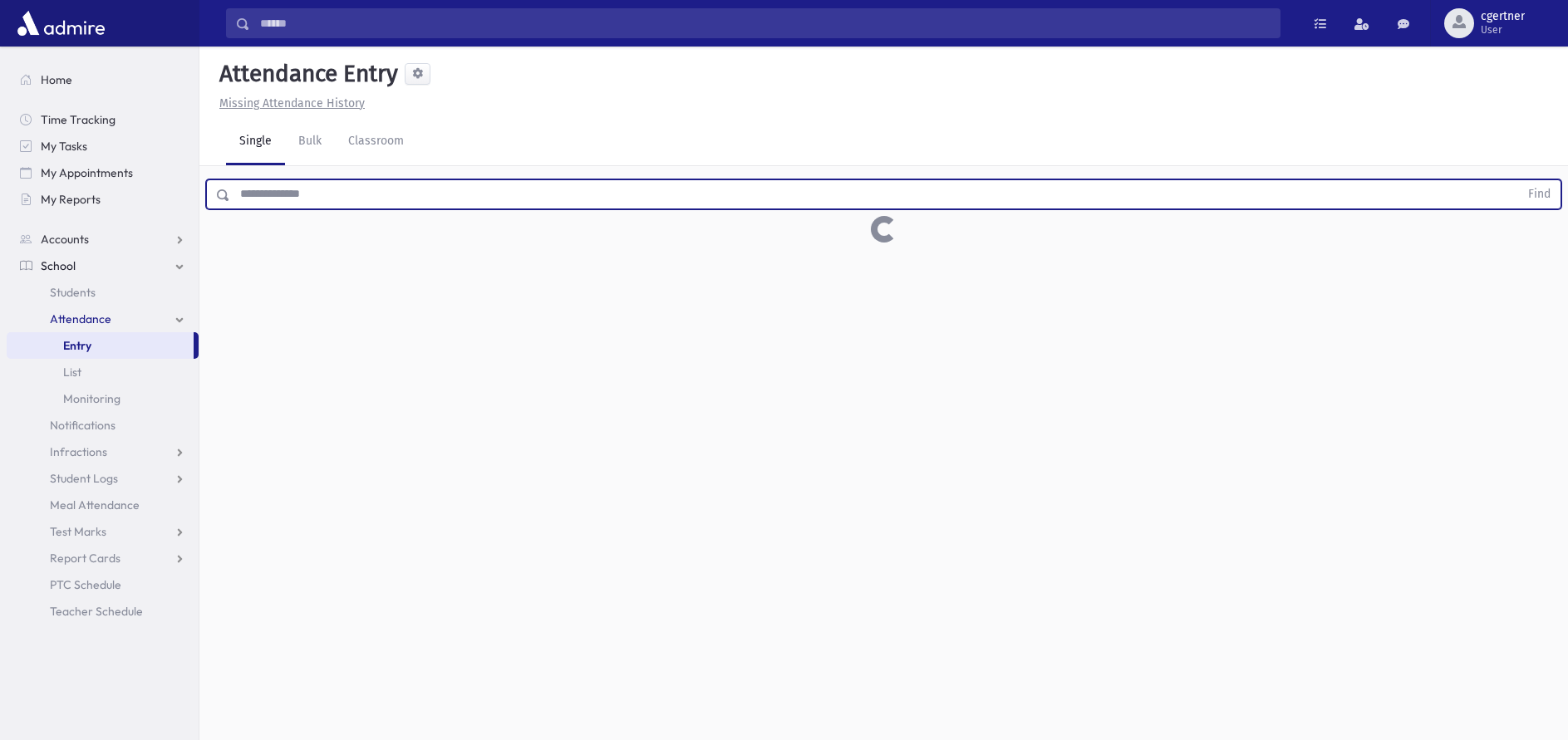
click at [1518, 180] on button "Find" at bounding box center [1539, 194] width 43 height 29
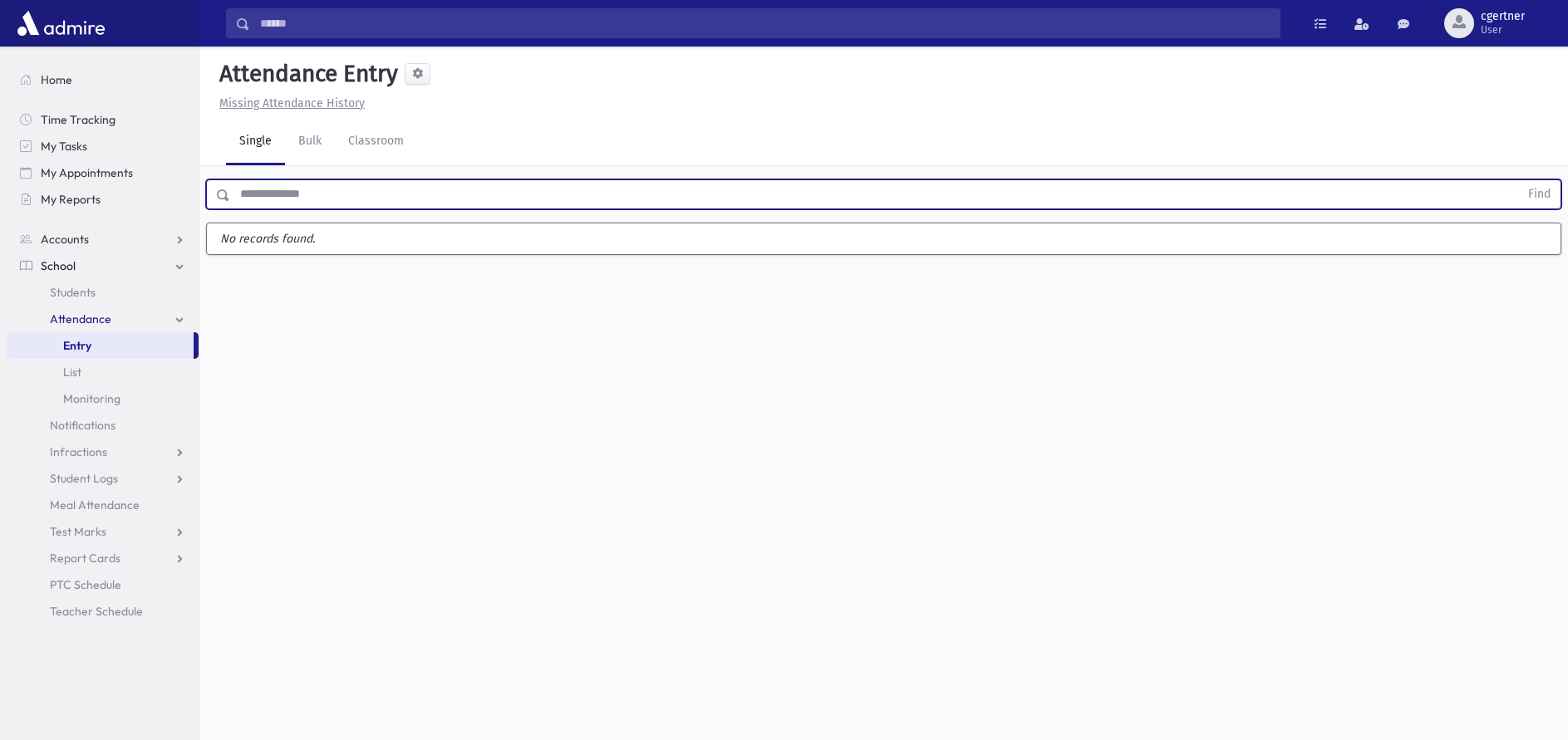
click at [1518, 180] on button "Find" at bounding box center [1539, 194] width 43 height 29
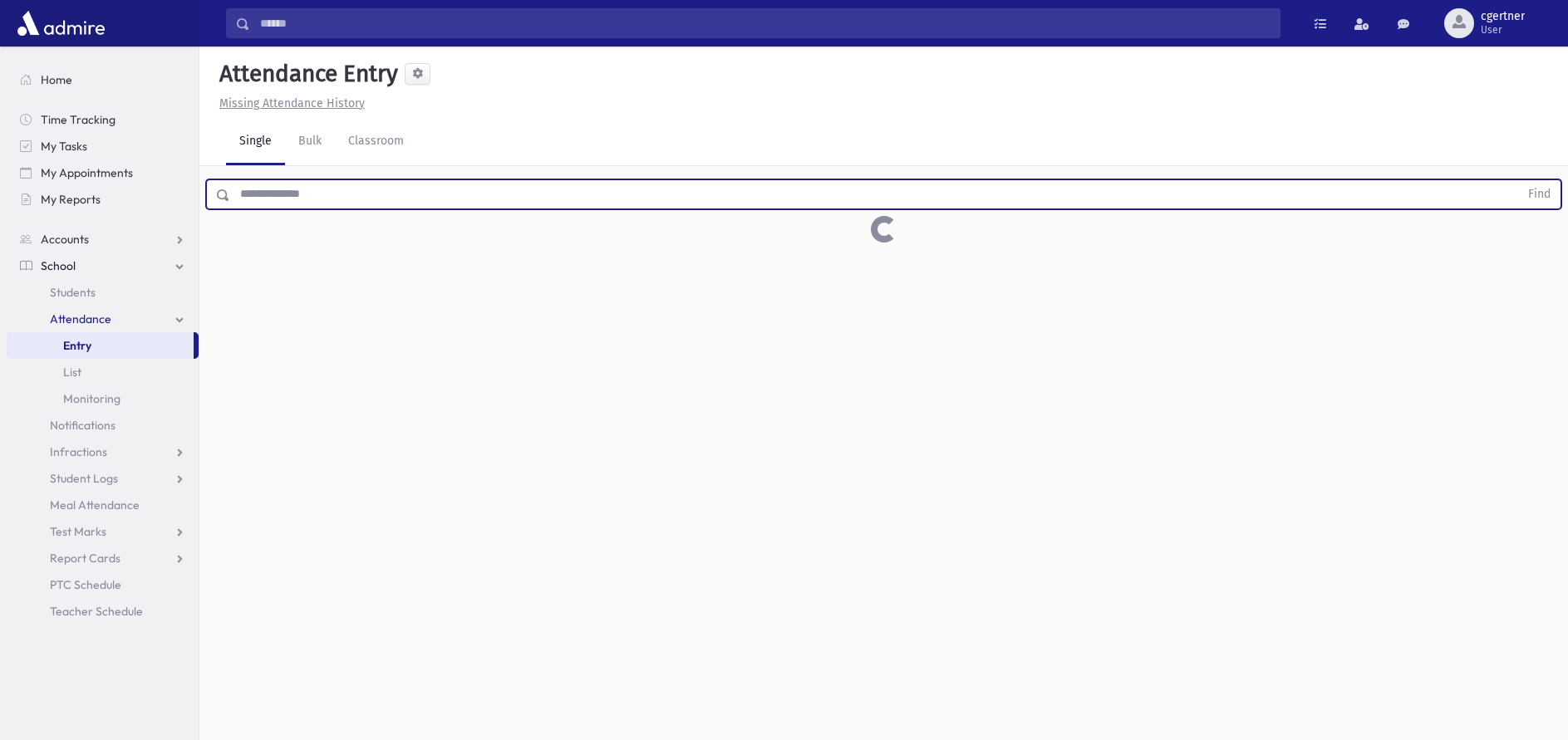
click at [1518, 180] on button "Find" at bounding box center [1539, 194] width 43 height 29
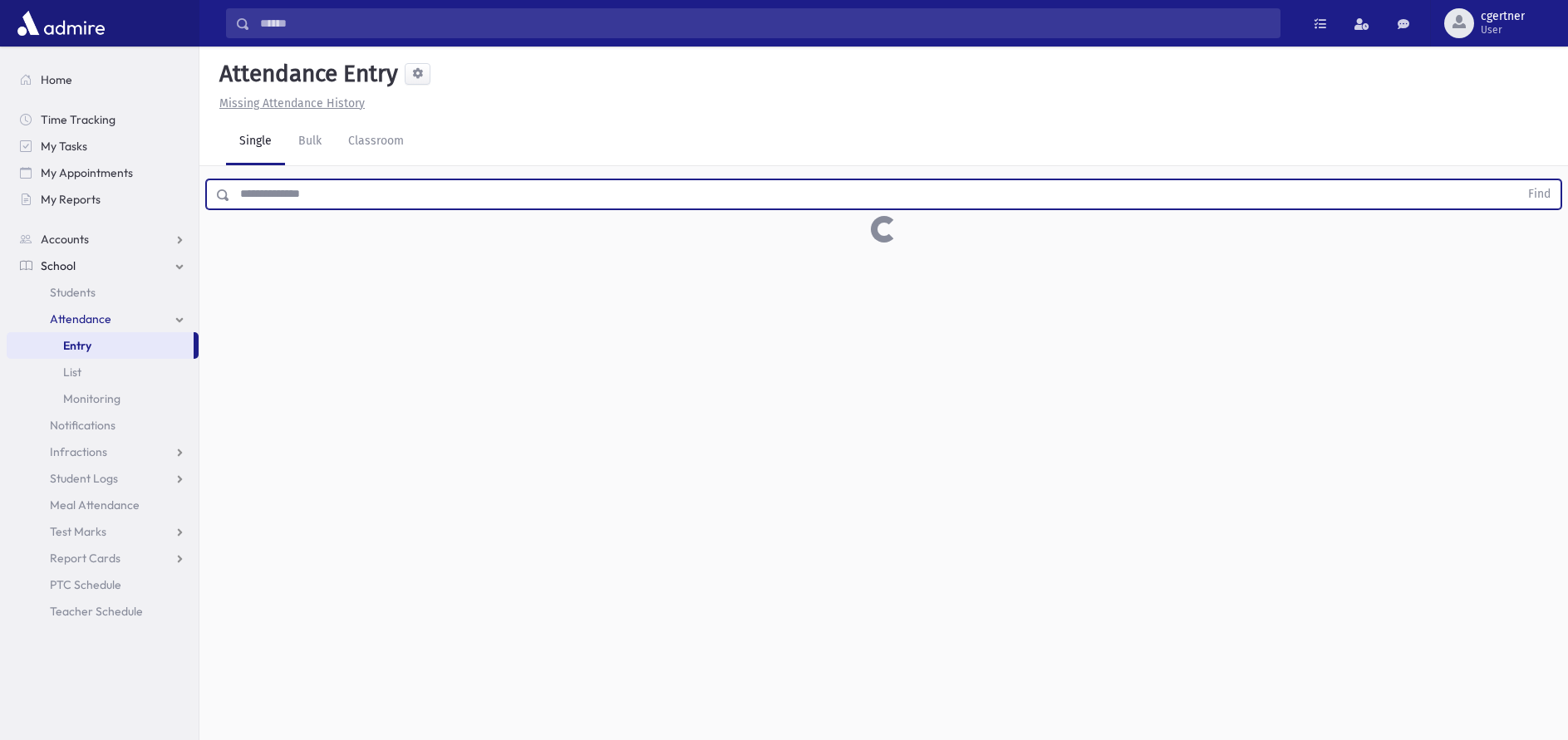
click at [1518, 180] on button "Find" at bounding box center [1539, 194] width 43 height 29
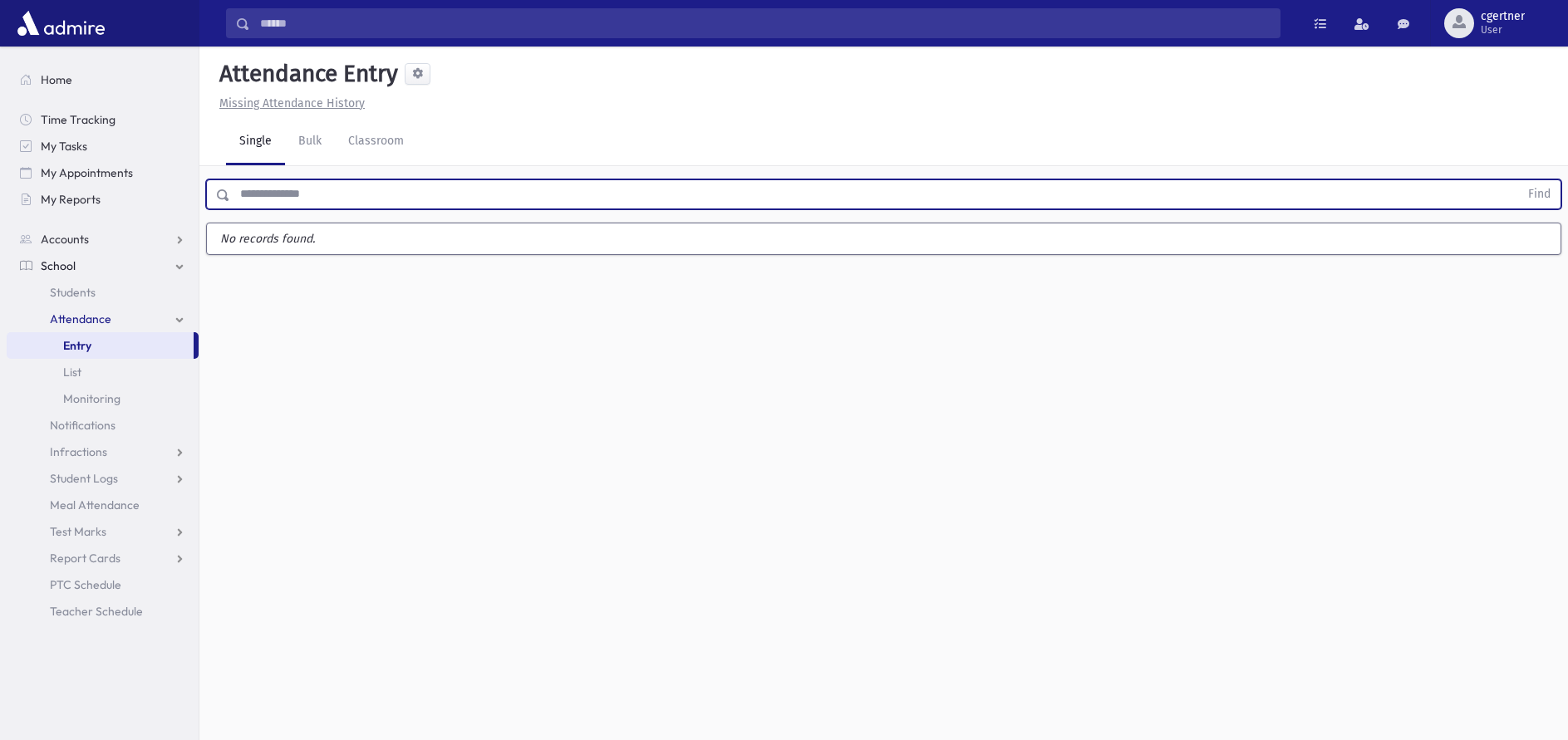
click at [1518, 180] on button "Find" at bounding box center [1539, 194] width 43 height 29
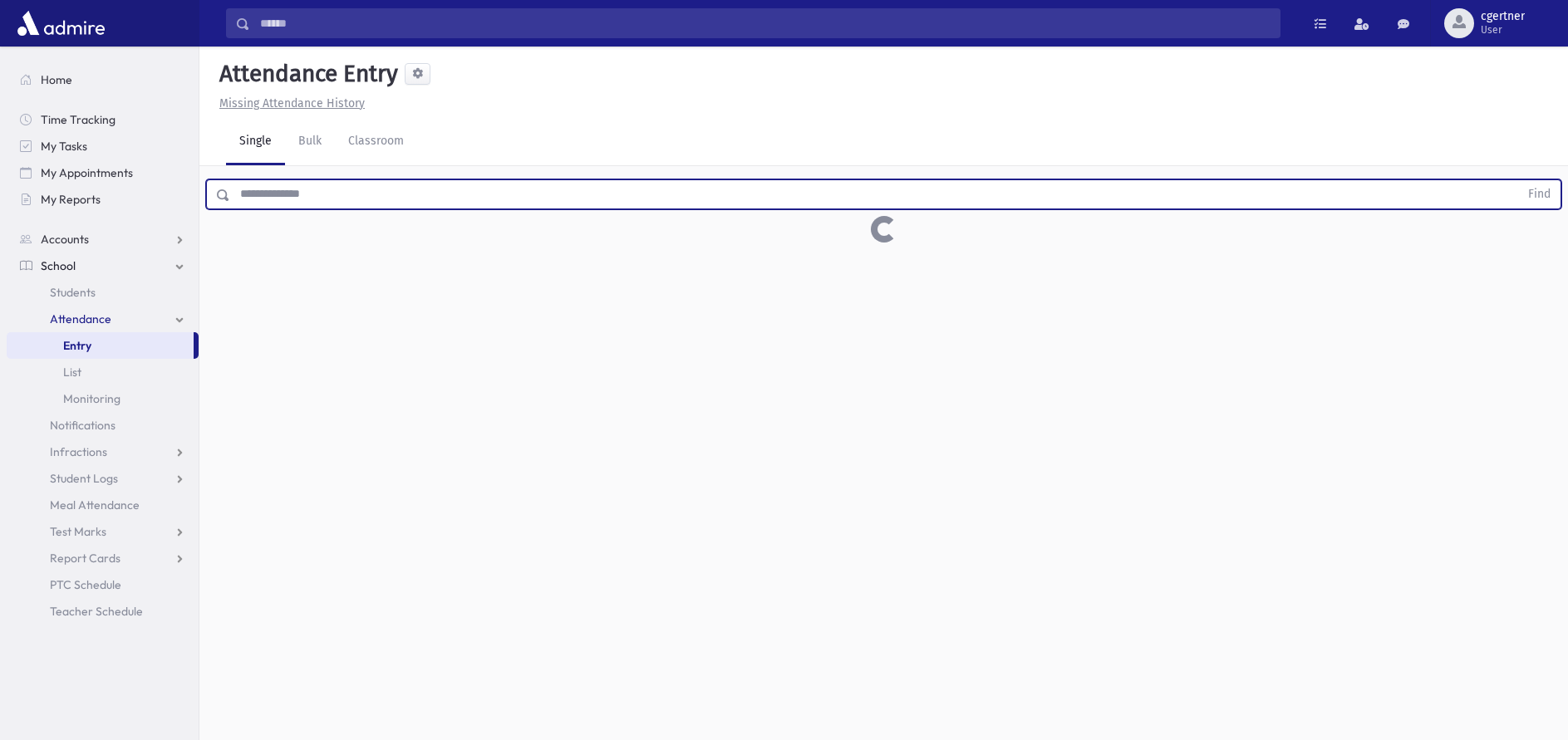
click at [1518, 180] on button "Find" at bounding box center [1539, 194] width 43 height 29
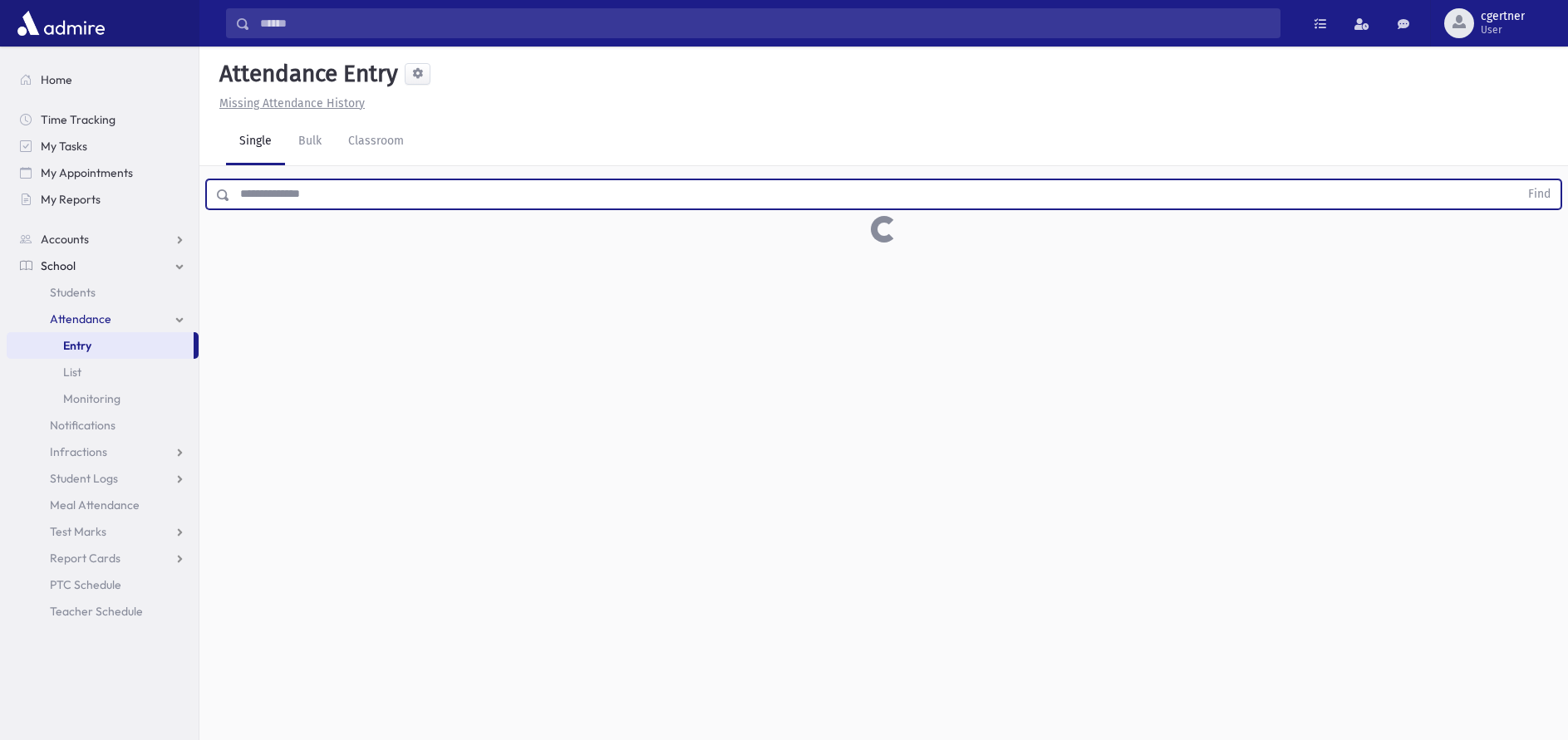
click at [1518, 180] on button "Find" at bounding box center [1539, 194] width 43 height 29
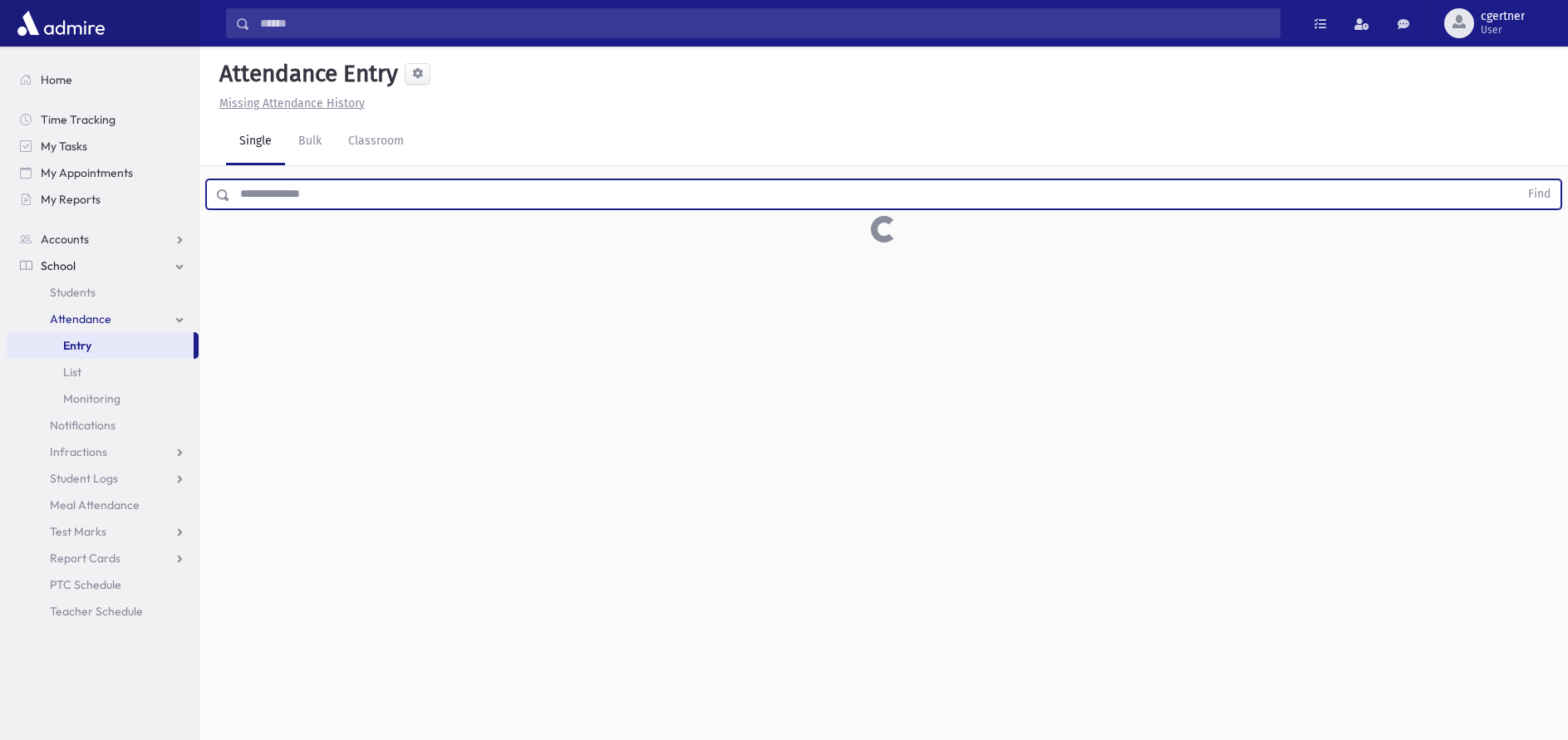
click at [1518, 180] on button "Find" at bounding box center [1539, 194] width 43 height 29
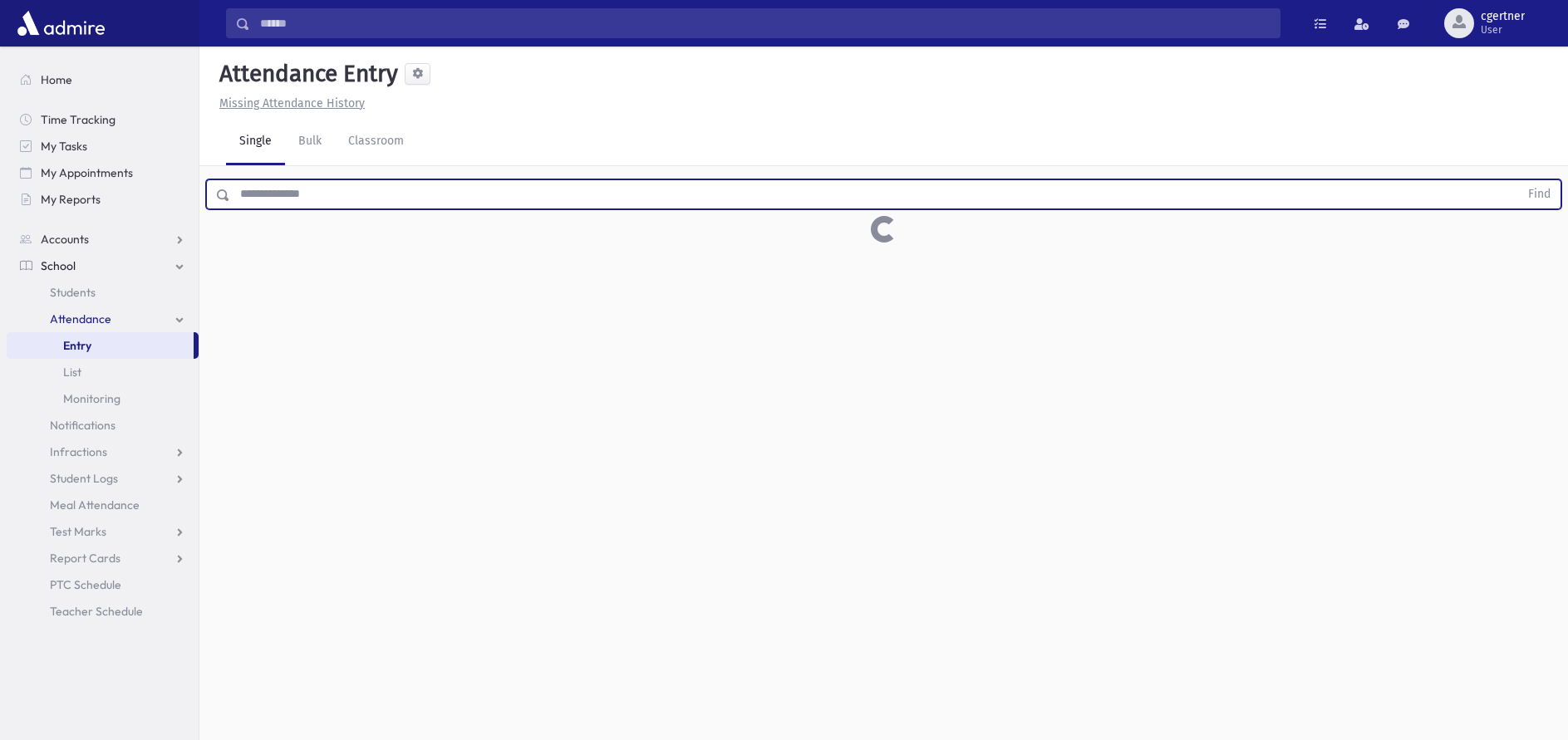
click at [1518, 180] on button "Find" at bounding box center [1539, 194] width 43 height 29
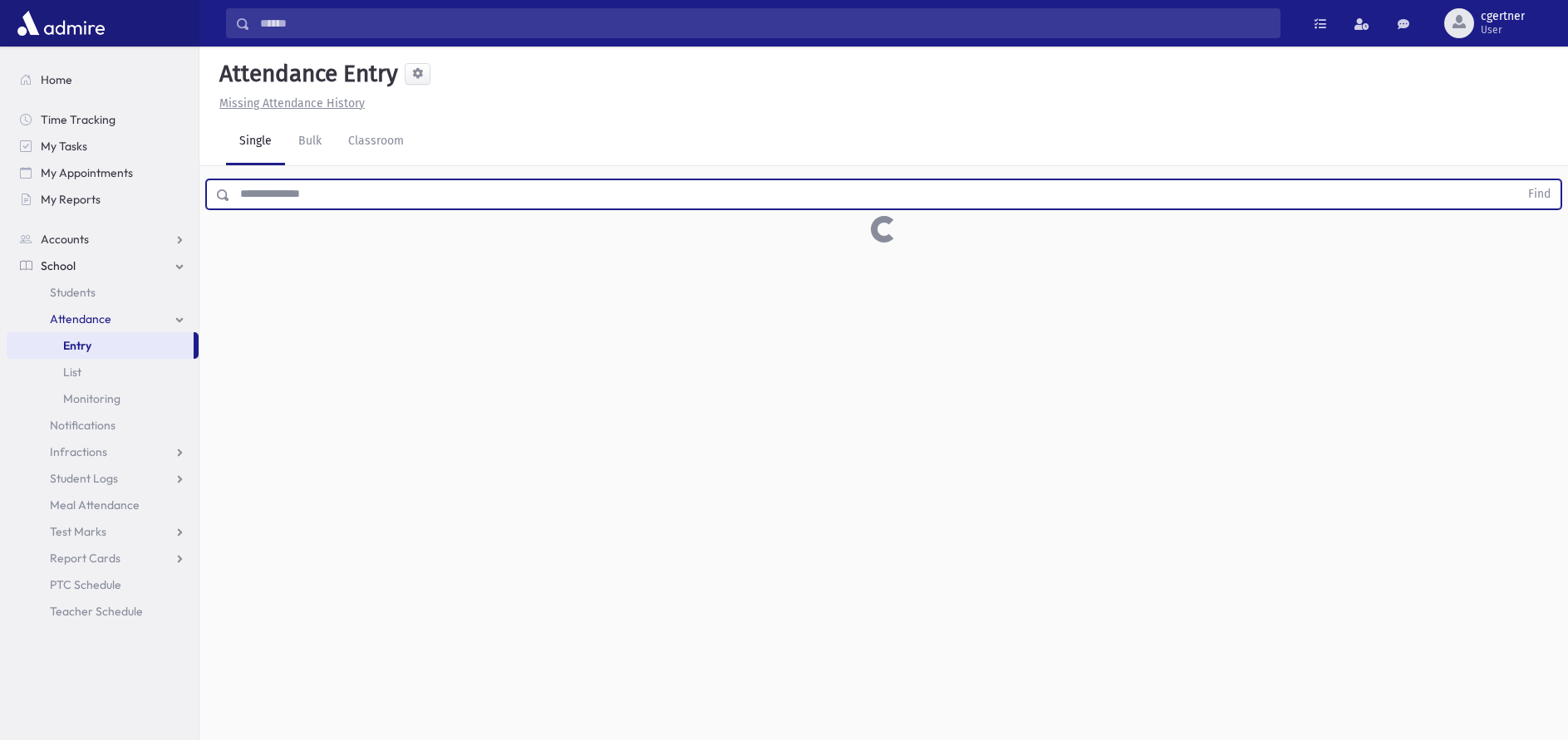
click at [1518, 180] on button "Find" at bounding box center [1539, 194] width 43 height 29
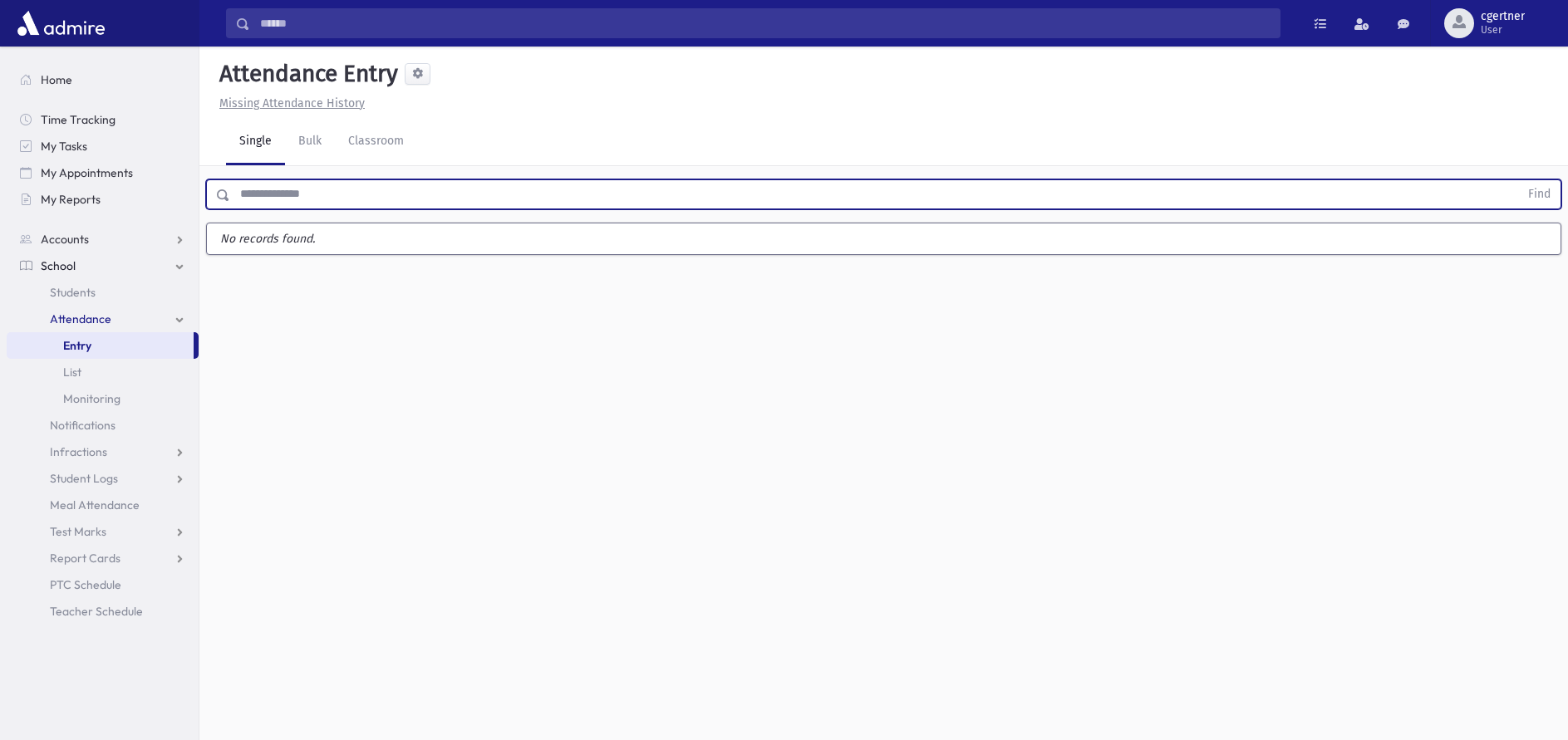
click at [1518, 180] on button "Find" at bounding box center [1539, 194] width 43 height 29
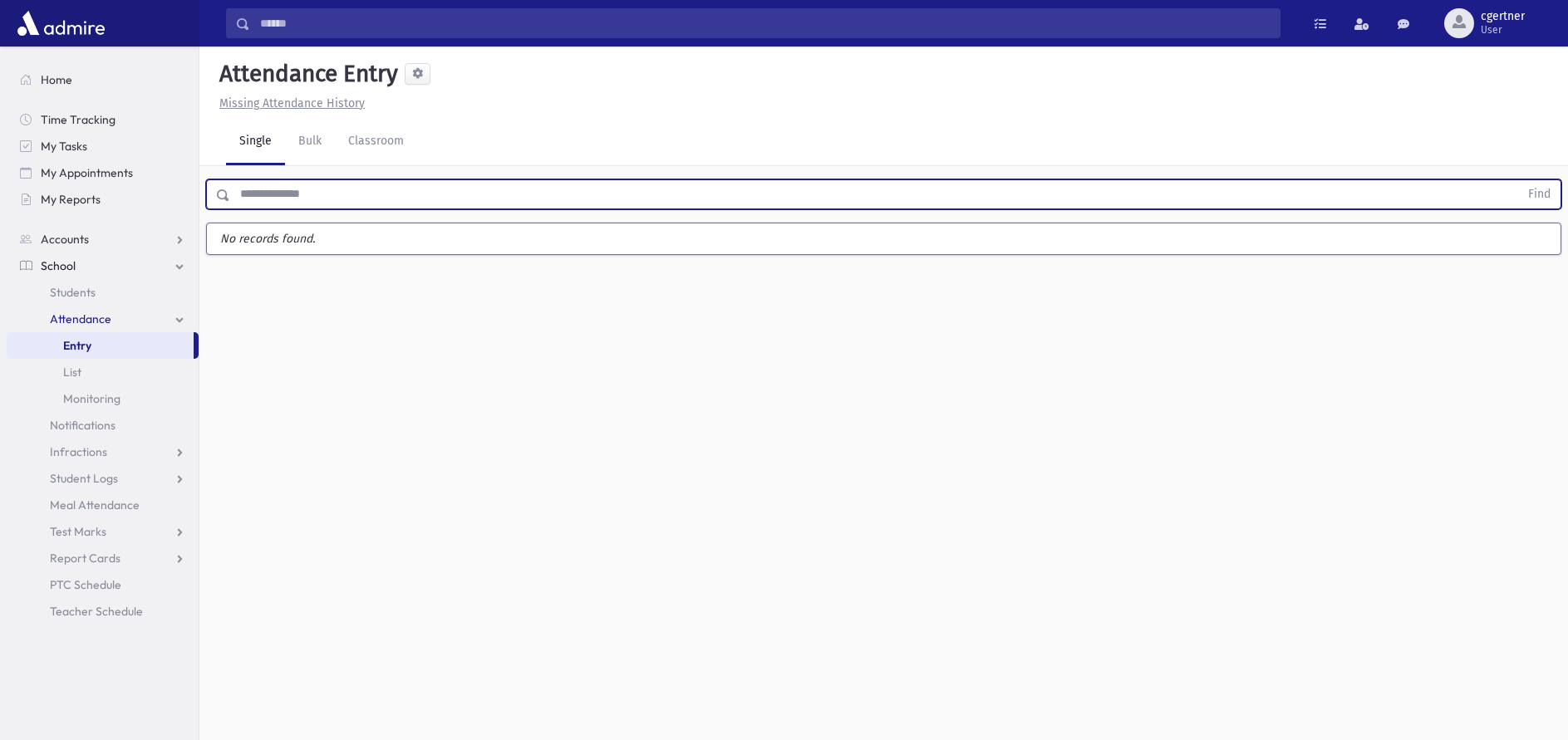
click at [1518, 180] on button "Find" at bounding box center [1539, 194] width 43 height 29
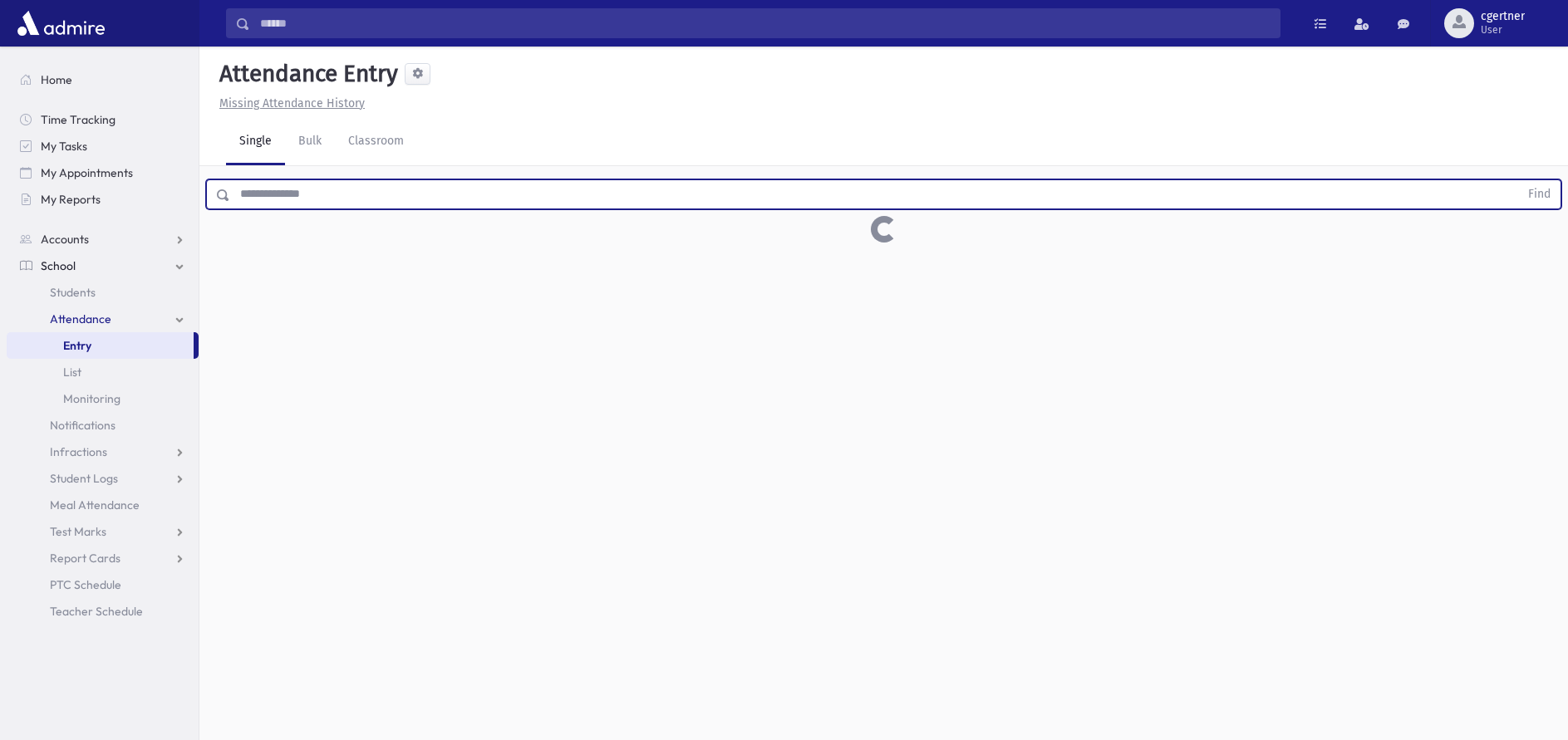
click at [1518, 180] on button "Find" at bounding box center [1539, 194] width 43 height 29
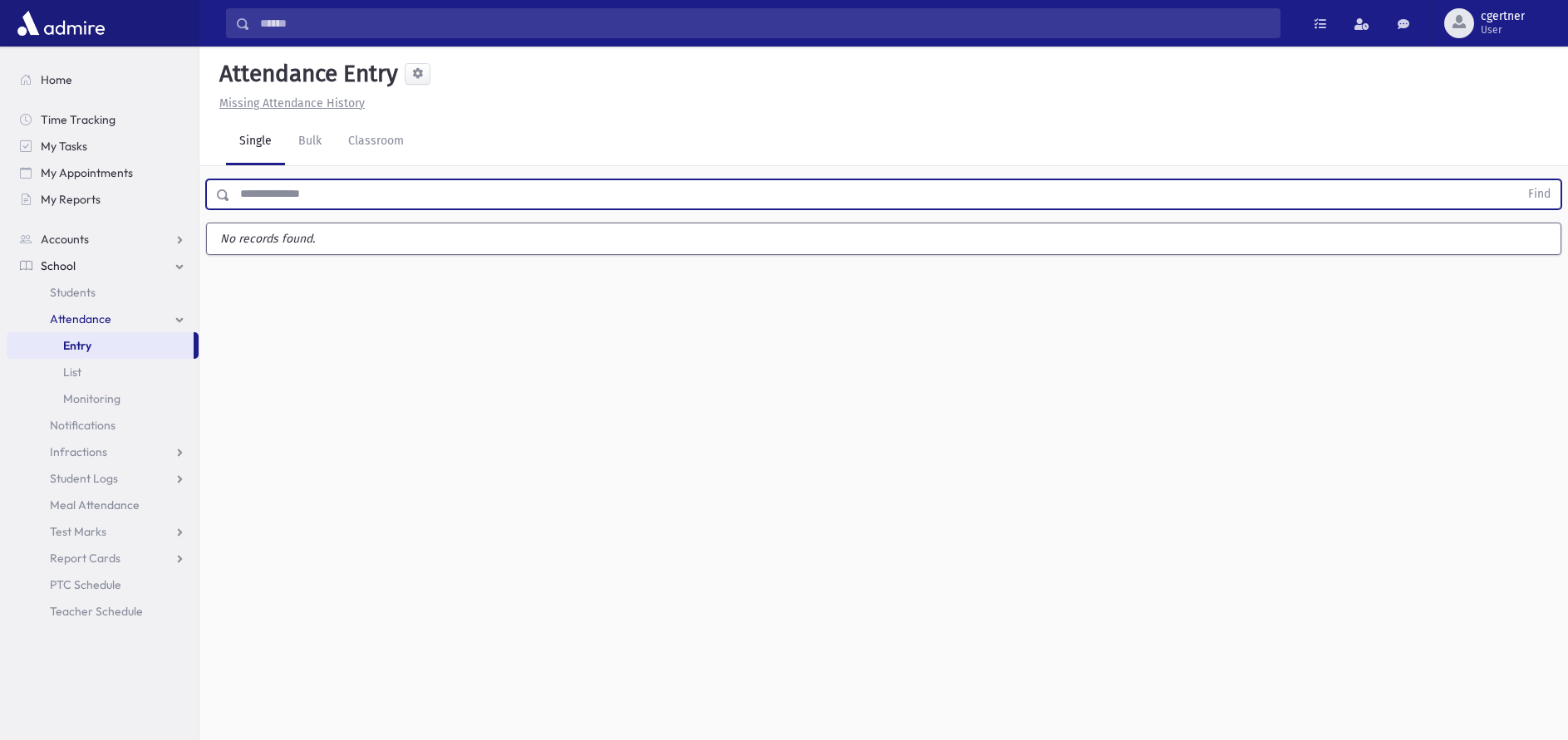
click at [1518, 180] on button "Find" at bounding box center [1539, 194] width 43 height 29
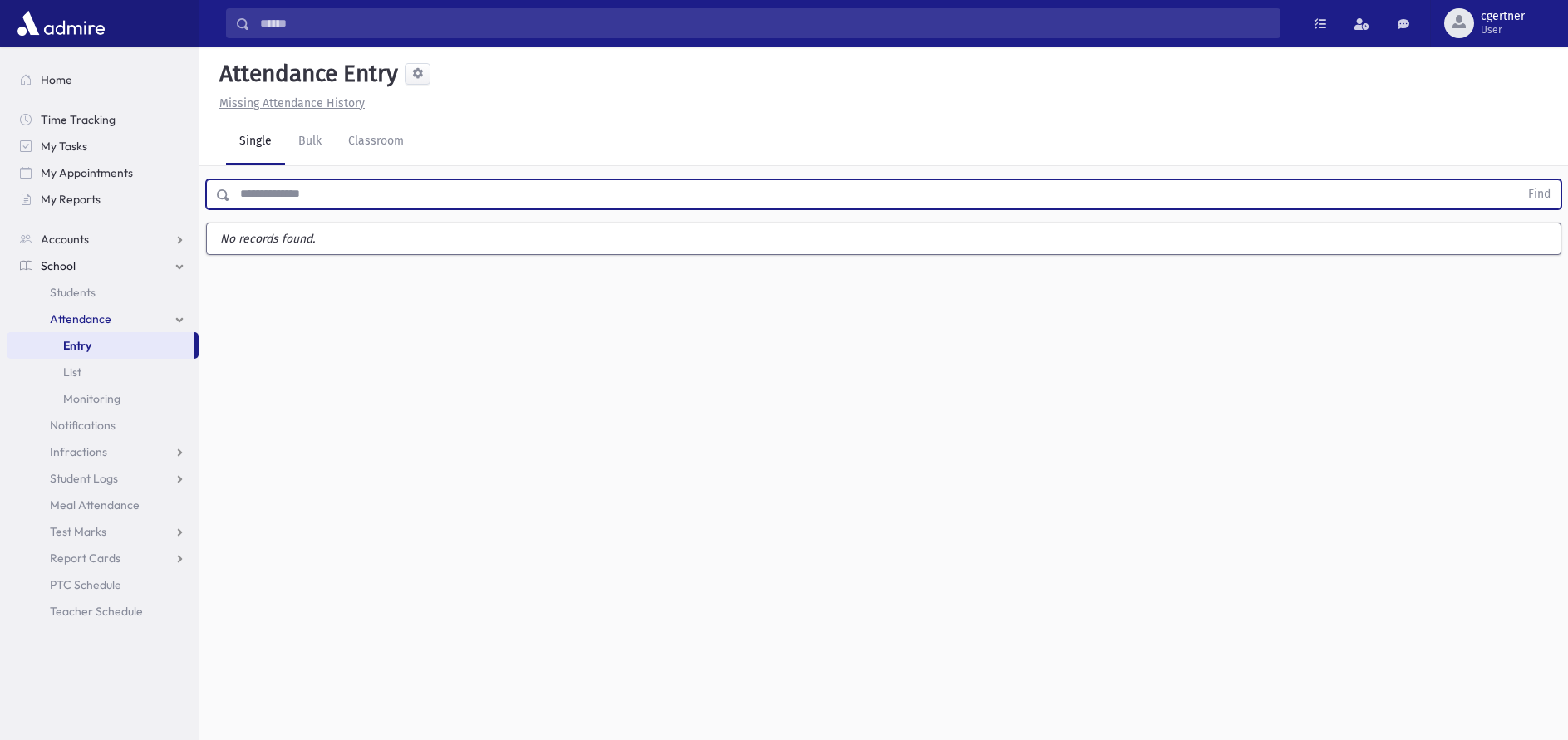
click at [1518, 180] on button "Find" at bounding box center [1539, 194] width 43 height 29
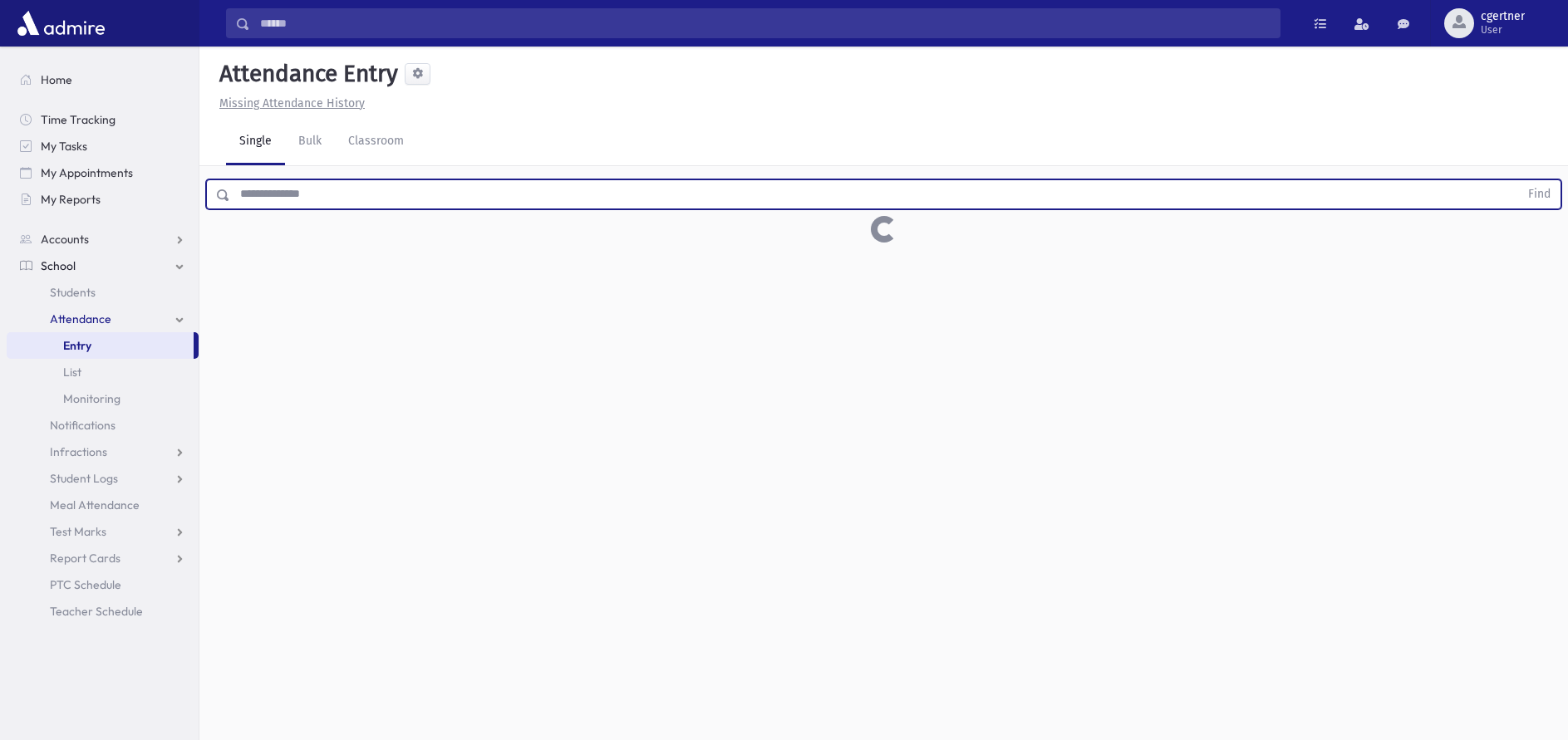
click at [1518, 180] on button "Find" at bounding box center [1539, 194] width 43 height 29
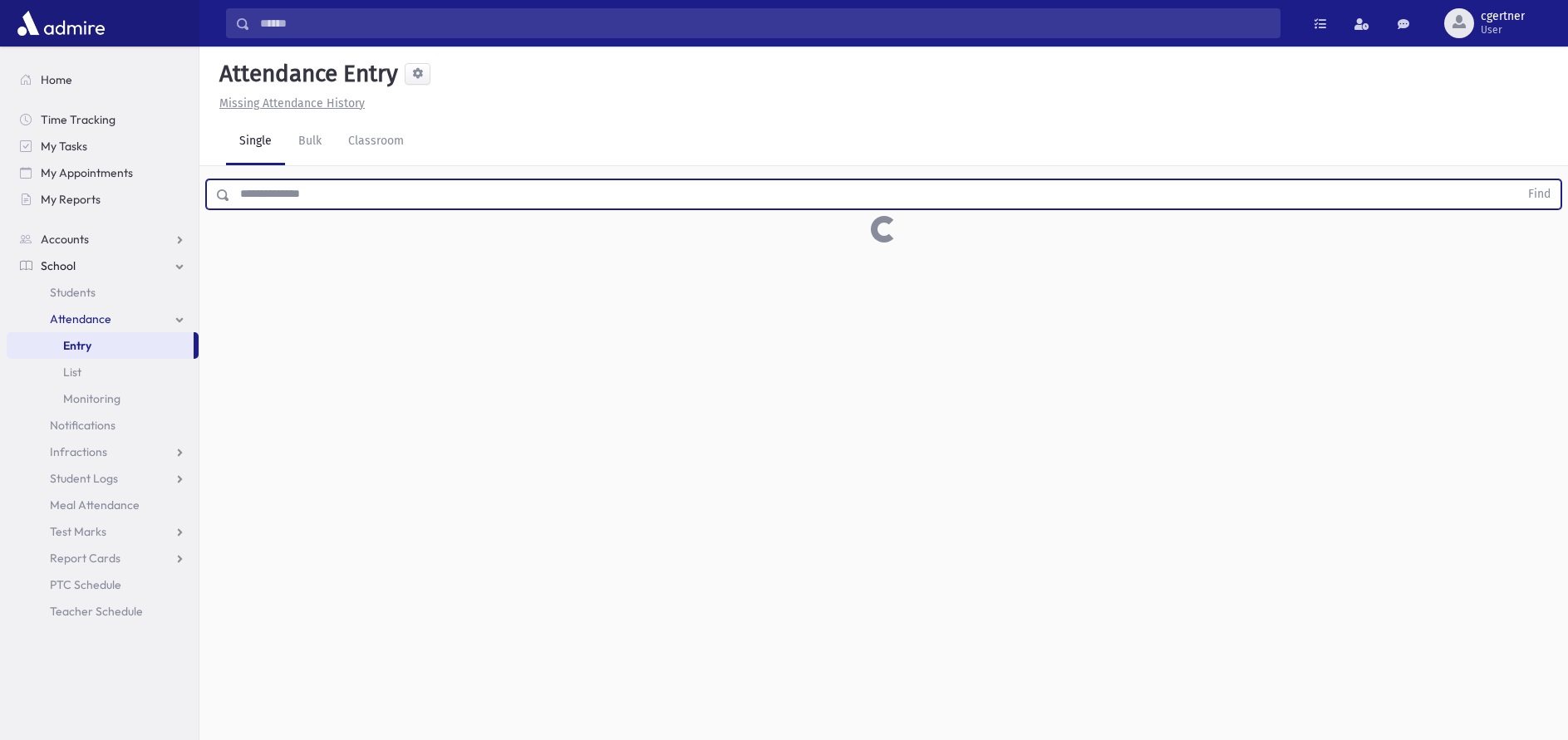
click at [1518, 180] on button "Find" at bounding box center [1539, 194] width 43 height 29
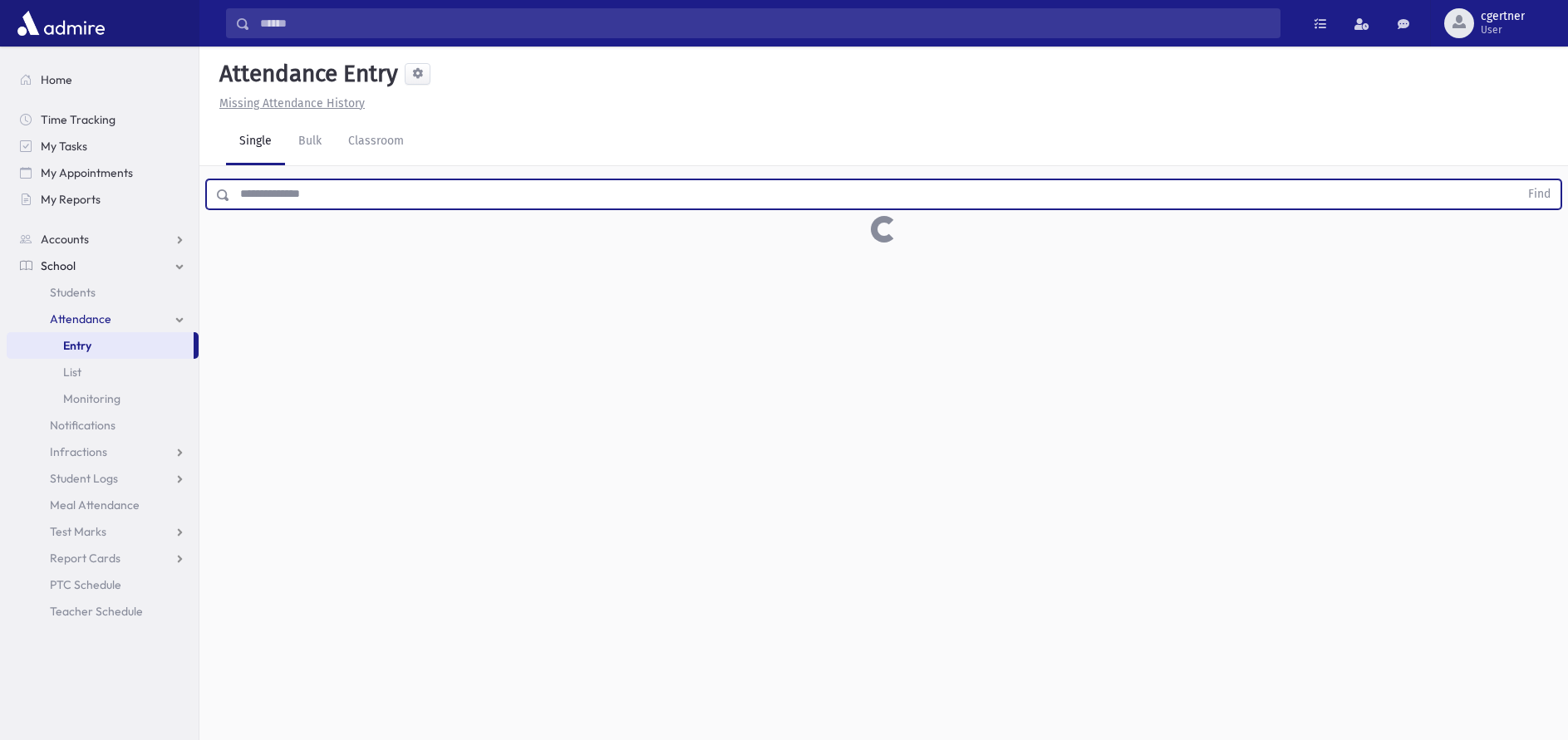
click at [1518, 180] on button "Find" at bounding box center [1539, 194] width 43 height 29
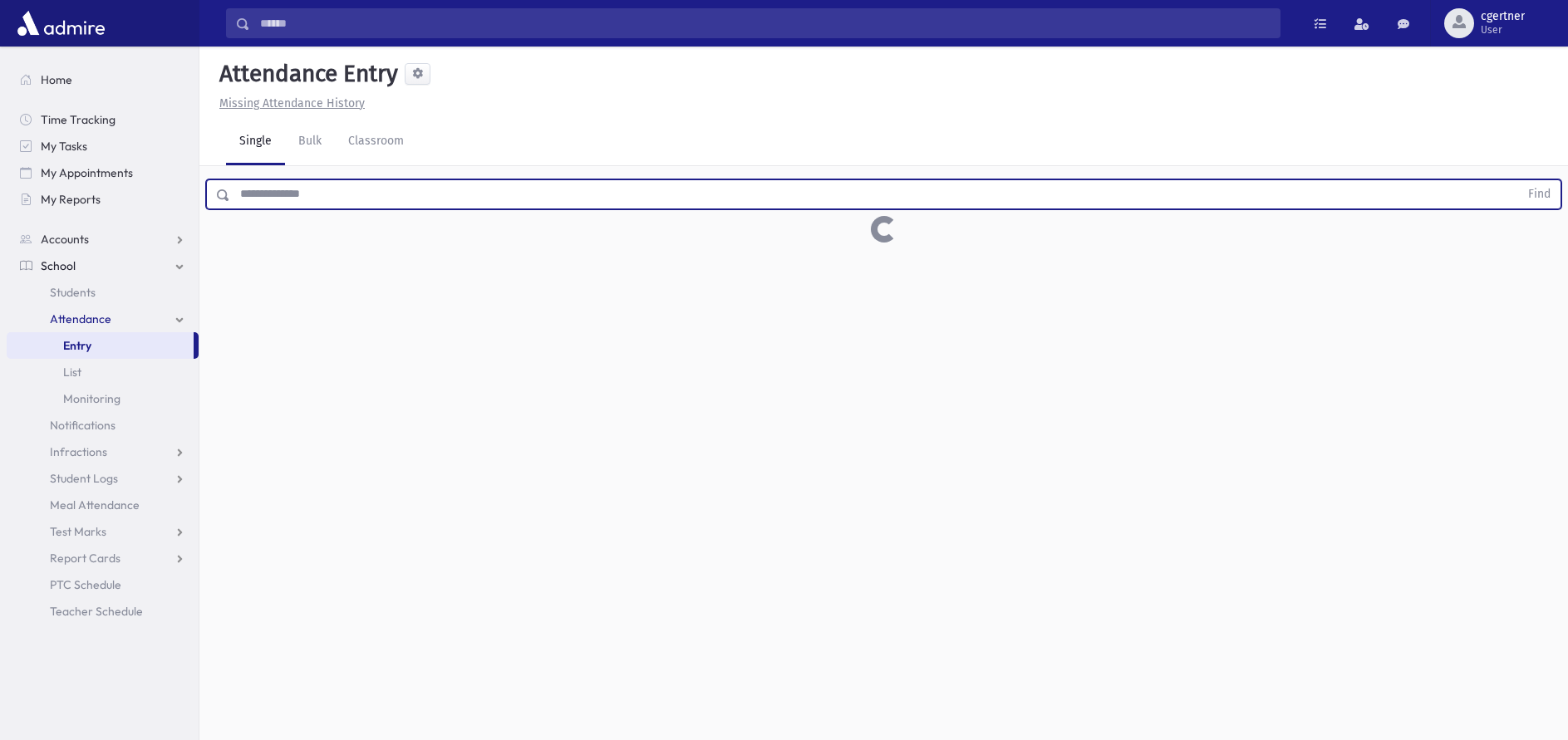
click at [1518, 180] on button "Find" at bounding box center [1539, 194] width 43 height 29
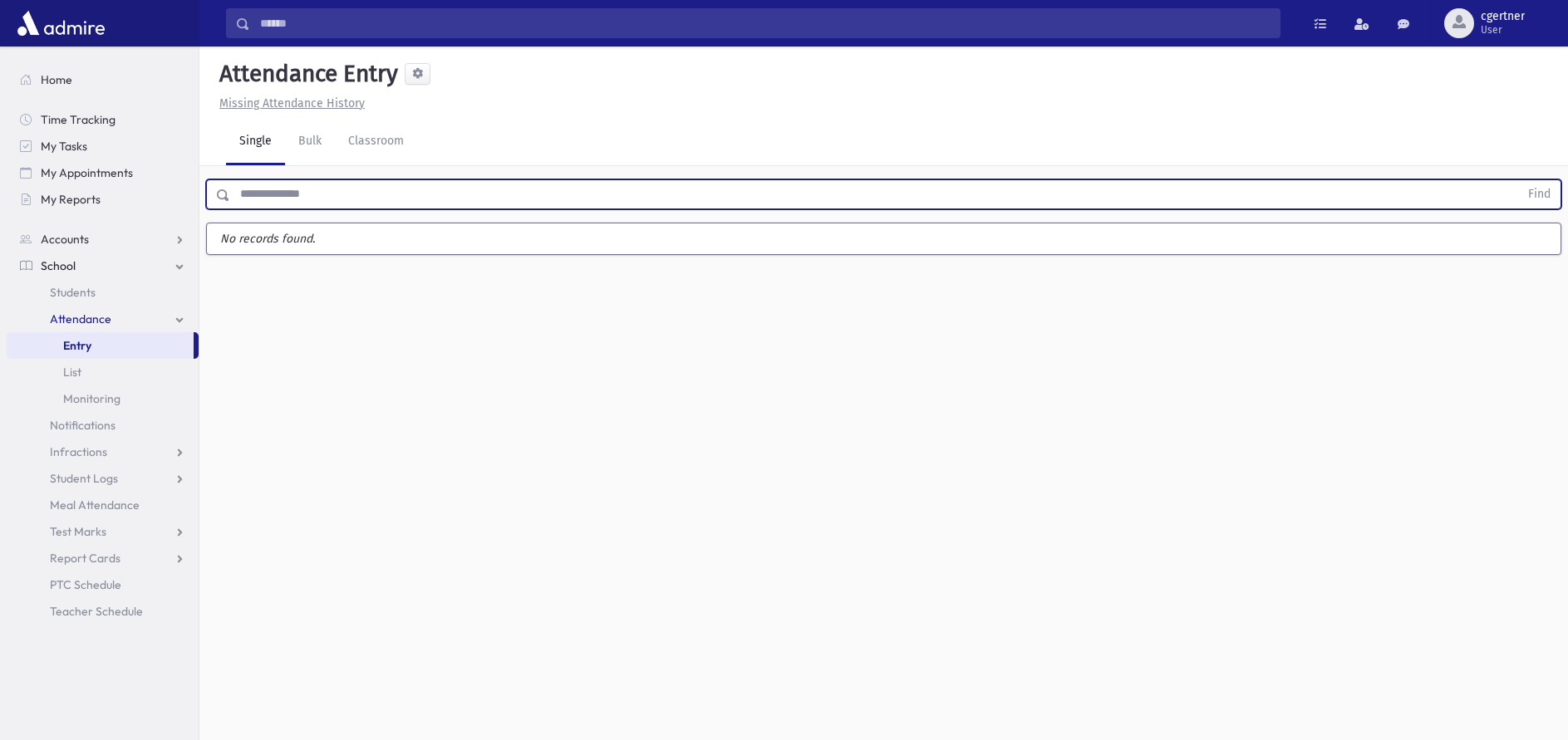
click at [1518, 180] on button "Find" at bounding box center [1539, 194] width 43 height 29
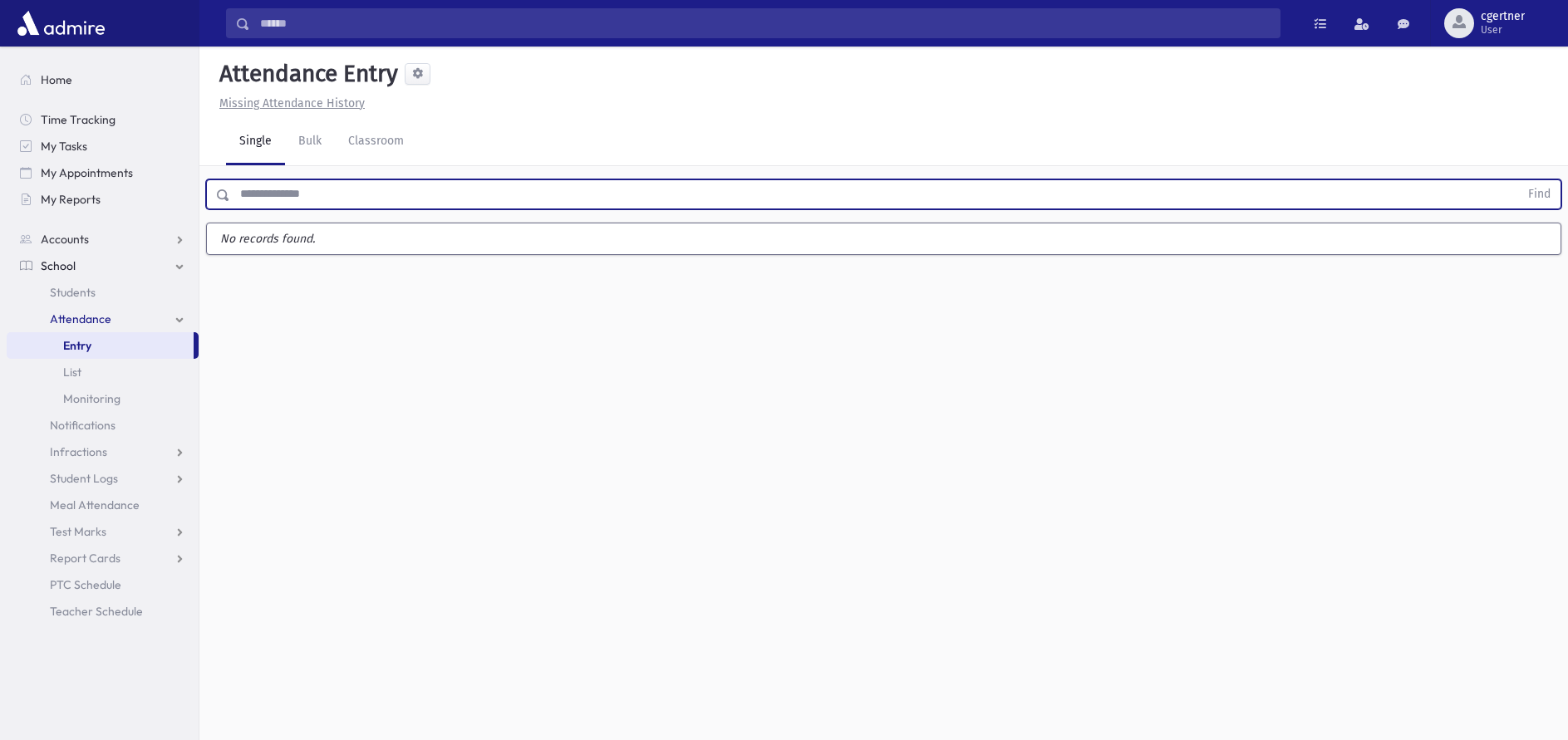
click at [1518, 180] on button "Find" at bounding box center [1539, 194] width 43 height 29
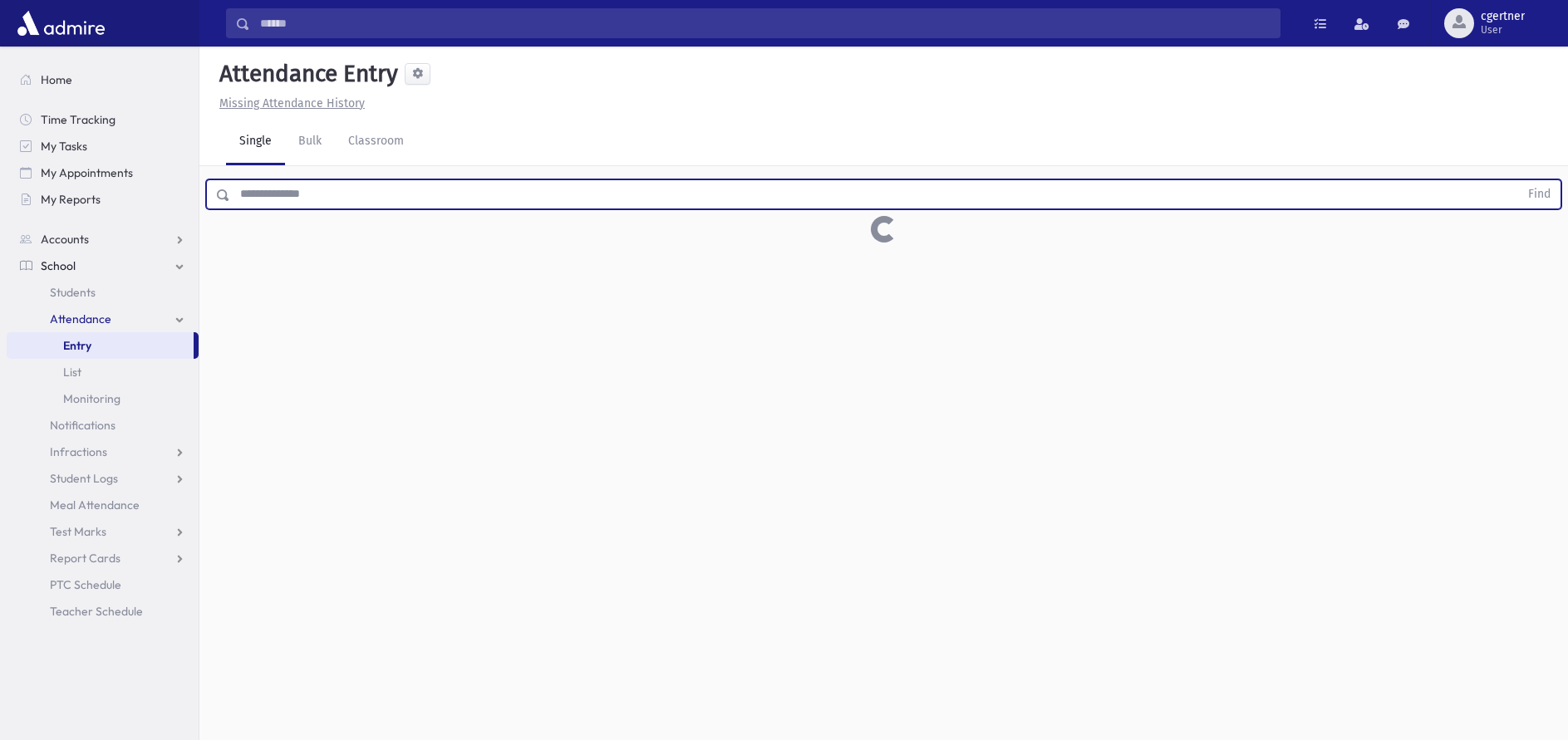
click at [1518, 180] on button "Find" at bounding box center [1539, 194] width 43 height 29
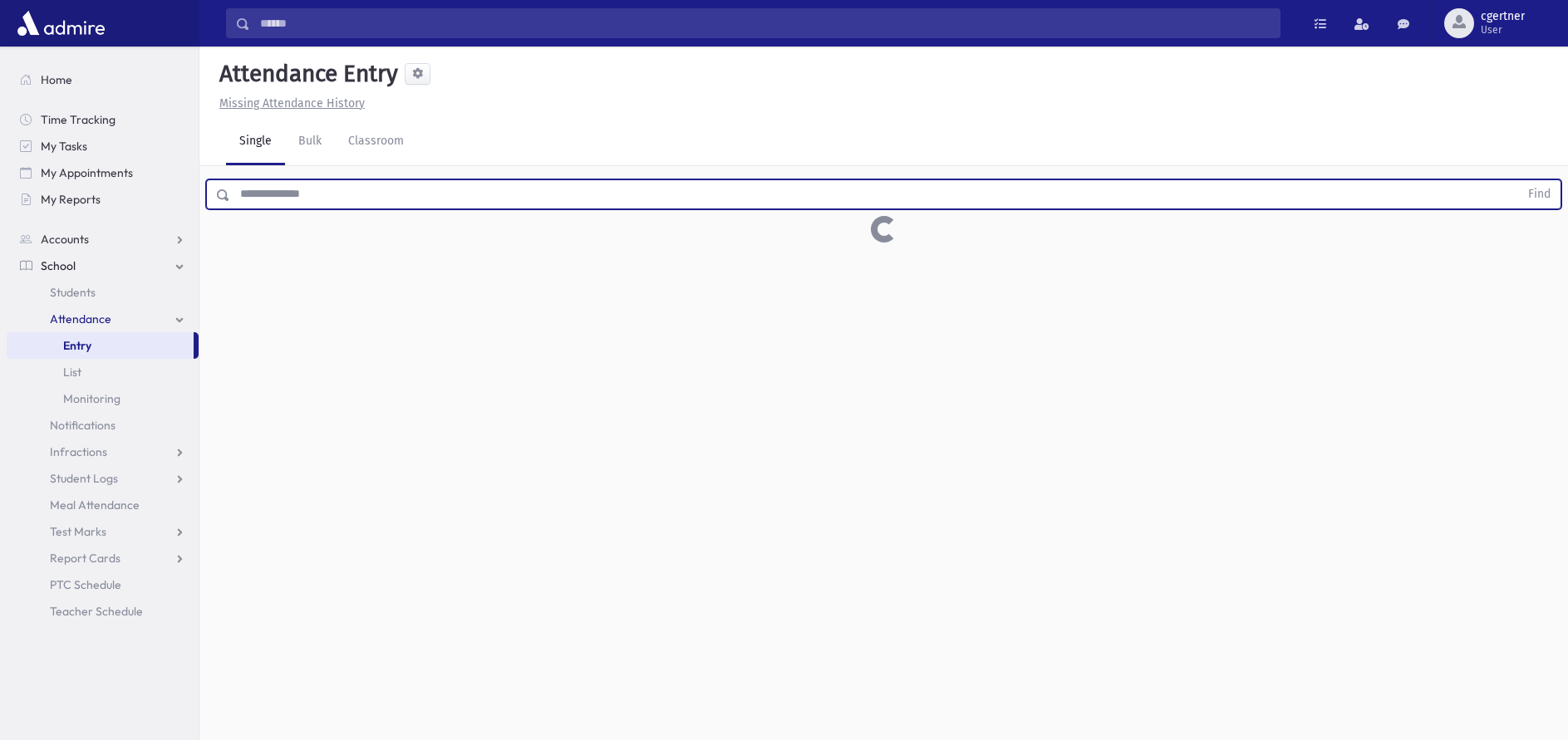
click at [1518, 180] on button "Find" at bounding box center [1539, 194] width 43 height 29
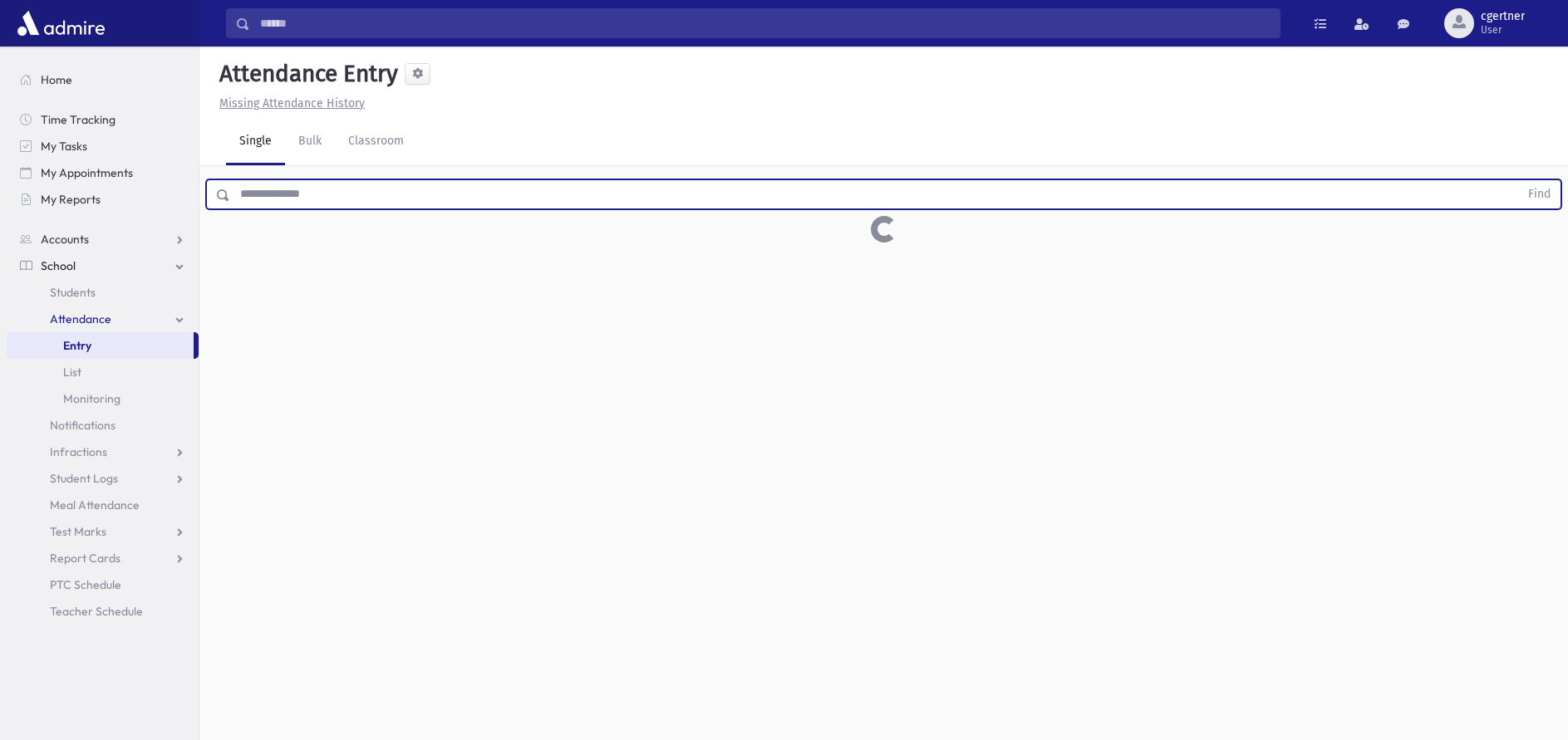
click at [1518, 180] on button "Find" at bounding box center [1539, 194] width 43 height 29
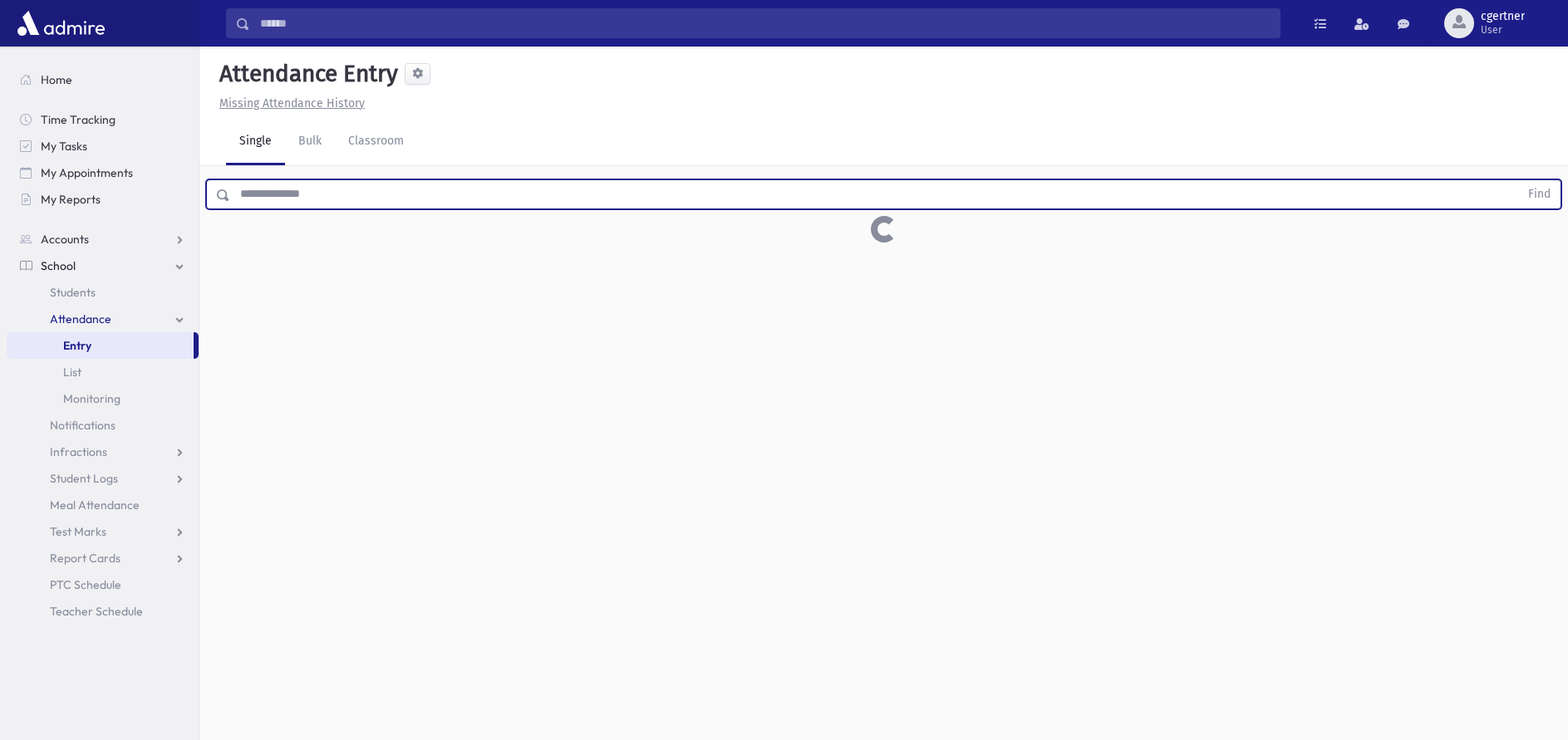
click at [1518, 180] on button "Find" at bounding box center [1539, 194] width 43 height 29
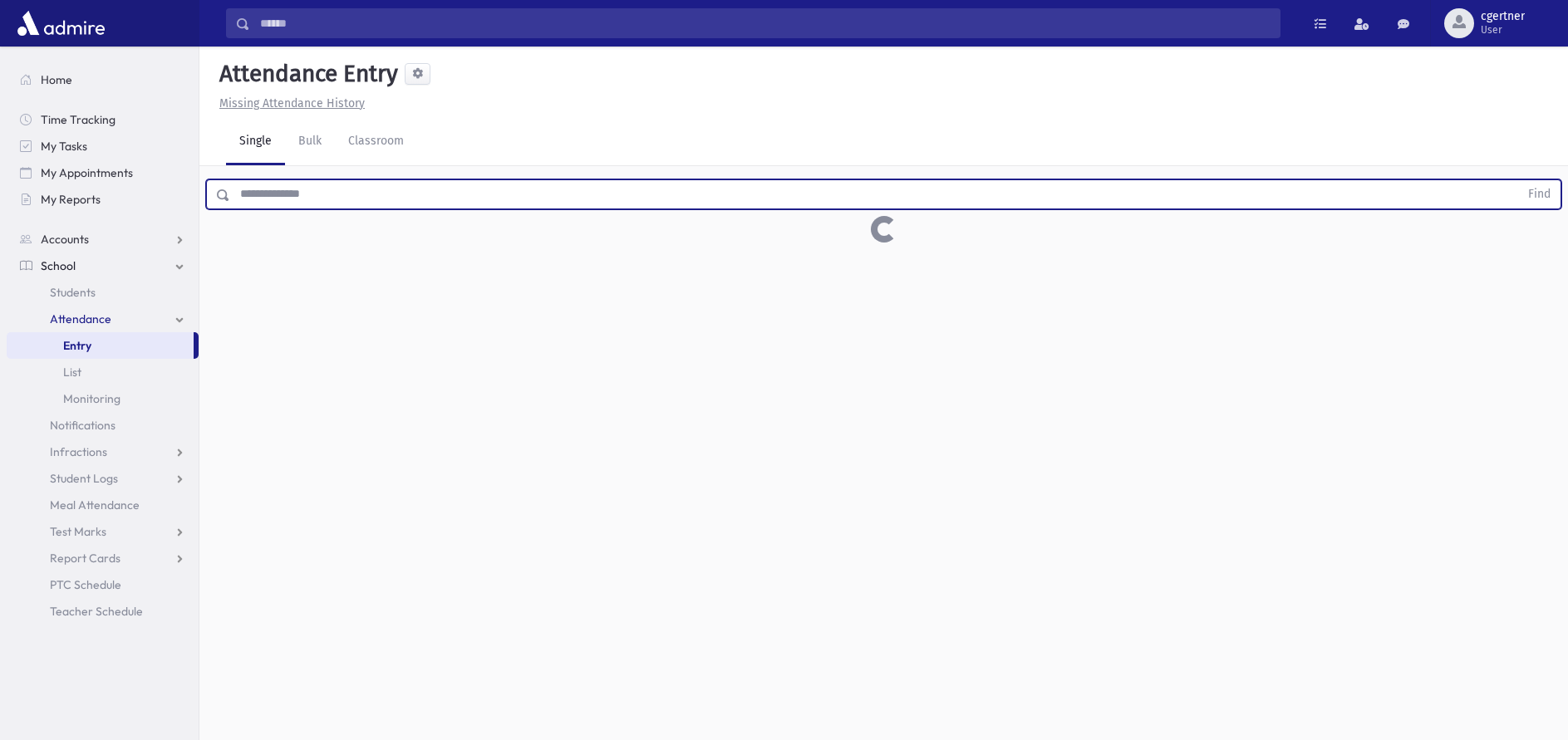
click at [1518, 180] on button "Find" at bounding box center [1539, 194] width 43 height 29
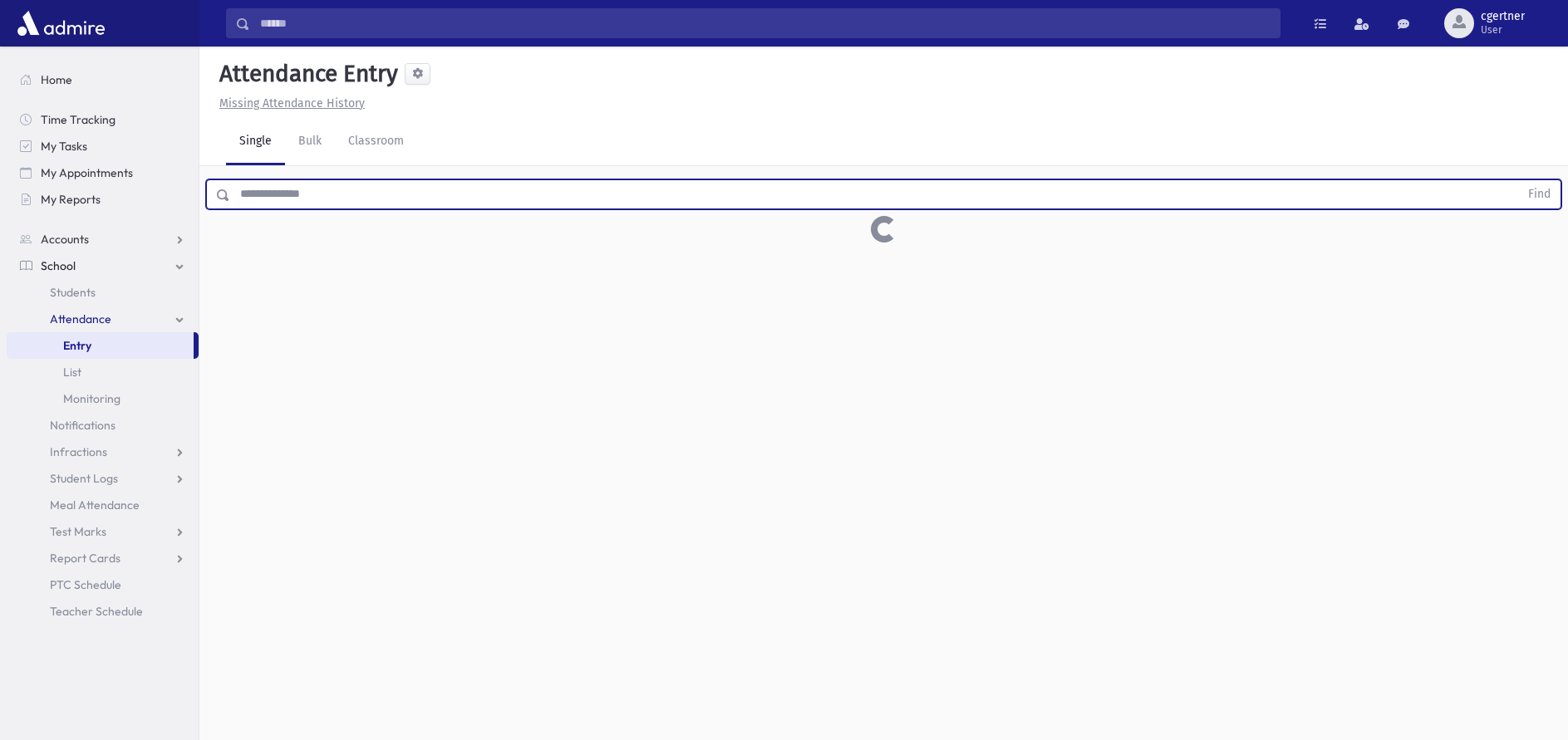
click at [1518, 180] on button "Find" at bounding box center [1539, 194] width 43 height 29
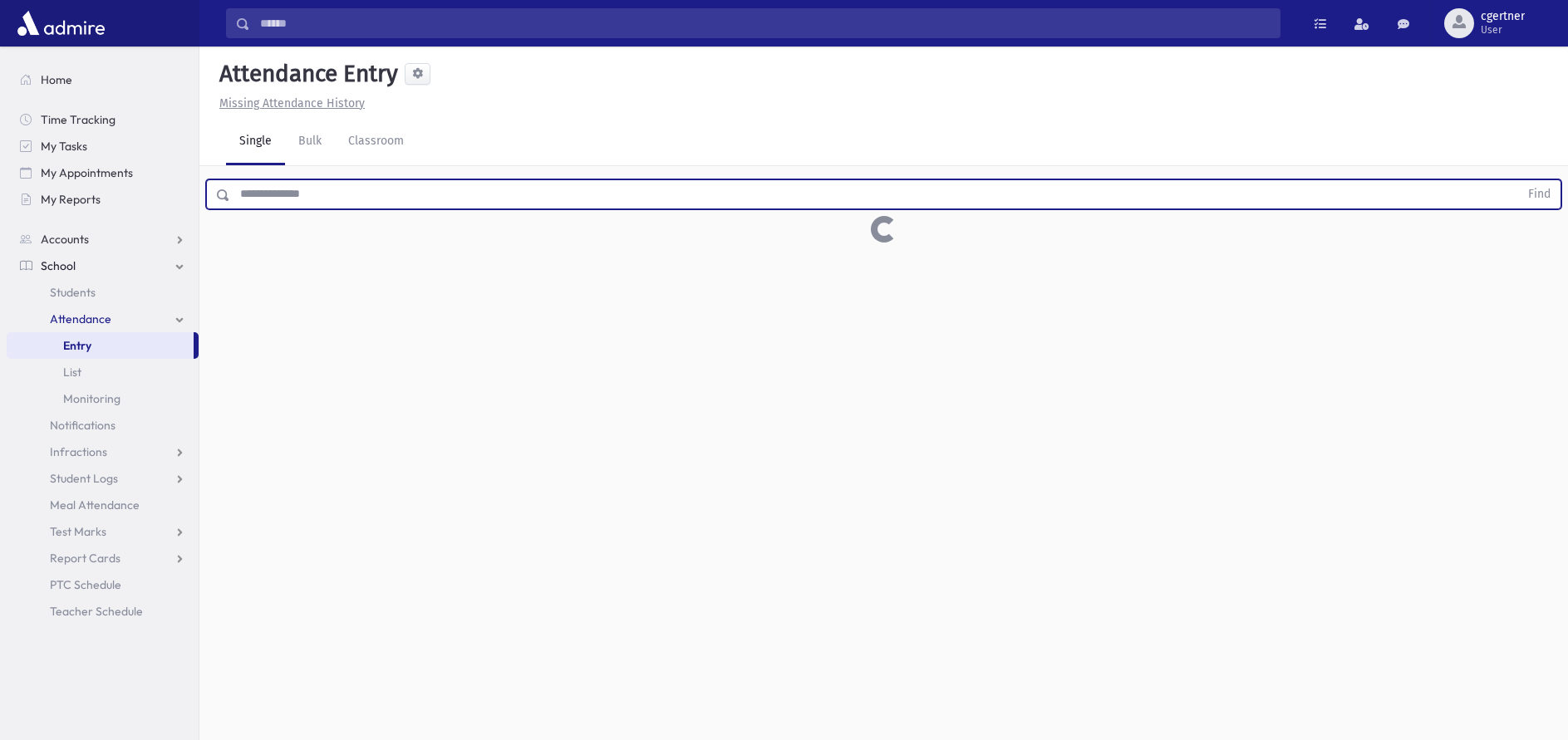
click at [1518, 180] on button "Find" at bounding box center [1539, 194] width 43 height 29
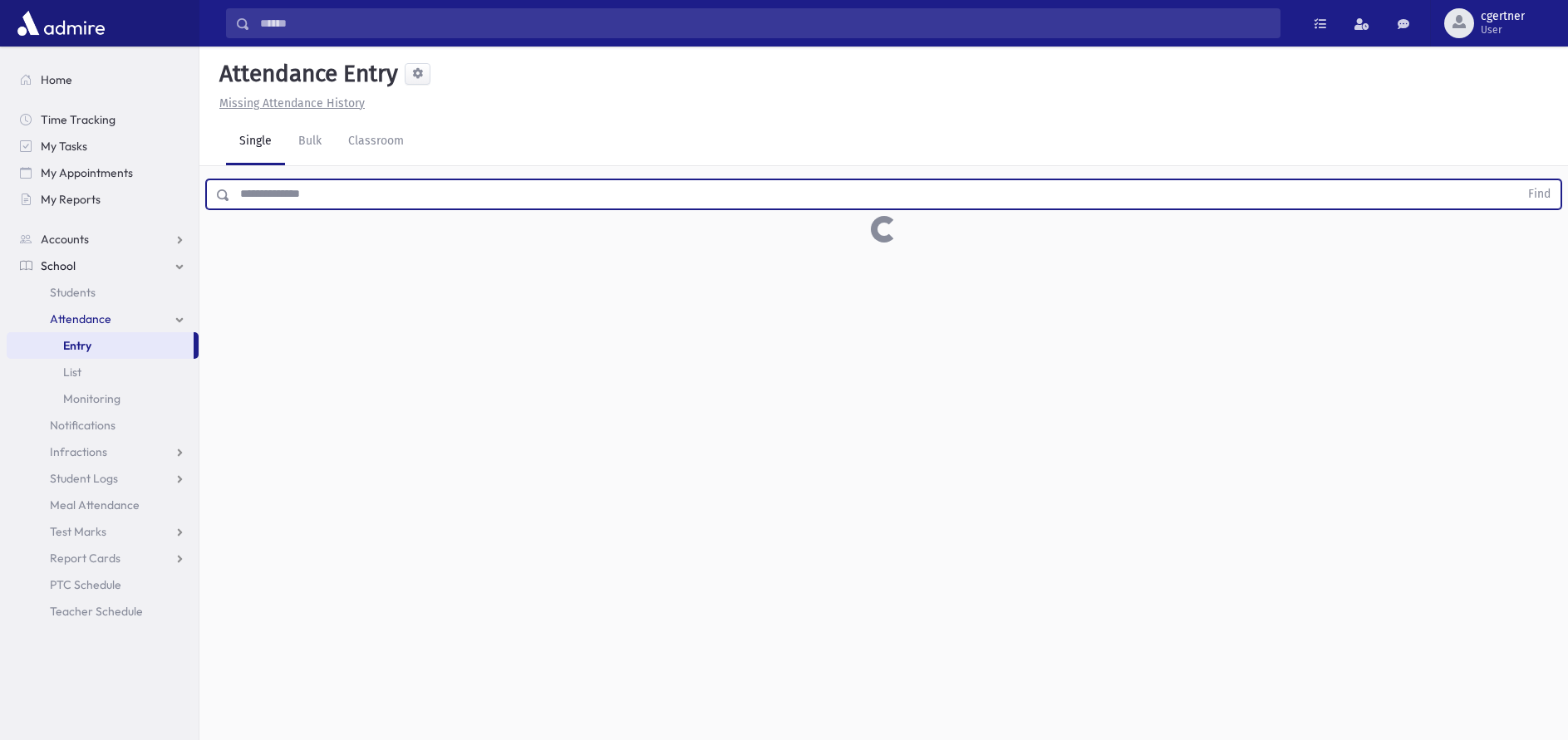
click at [1518, 180] on button "Find" at bounding box center [1539, 194] width 43 height 29
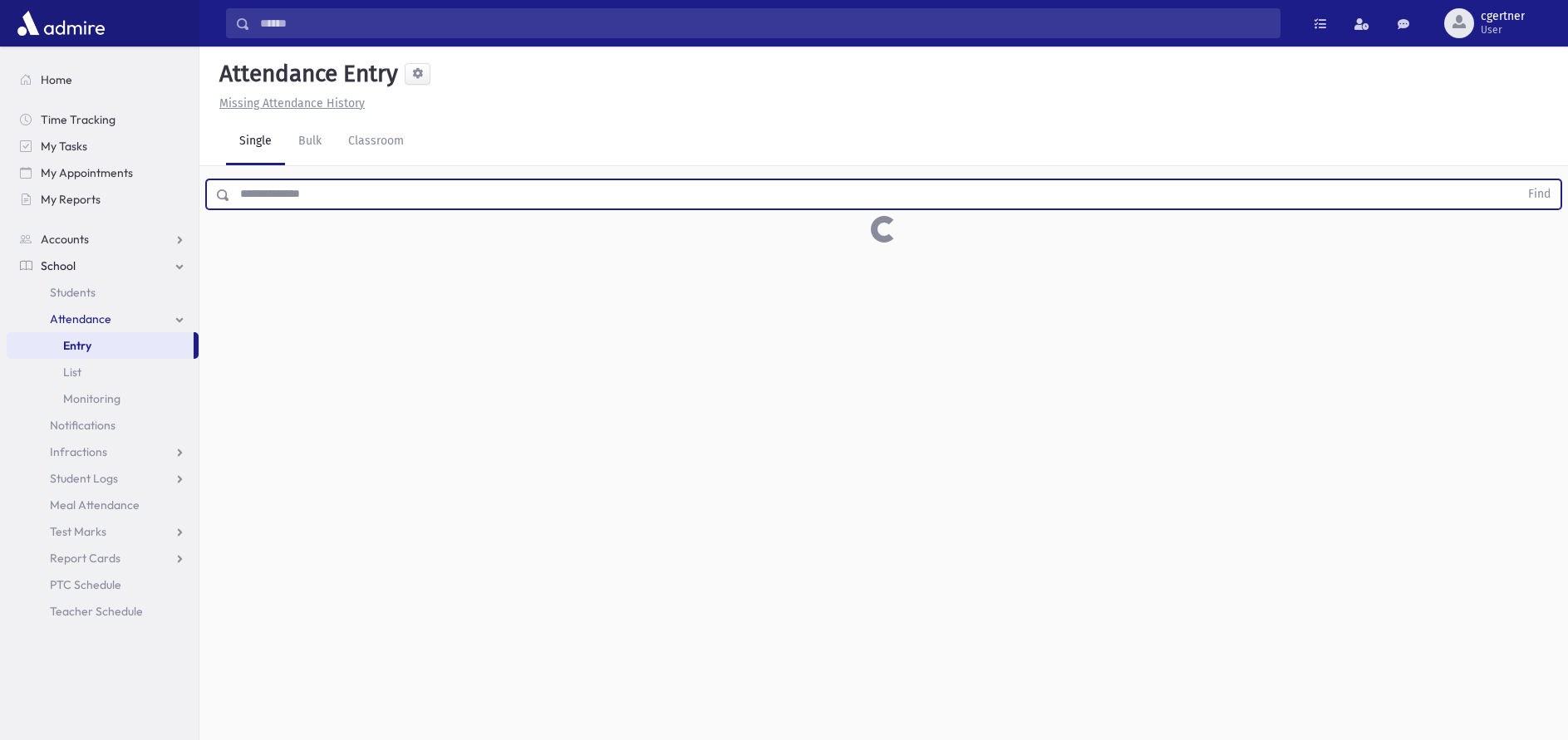
click at [1518, 180] on button "Find" at bounding box center [1539, 194] width 43 height 29
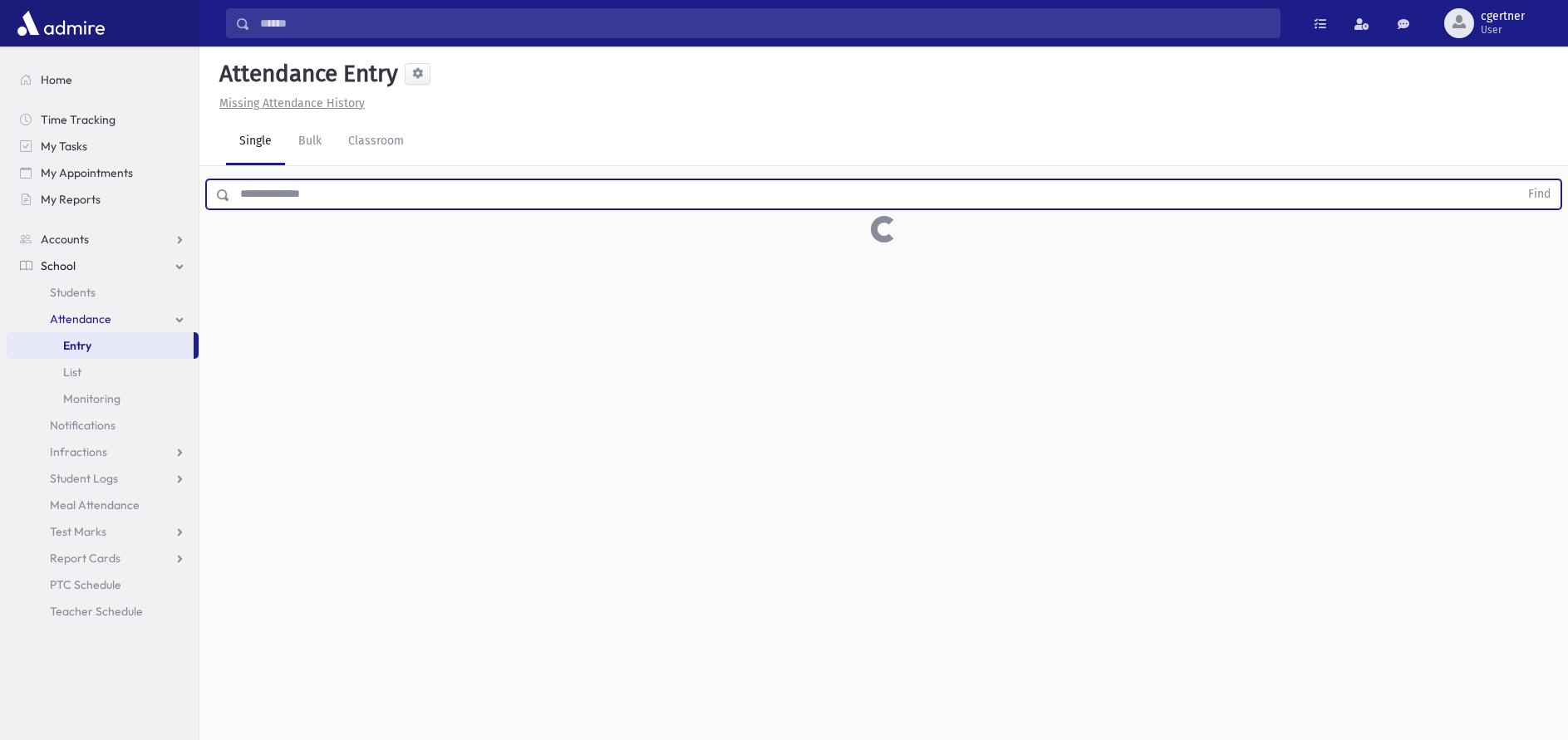
click at [1518, 180] on button "Find" at bounding box center [1539, 194] width 43 height 29
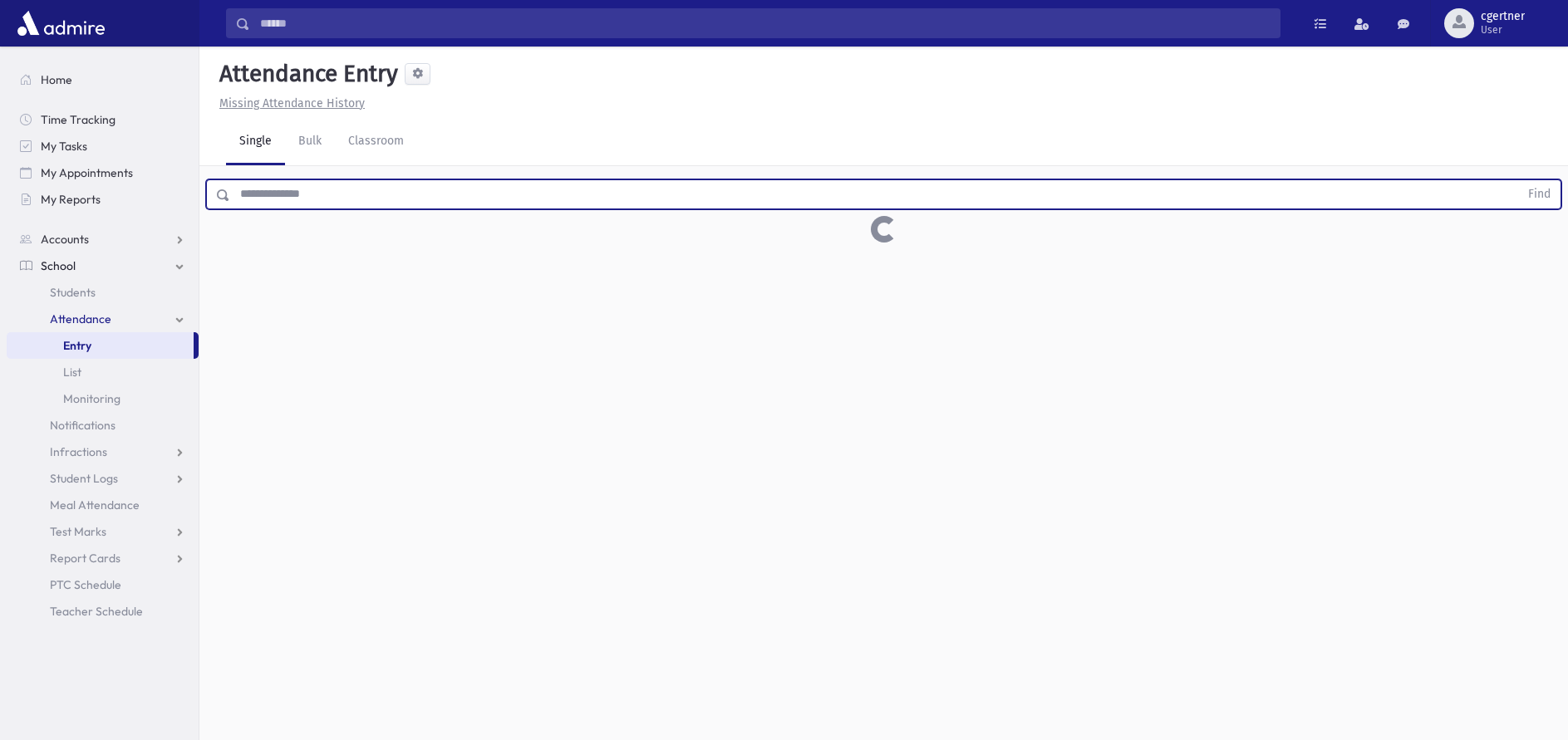
click at [1518, 180] on button "Find" at bounding box center [1539, 194] width 43 height 29
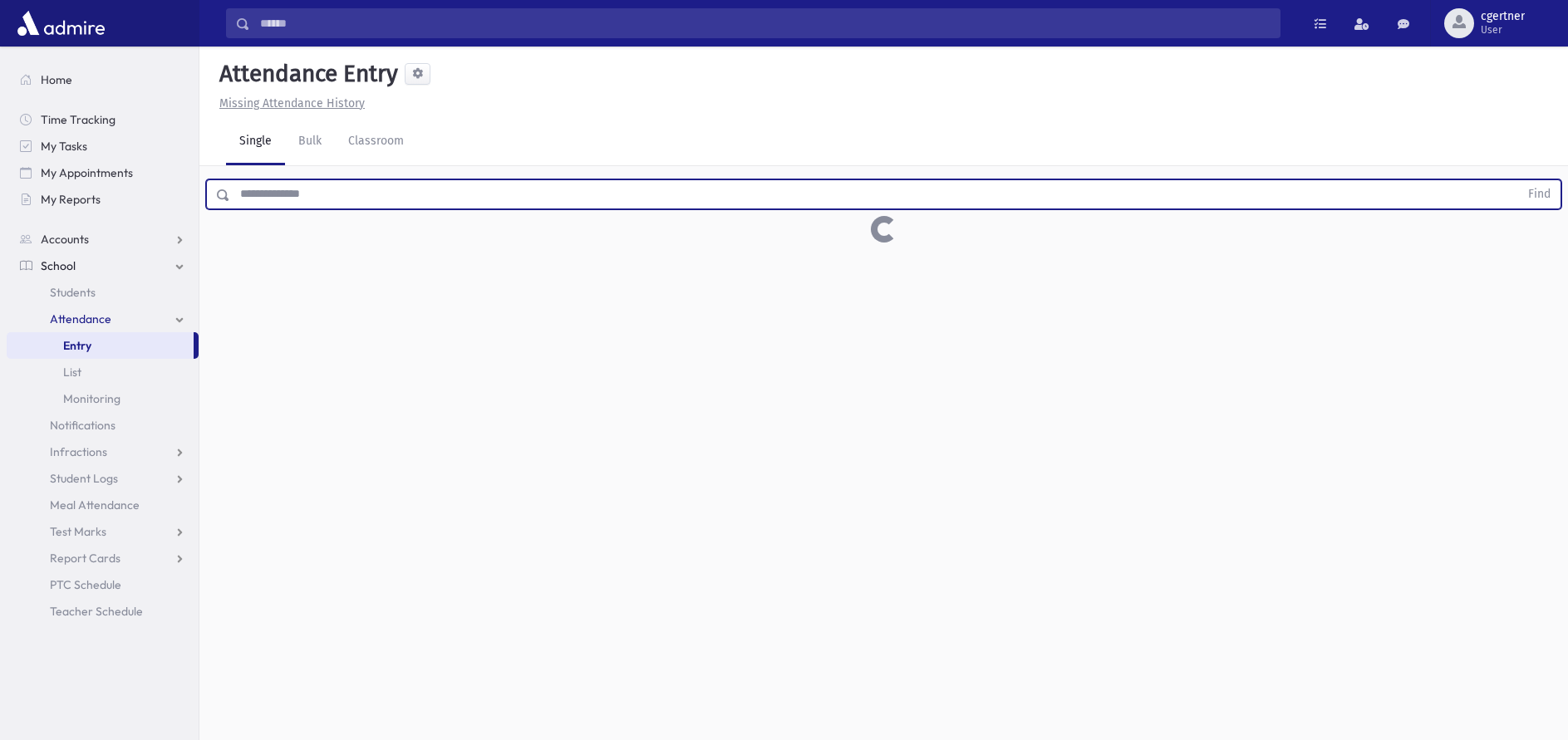
click at [1518, 180] on button "Find" at bounding box center [1539, 194] width 43 height 29
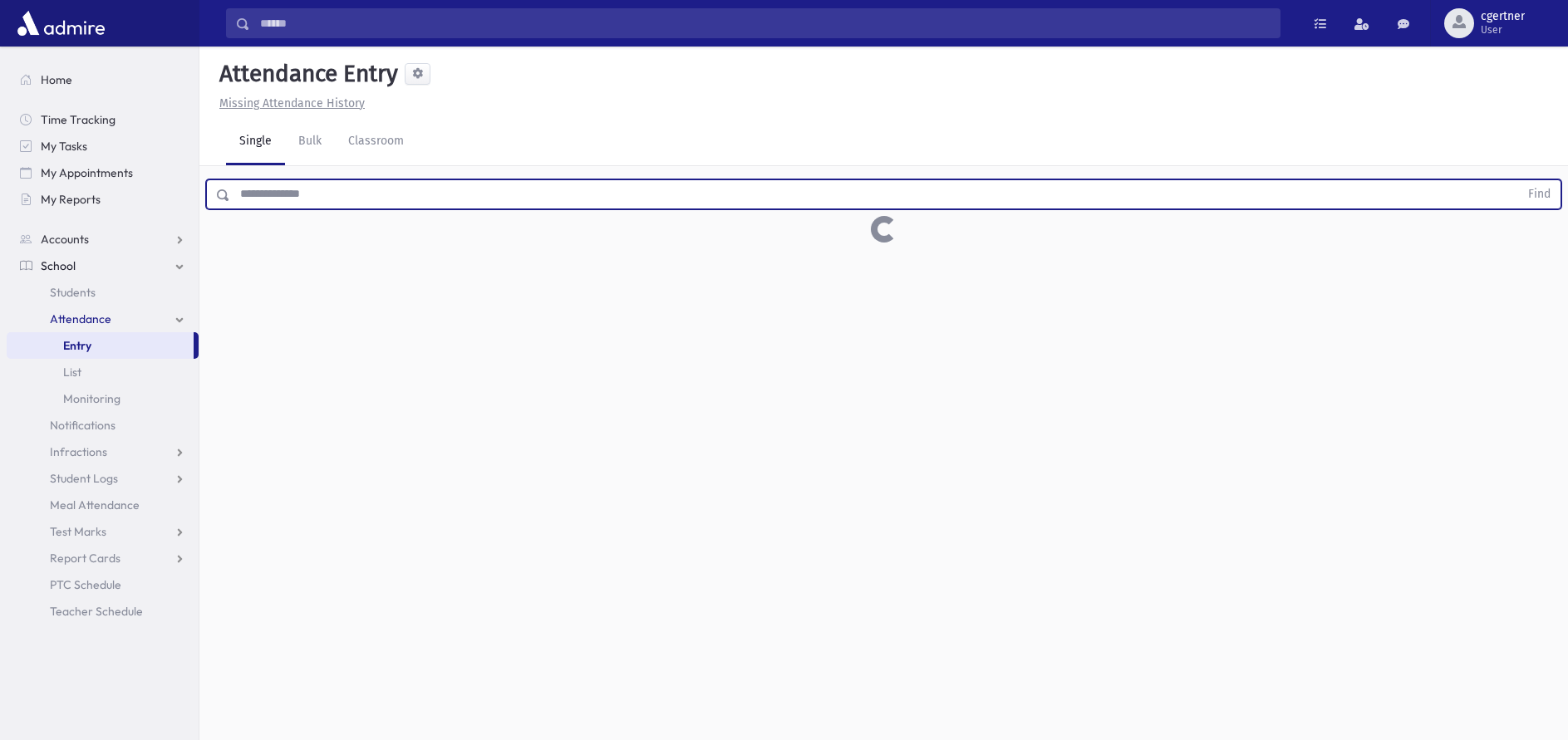
click at [1518, 180] on button "Find" at bounding box center [1539, 194] width 43 height 29
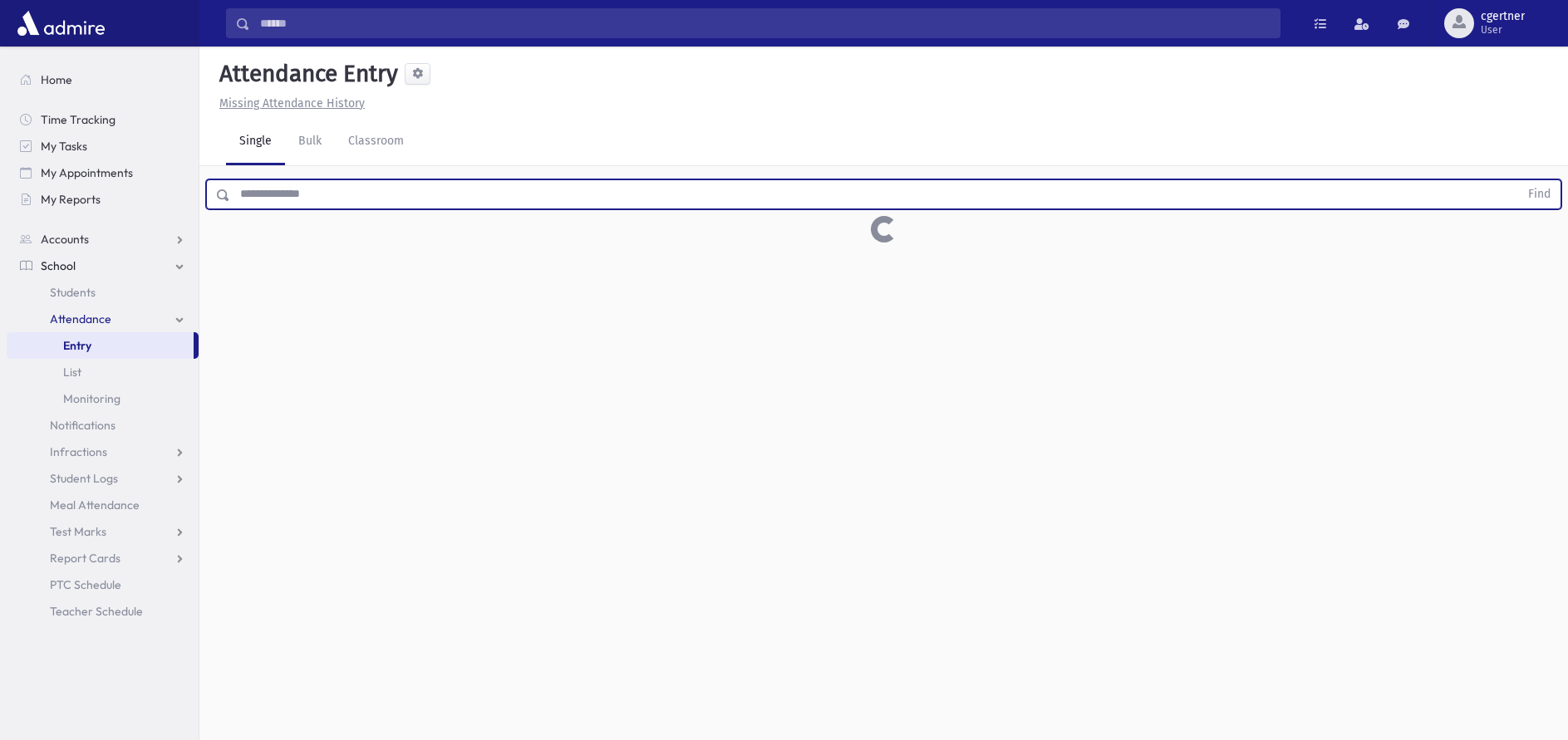
click at [1518, 180] on button "Find" at bounding box center [1539, 194] width 43 height 29
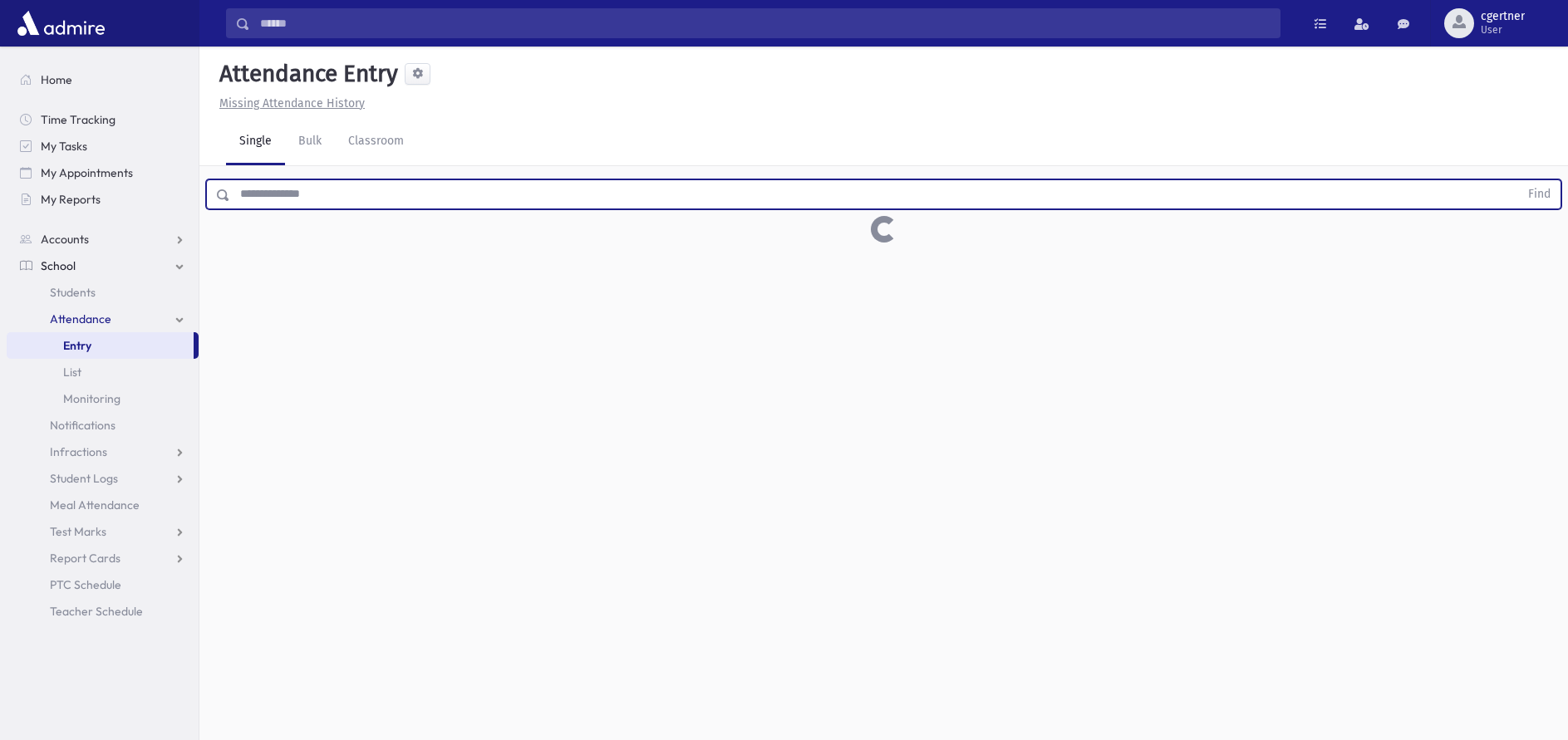
click at [1518, 180] on button "Find" at bounding box center [1539, 194] width 43 height 29
